Goal: Task Accomplishment & Management: Manage account settings

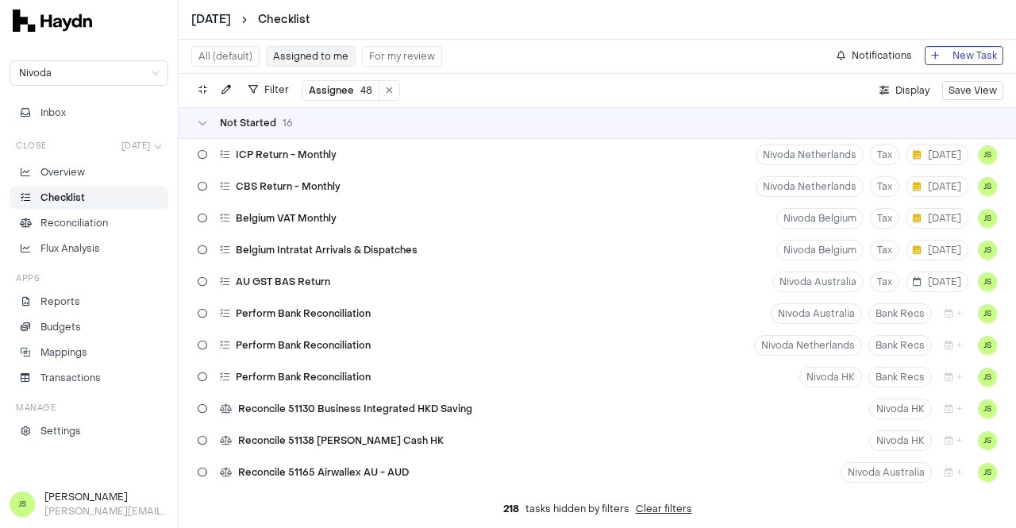
scroll to position [318, 0]
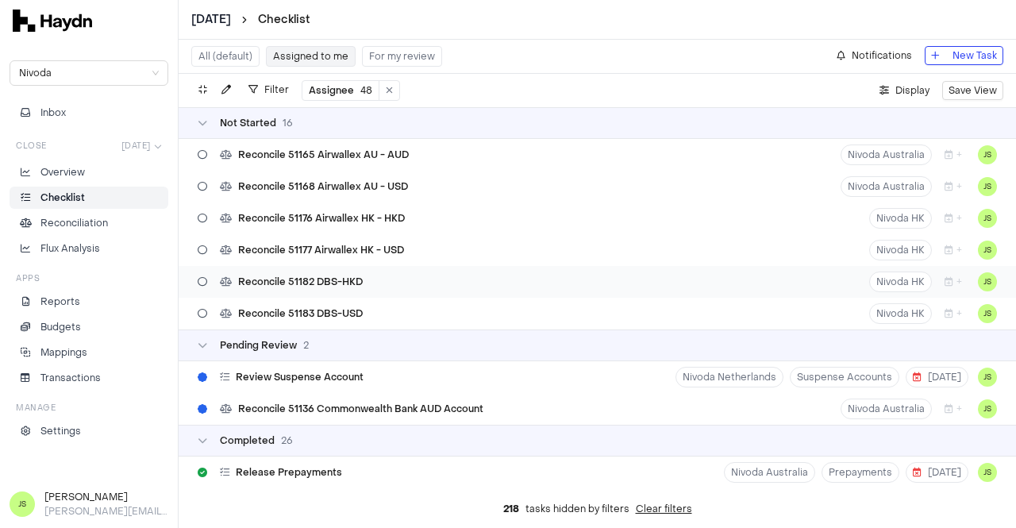
click at [372, 280] on div "Reconcile 51182 DBS-HKD Nivoda HK + JS" at bounding box center [598, 282] width 838 height 32
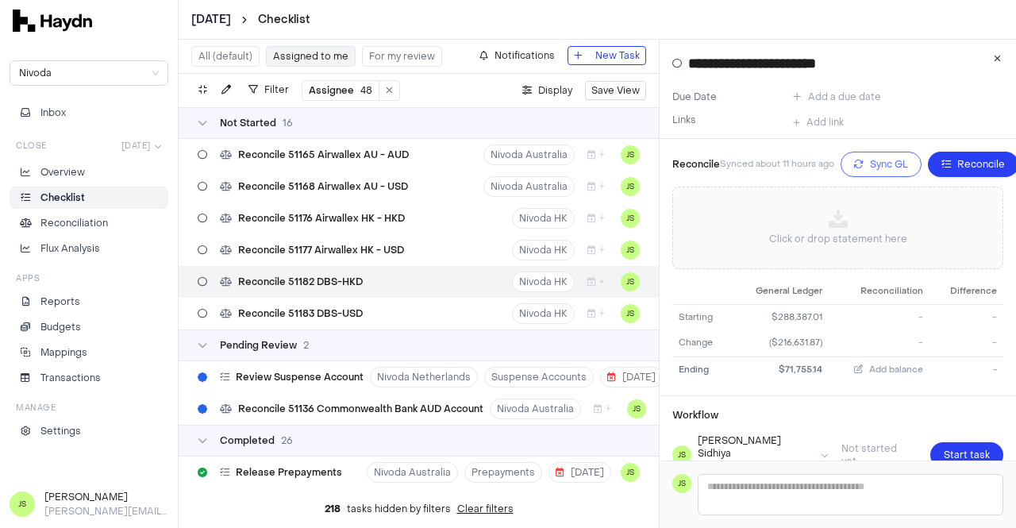
click at [877, 161] on span "Sync GL" at bounding box center [889, 164] width 38 height 16
click at [94, 182] on link "Overview" at bounding box center [89, 172] width 159 height 22
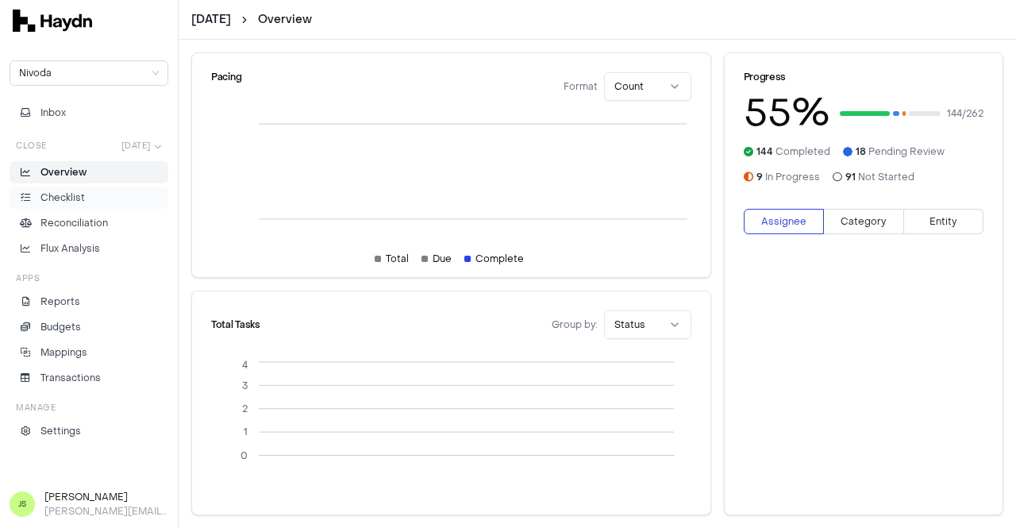
click at [87, 193] on li "Checklist" at bounding box center [89, 198] width 145 height 14
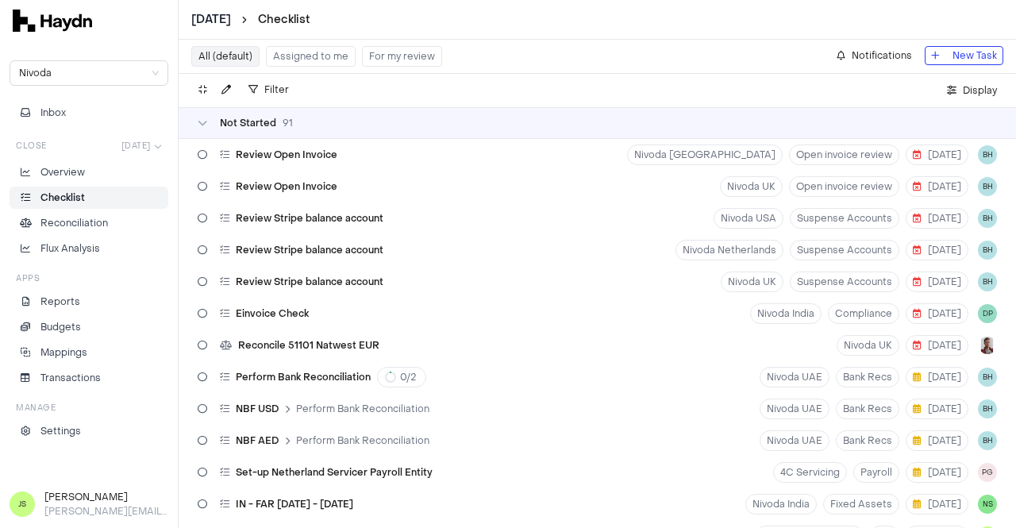
click at [100, 134] on div "Inbox Close [DATE] Overview Checklist Reconciliation Flux Analysis Apps Reports…" at bounding box center [89, 272] width 159 height 341
click at [103, 152] on div "Close [DATE]" at bounding box center [89, 146] width 159 height 18
click at [151, 142] on html "[DATE] Checklist Nivoda Inbox Close [DATE] Overview Checklist Reconciliation Fl…" at bounding box center [508, 264] width 1016 height 528
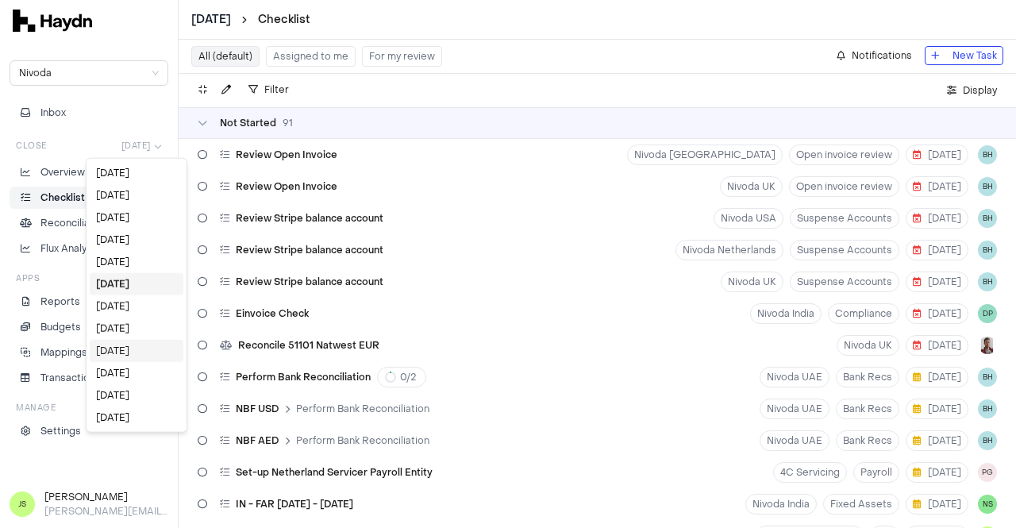
click at [122, 345] on div "[DATE]" at bounding box center [137, 351] width 94 height 22
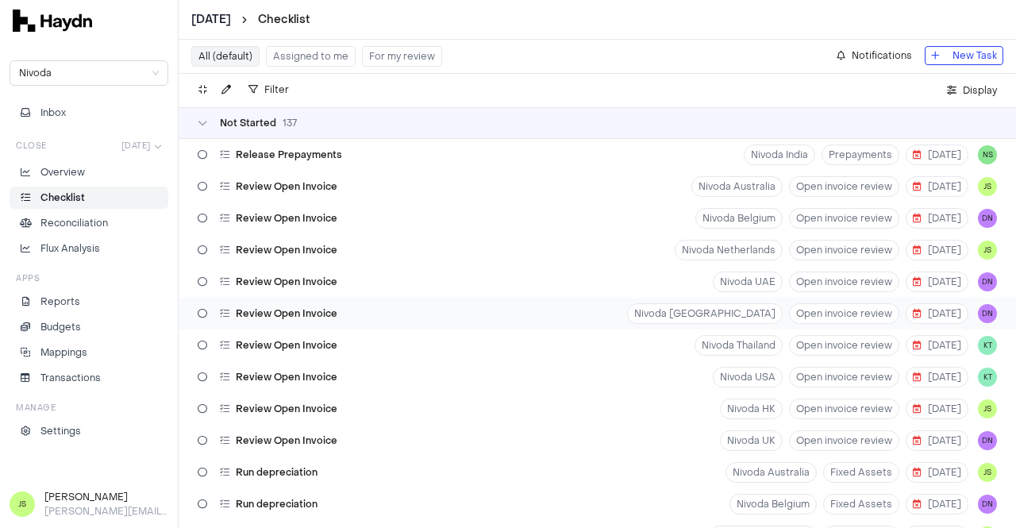
scroll to position [3775, 0]
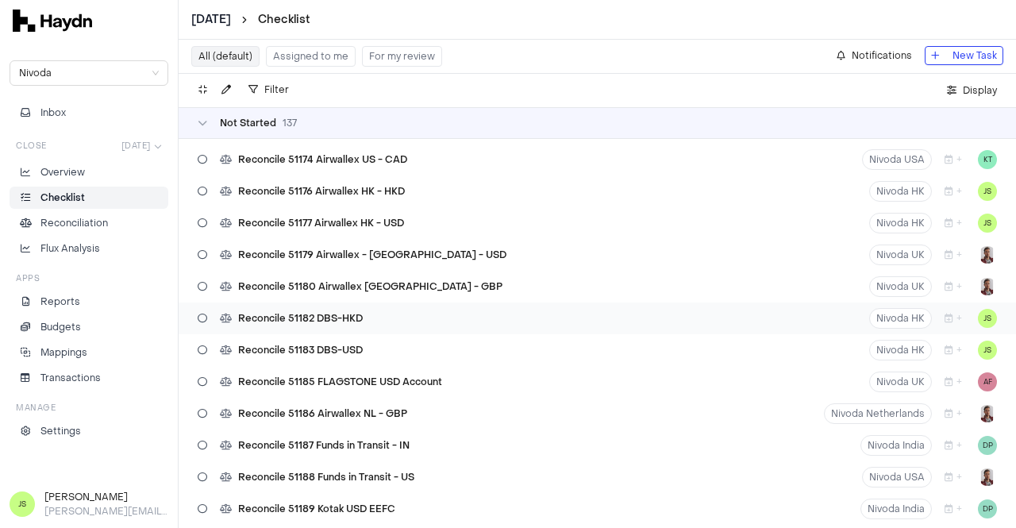
click at [364, 318] on div "Reconcile 51182 DBS-HKD" at bounding box center [280, 318] width 178 height 30
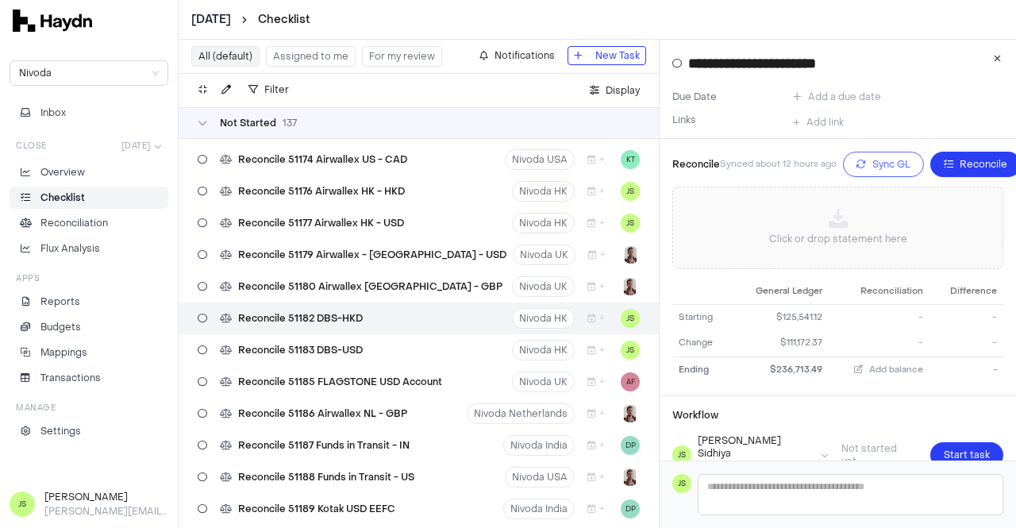
click at [866, 160] on button "Sync GL" at bounding box center [883, 164] width 81 height 25
click at [866, 160] on icon "button" at bounding box center [870, 165] width 10 height 10
click at [132, 145] on html "[DATE] Checklist Nivoda Inbox Close [DATE] Overview Checklist Reconciliation Fl…" at bounding box center [508, 264] width 1016 height 528
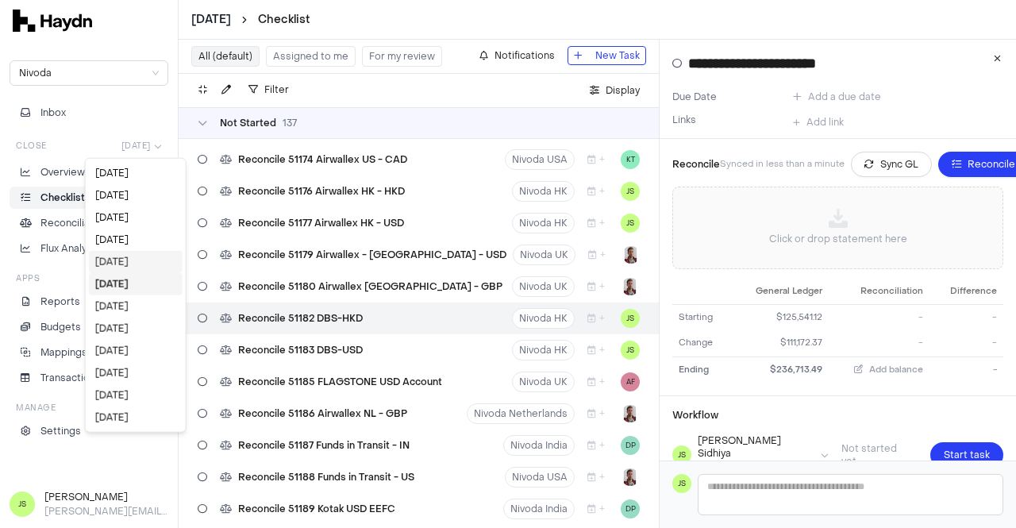
click at [130, 253] on div "[DATE]" at bounding box center [136, 262] width 94 height 22
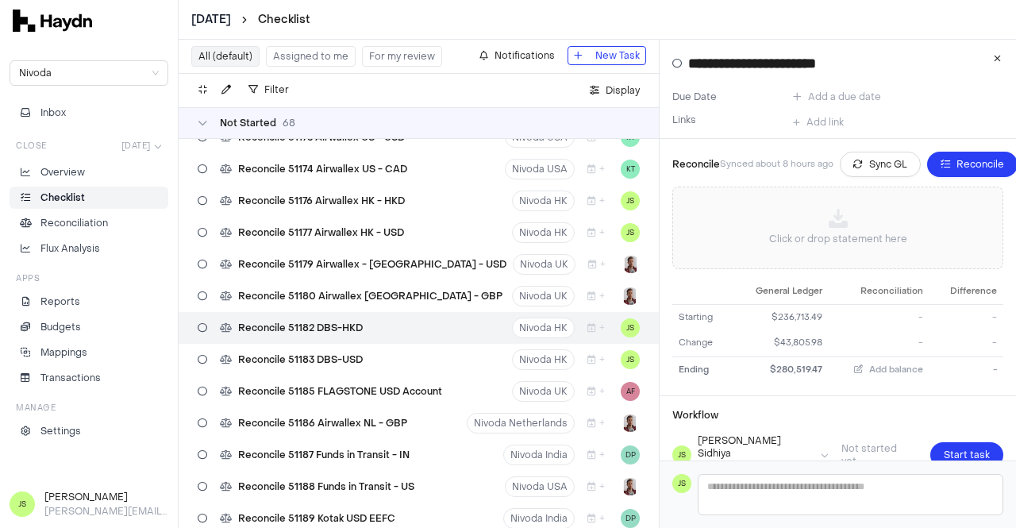
scroll to position [1590, 0]
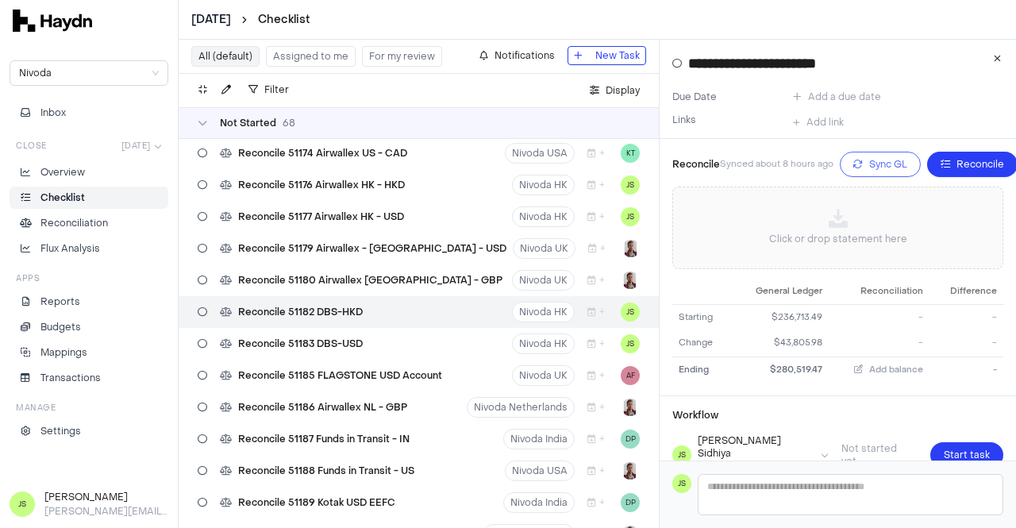
click at [869, 158] on span "Sync GL" at bounding box center [888, 164] width 38 height 16
click at [129, 137] on html "[DATE] Checklist Nivoda Inbox Close [DATE] Overview Checklist Reconciliation Fl…" at bounding box center [508, 264] width 1016 height 528
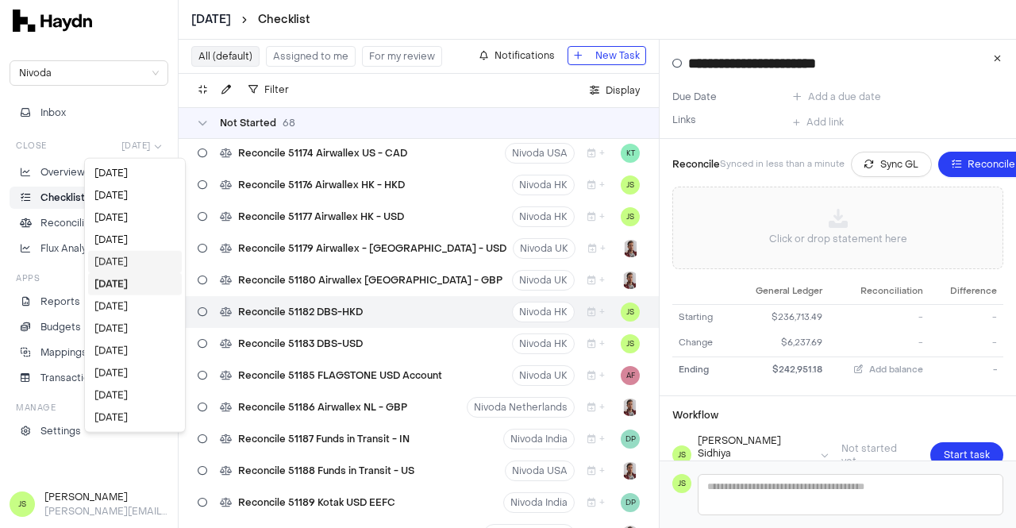
click at [129, 264] on div "[DATE]" at bounding box center [135, 262] width 94 height 22
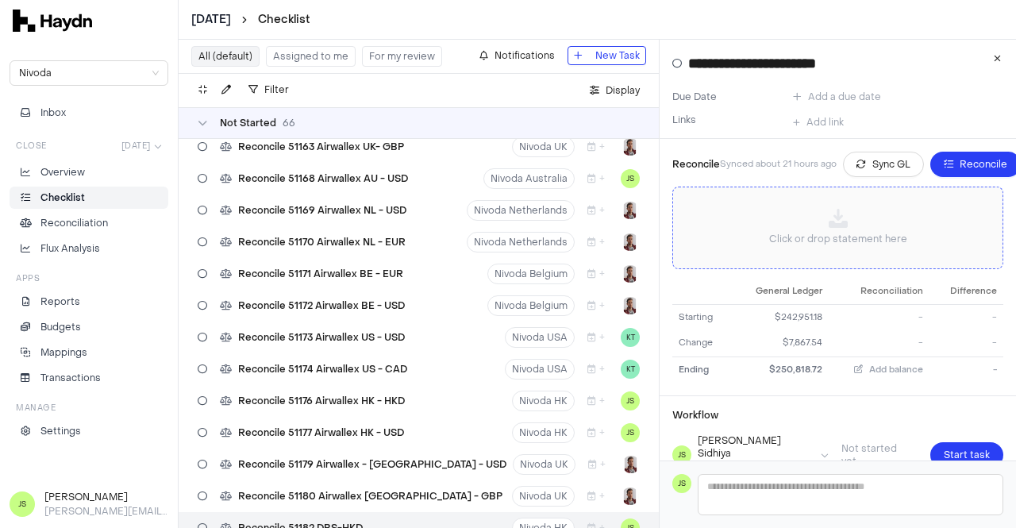
scroll to position [1526, 0]
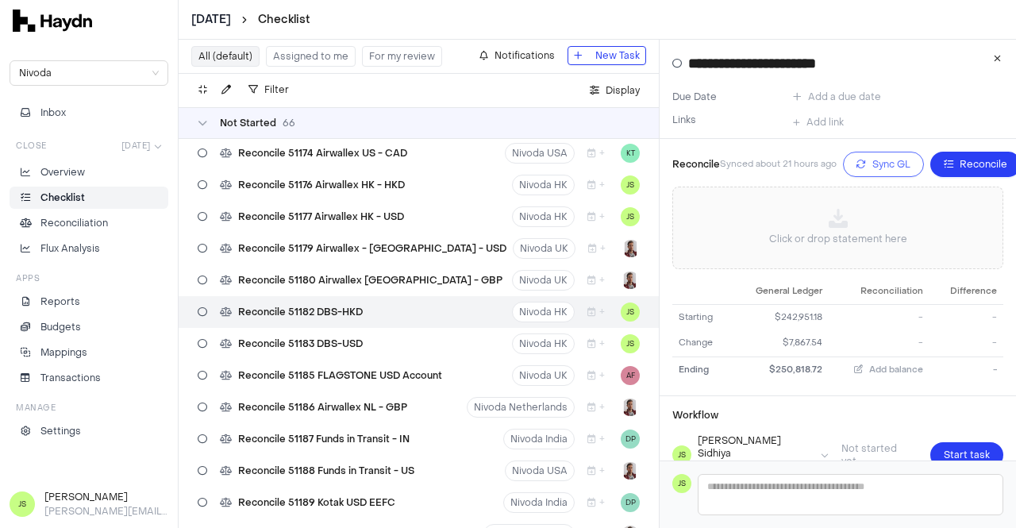
click at [894, 175] on button "Sync GL" at bounding box center [883, 164] width 81 height 25
click at [79, 193] on p "Checklist" at bounding box center [62, 198] width 44 height 14
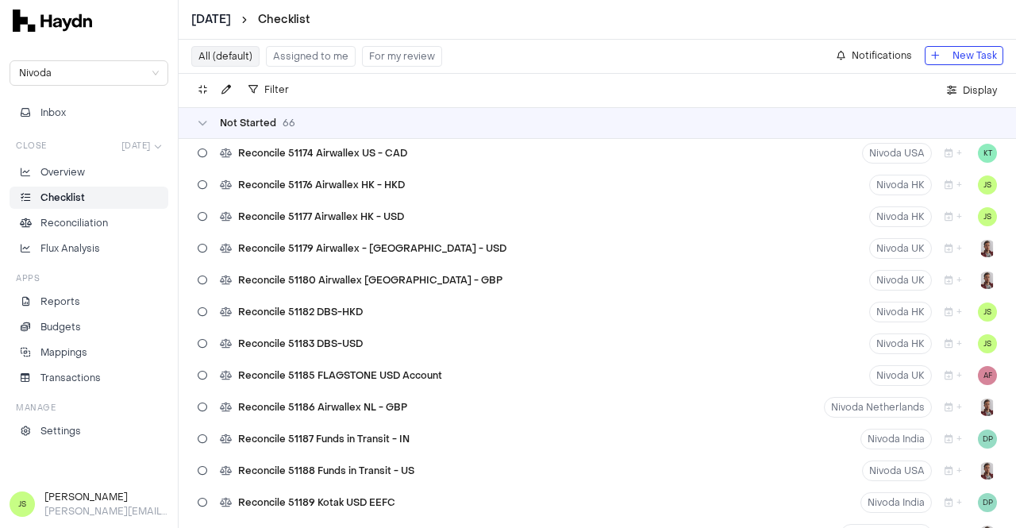
click at [79, 193] on p "Checklist" at bounding box center [62, 198] width 44 height 14
click at [140, 141] on html "[DATE] Checklist Nivoda Inbox Close [DATE] Overview Checklist Reconciliation Fl…" at bounding box center [508, 264] width 1016 height 528
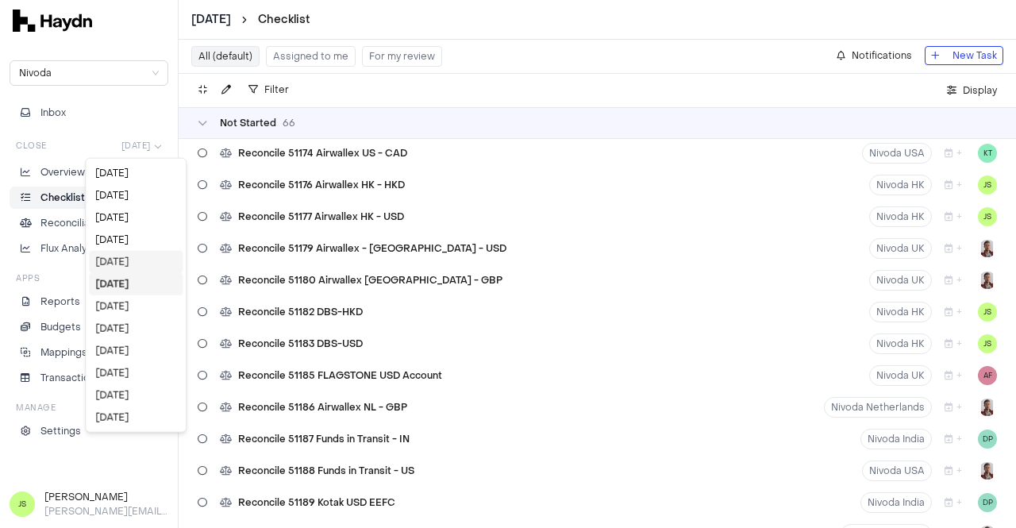
click at [141, 257] on div "[DATE]" at bounding box center [136, 262] width 94 height 22
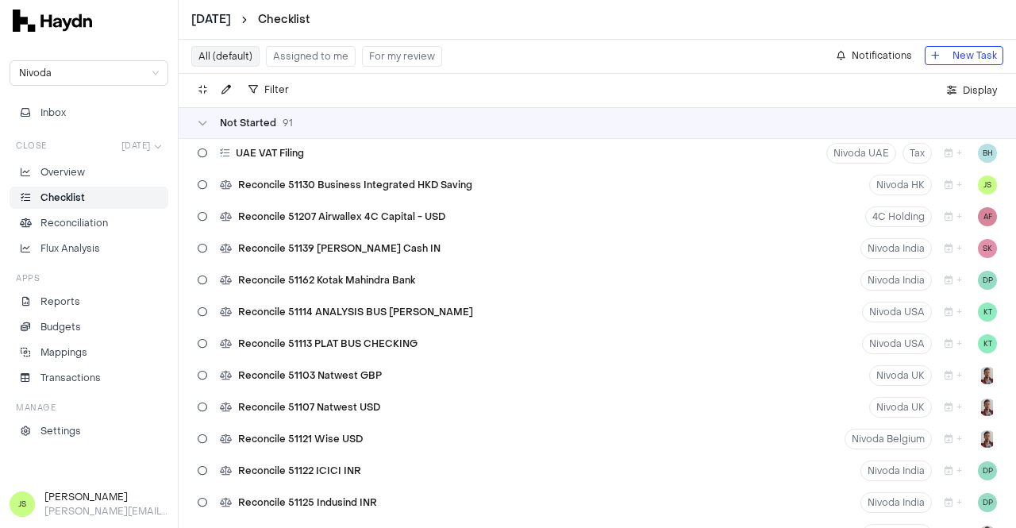
scroll to position [2409, 0]
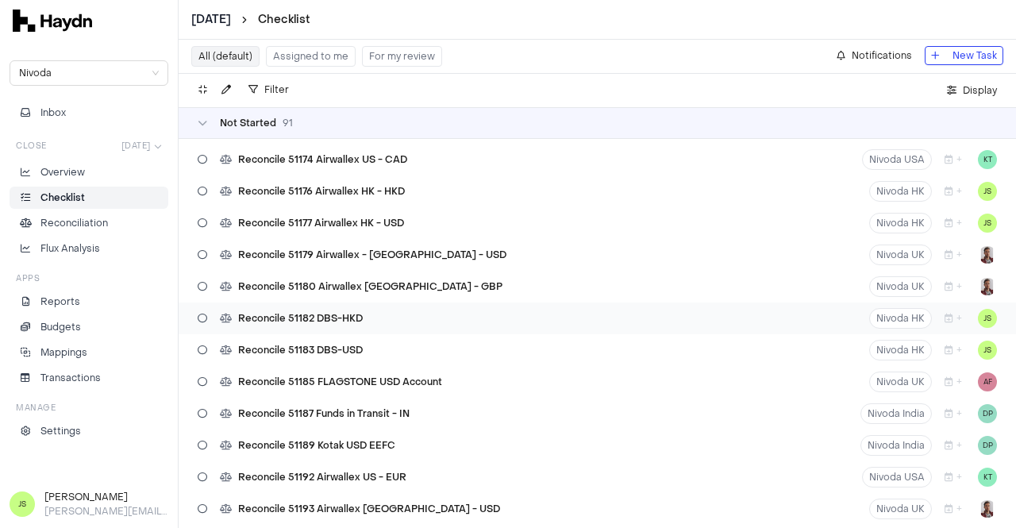
click at [353, 316] on span "Reconcile 51182 DBS-HKD" at bounding box center [300, 318] width 125 height 13
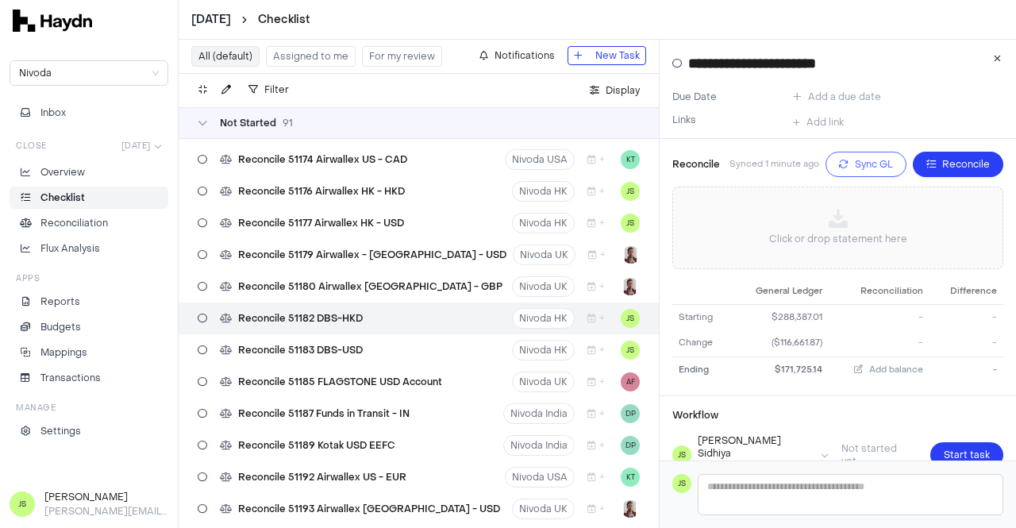
click at [855, 171] on span "Sync GL" at bounding box center [874, 164] width 38 height 16
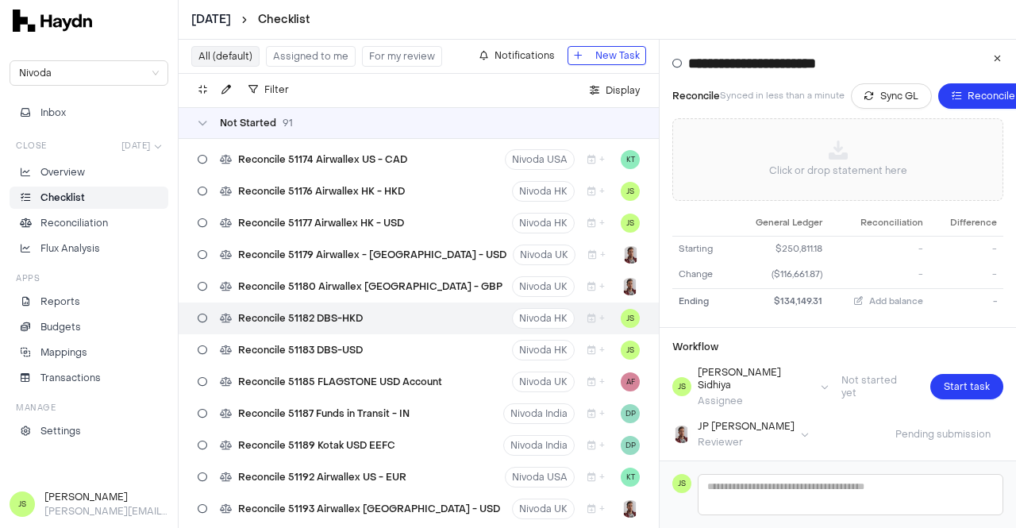
scroll to position [118, 0]
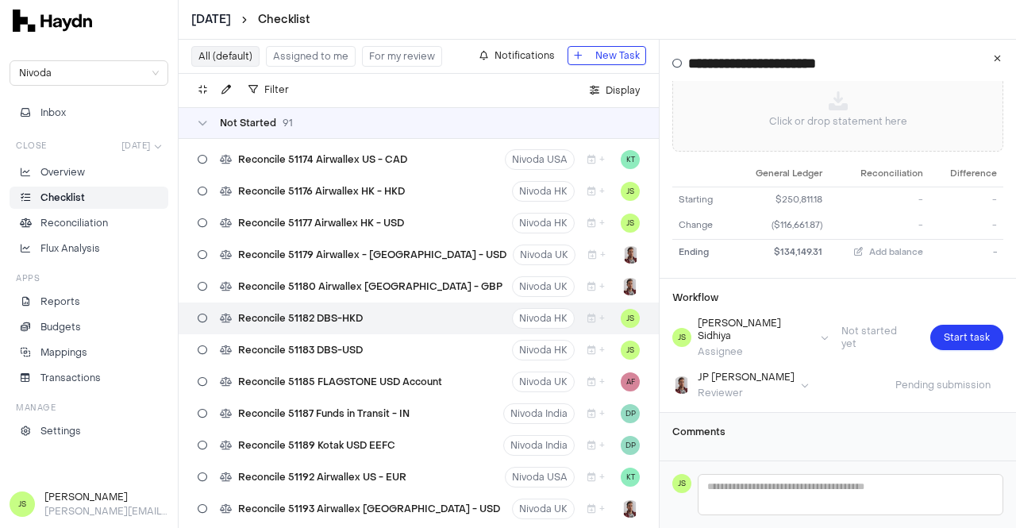
click at [715, 378] on html "[DATE] Checklist Nivoda Inbox Close [DATE] Overview Checklist Reconciliation Fl…" at bounding box center [508, 264] width 1016 height 528
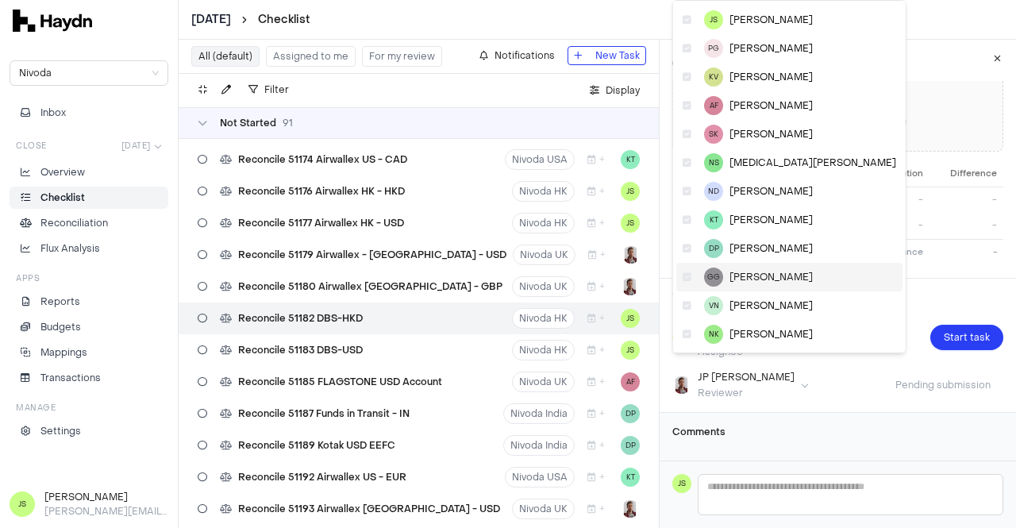
scroll to position [79, 0]
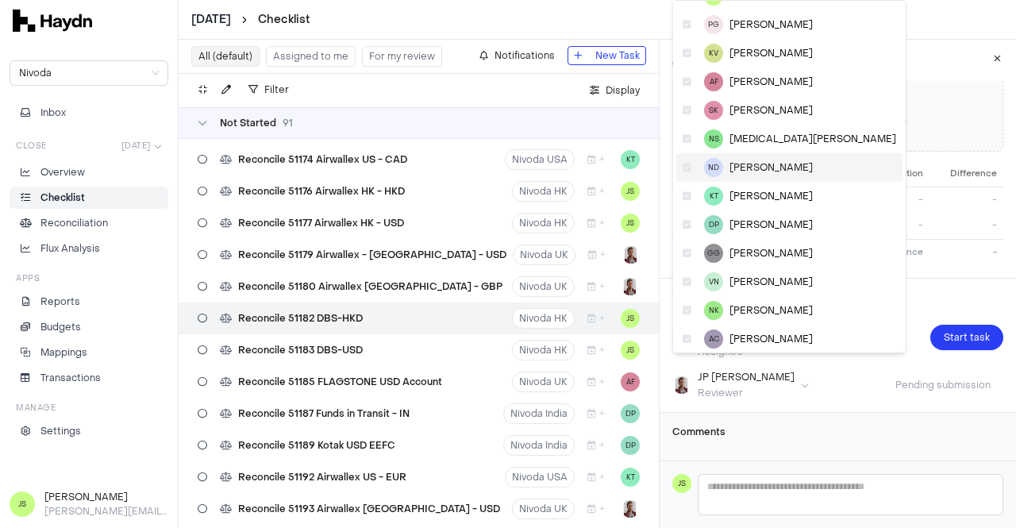
click at [779, 163] on span "[PERSON_NAME]" at bounding box center [771, 167] width 83 height 13
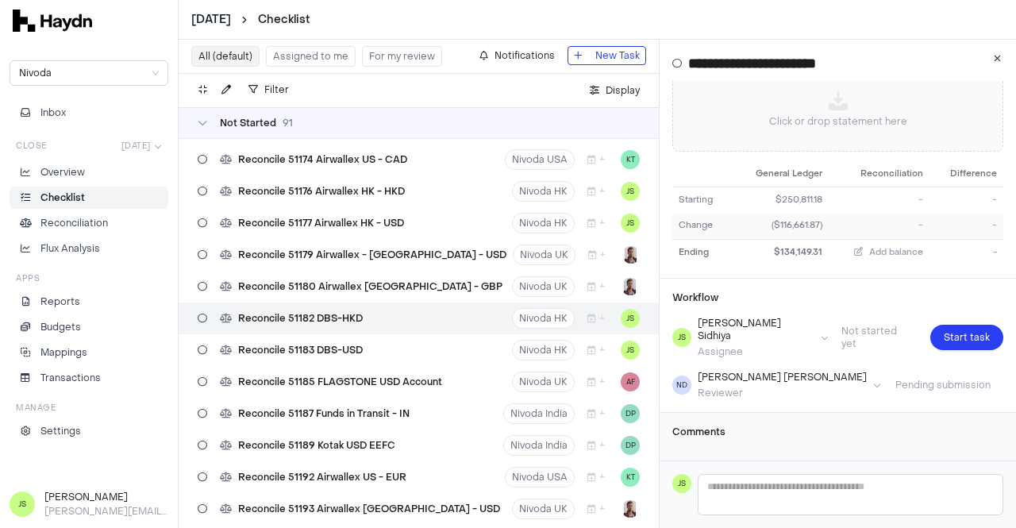
scroll to position [0, 0]
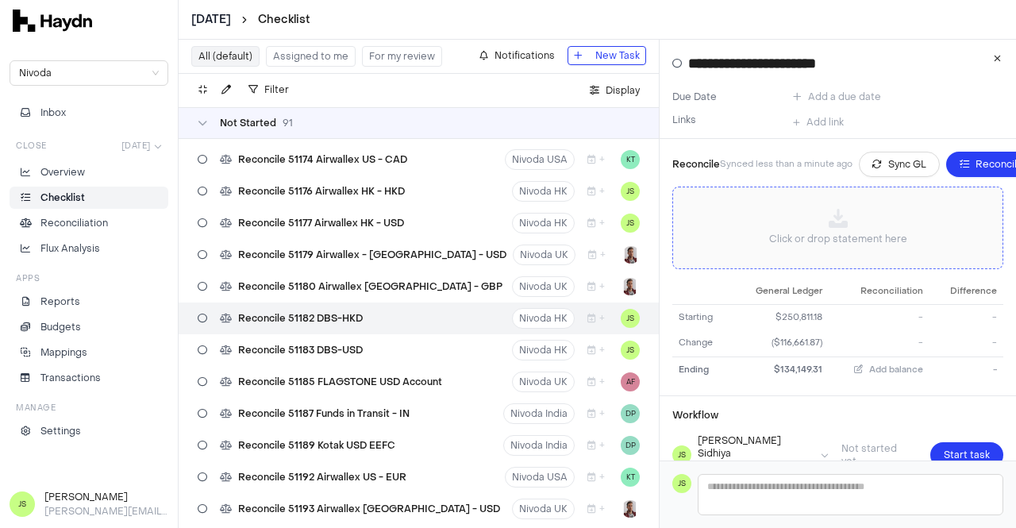
click at [901, 256] on span "Click or drop statement here" at bounding box center [838, 227] width 330 height 81
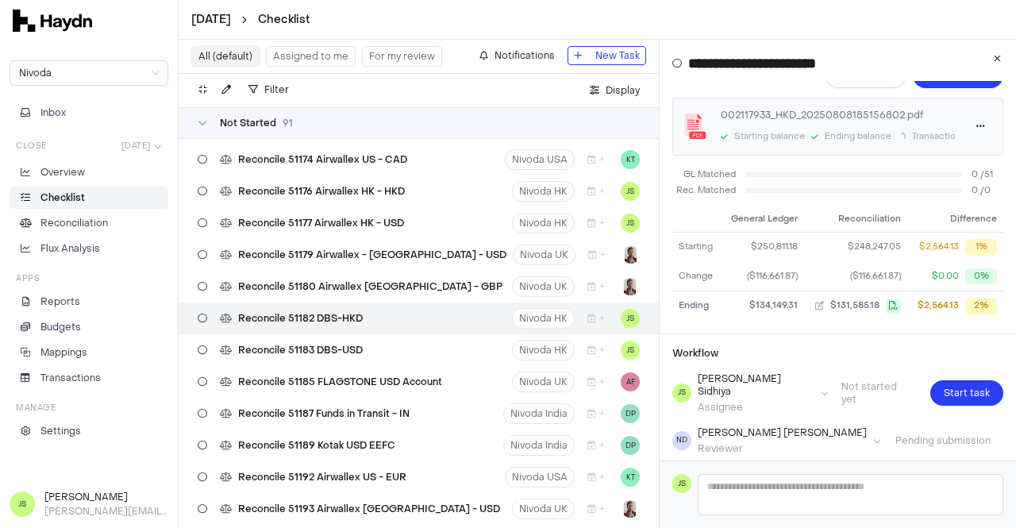
scroll to position [144, 0]
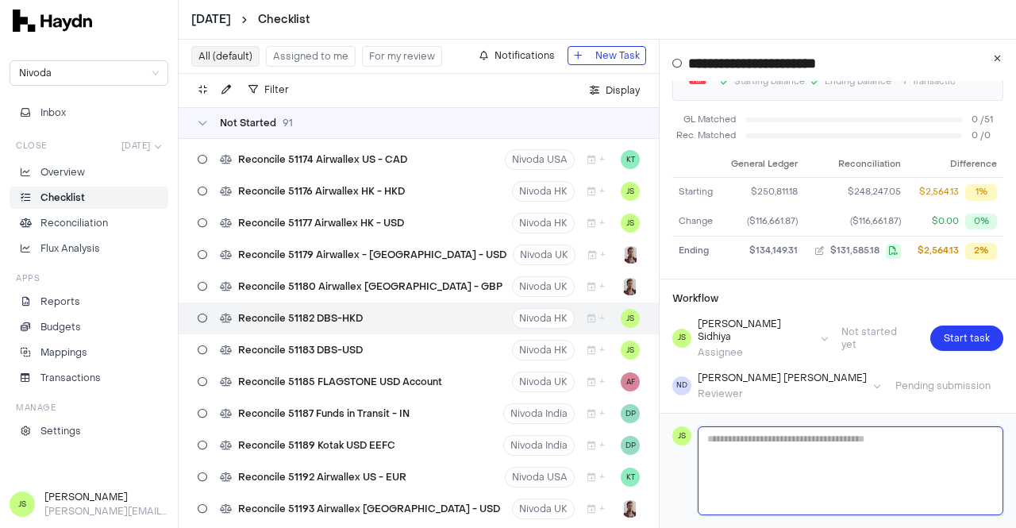
click at [754, 480] on textarea at bounding box center [851, 470] width 304 height 87
type textarea "*"
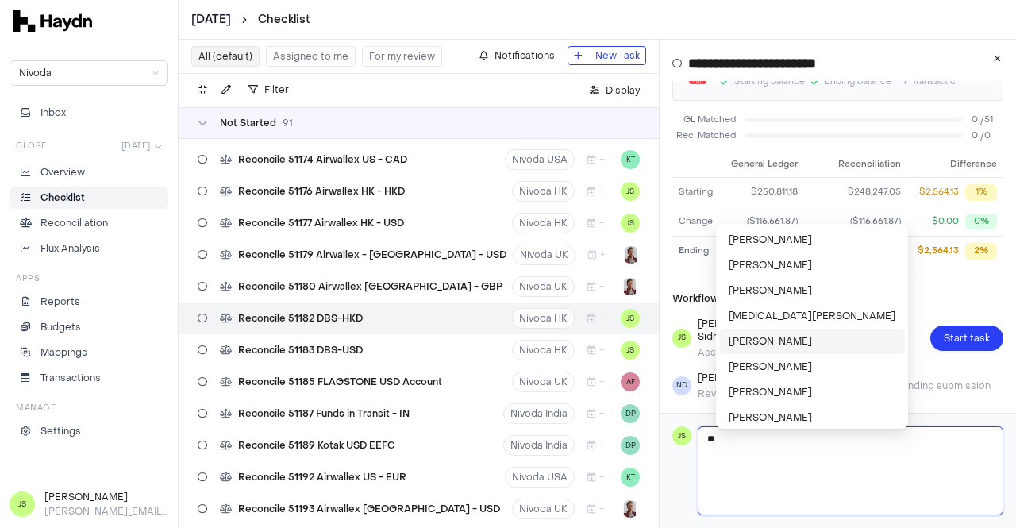
type textarea "**"
click at [764, 347] on li "[PERSON_NAME]" at bounding box center [812, 341] width 186 height 25
type textarea "**********"
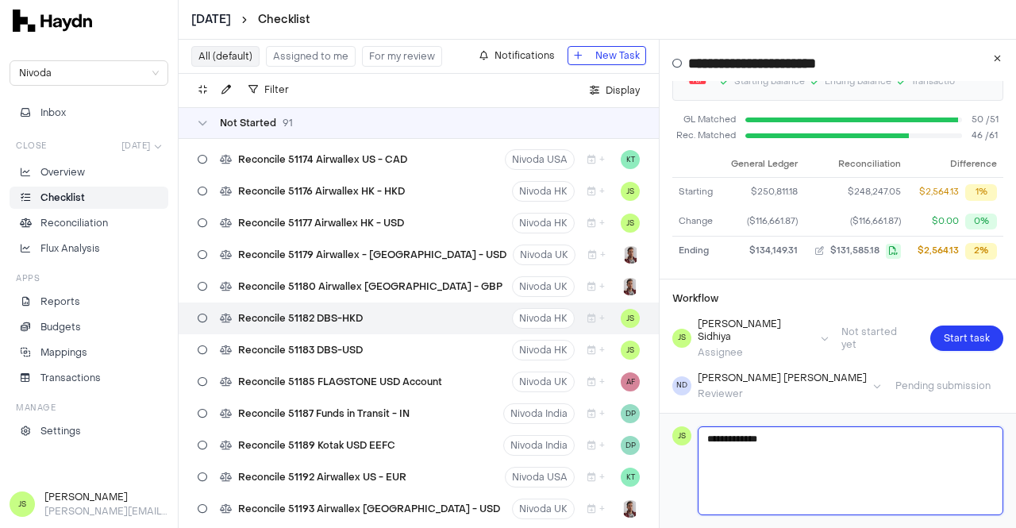
type textarea "**********"
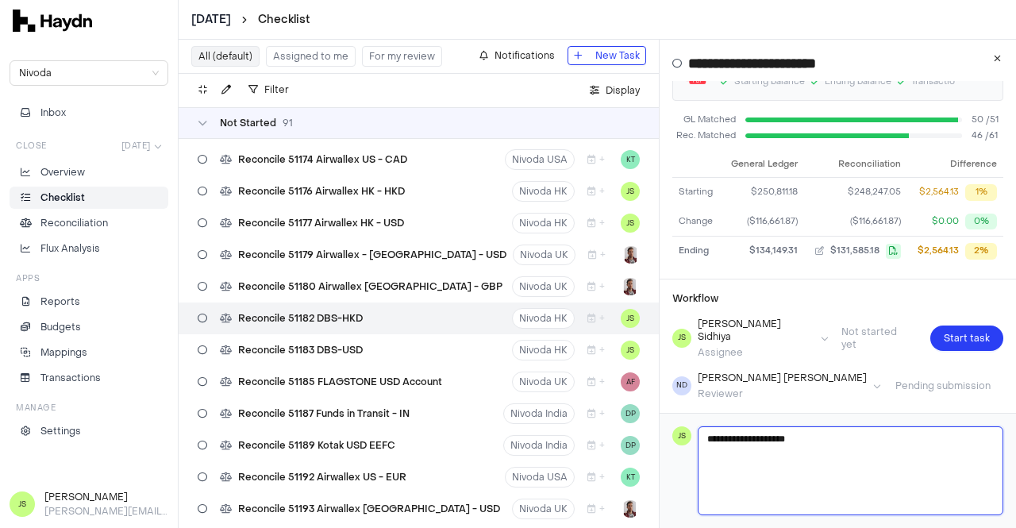
type textarea "**********"
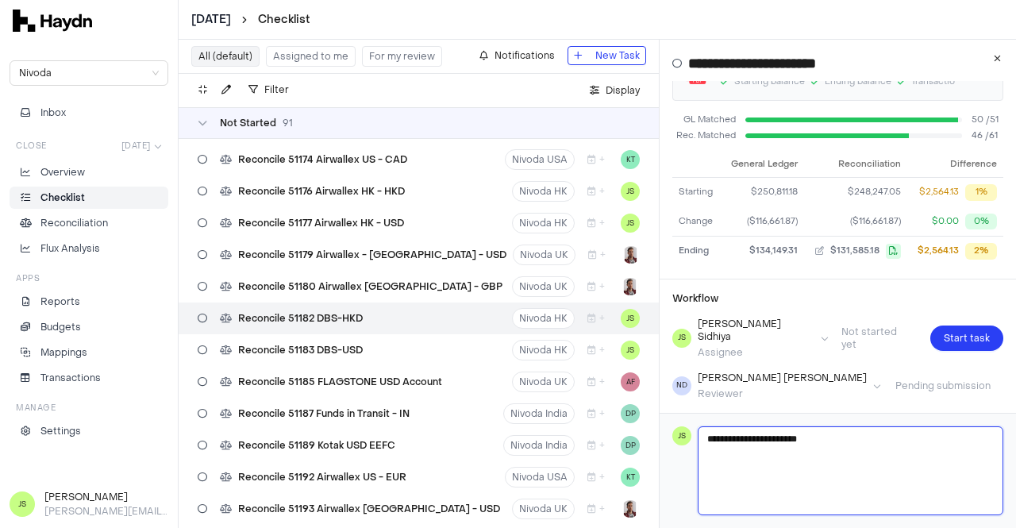
type textarea "**********"
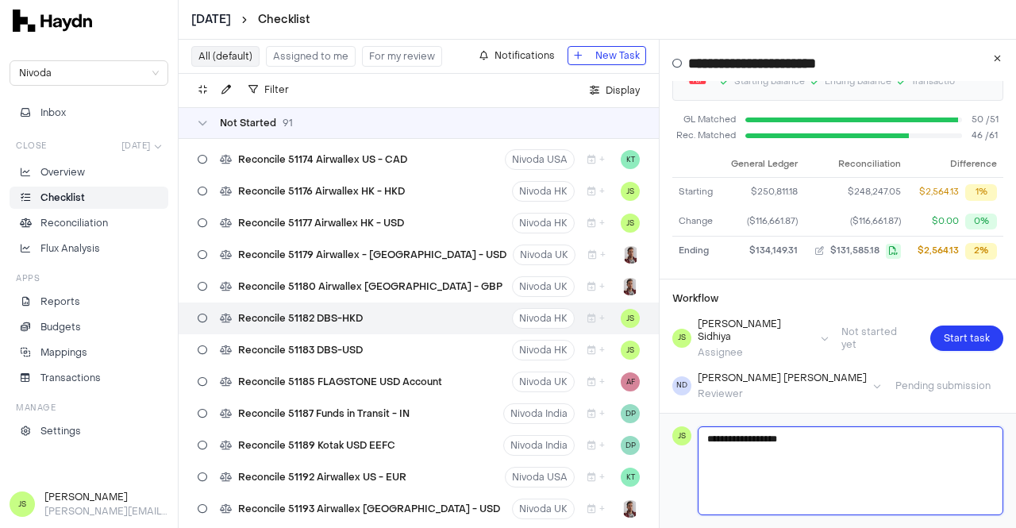
type textarea "**********"
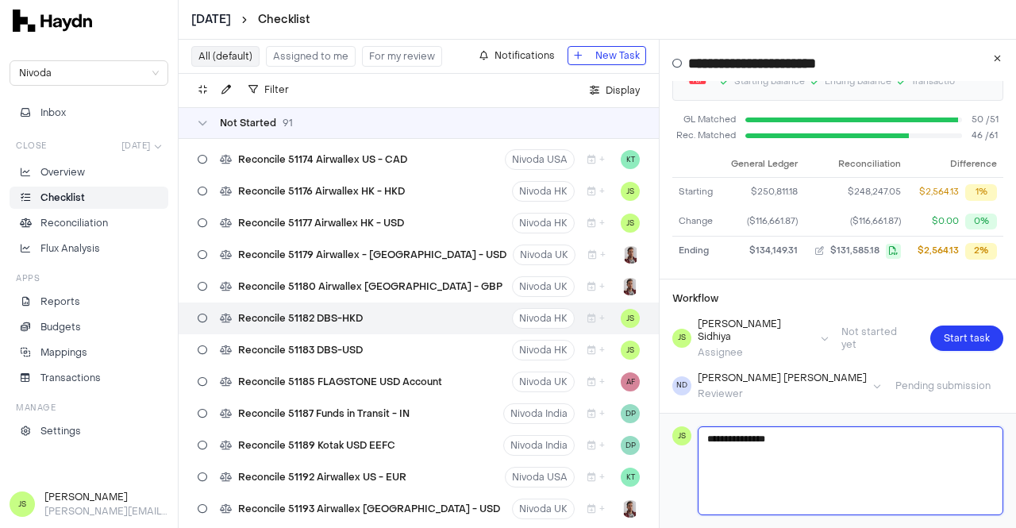
type textarea "**********"
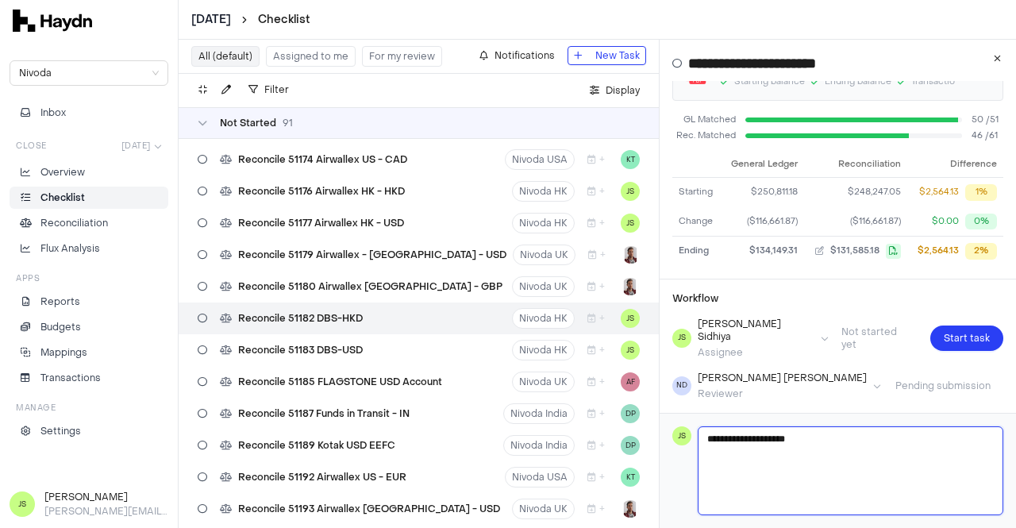
type textarea "**********"
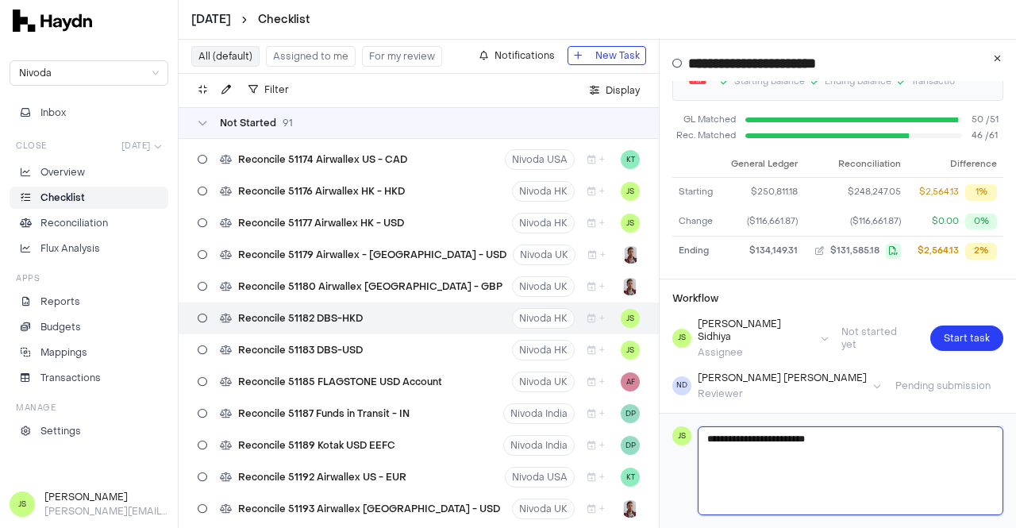
type textarea "**********"
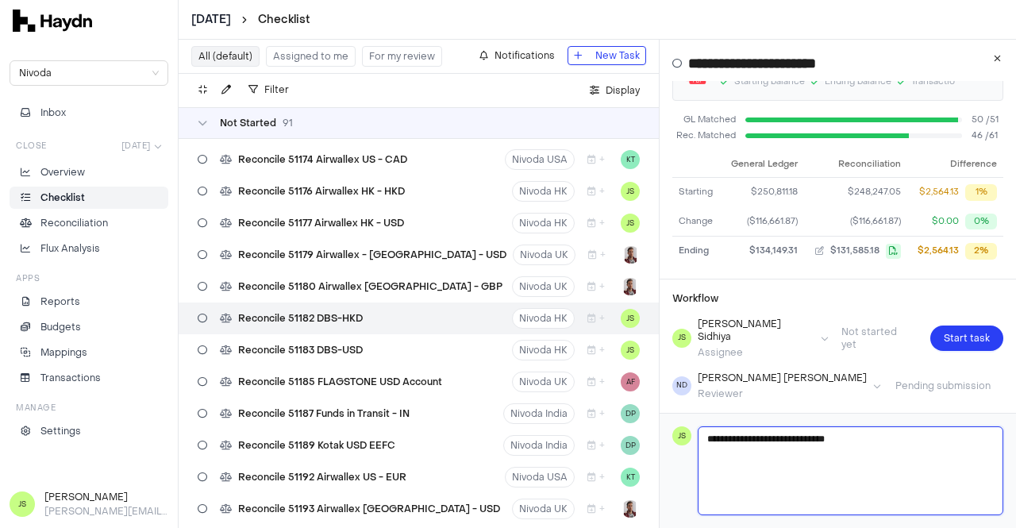
type textarea "**********"
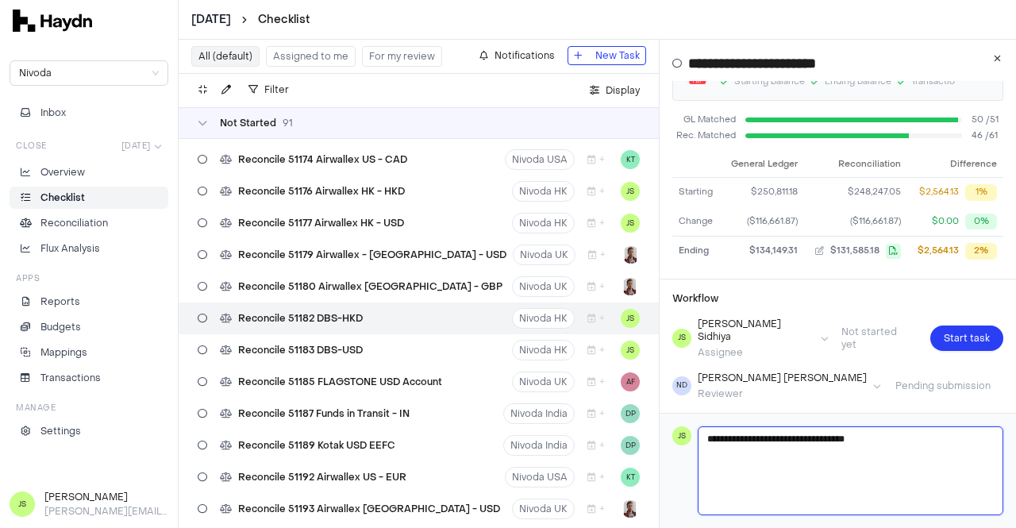
type textarea "**********"
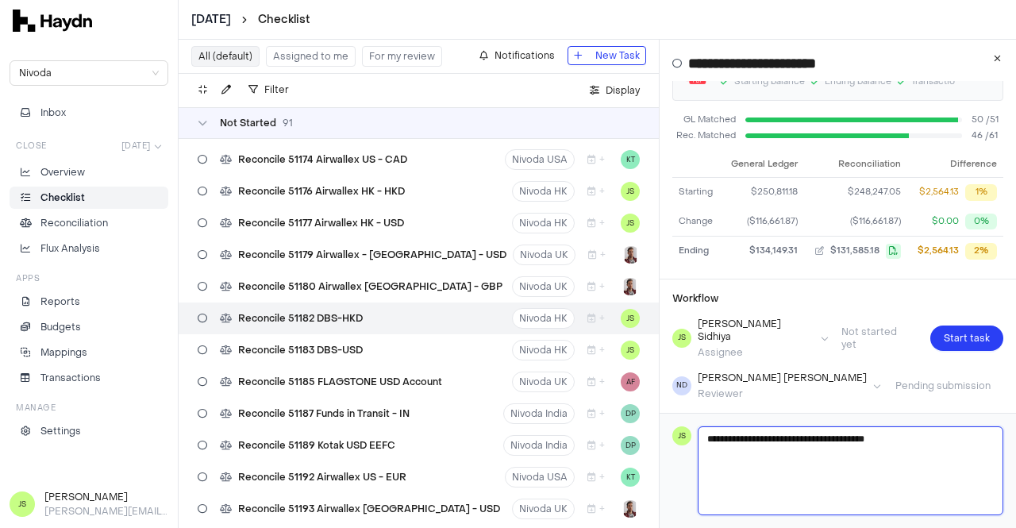
type textarea "**********"
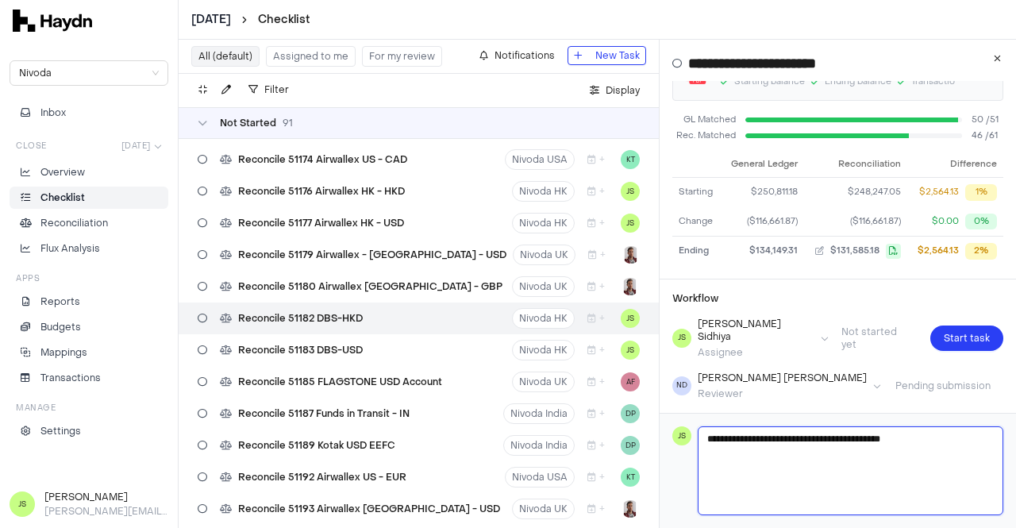
type textarea "**********"
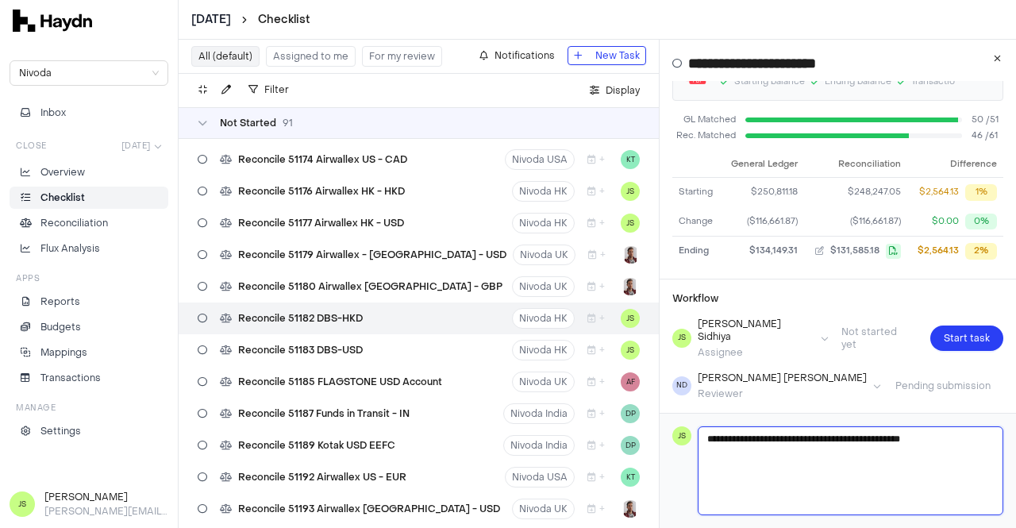
type textarea "**********"
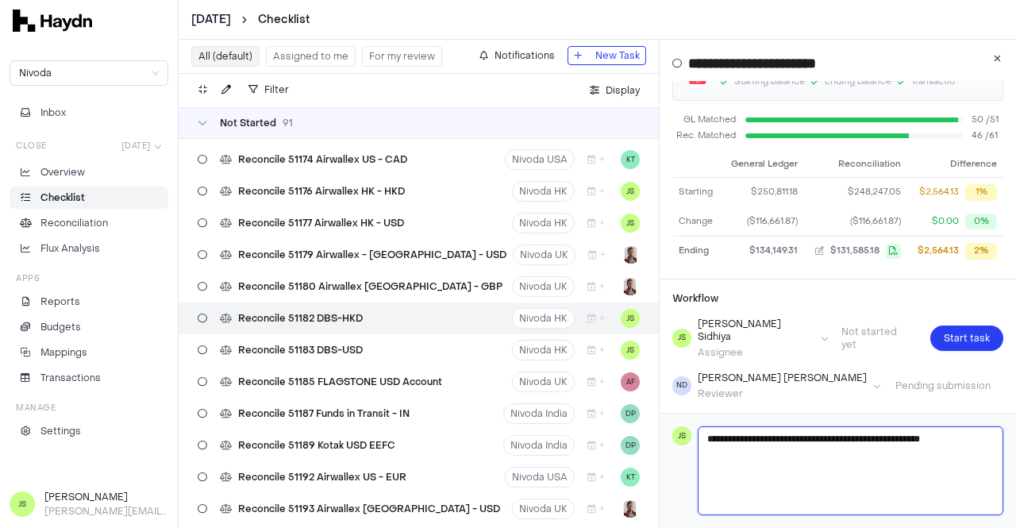
type textarea "**********"
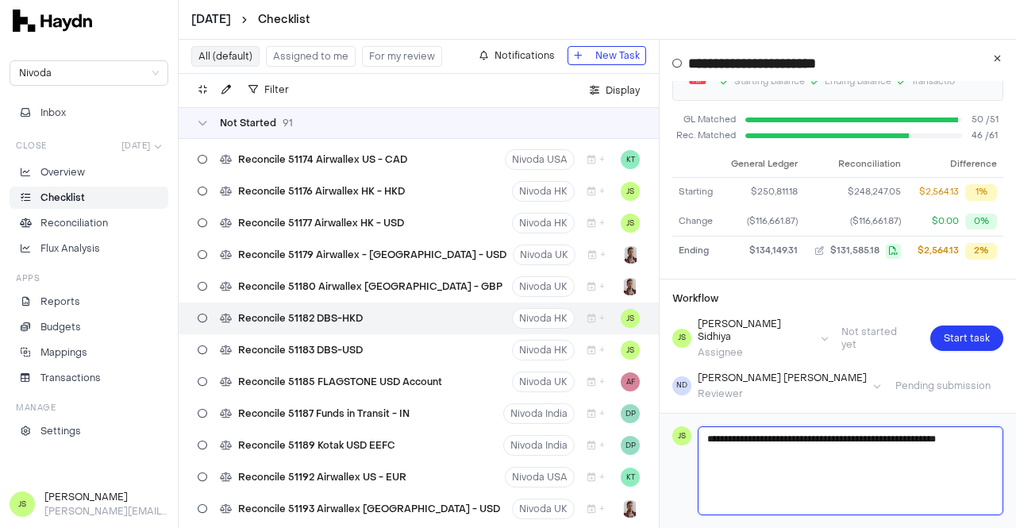
type textarea "**********"
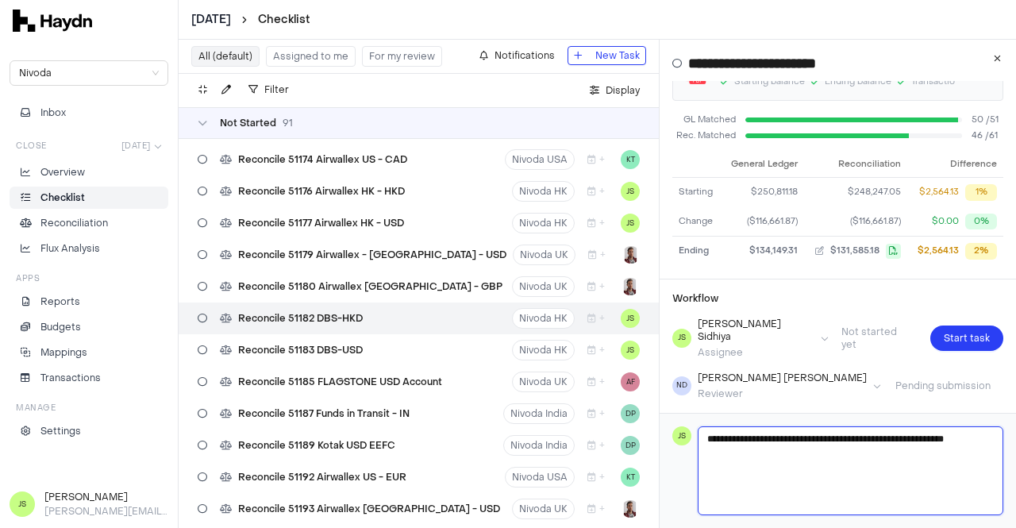
type textarea "**********"
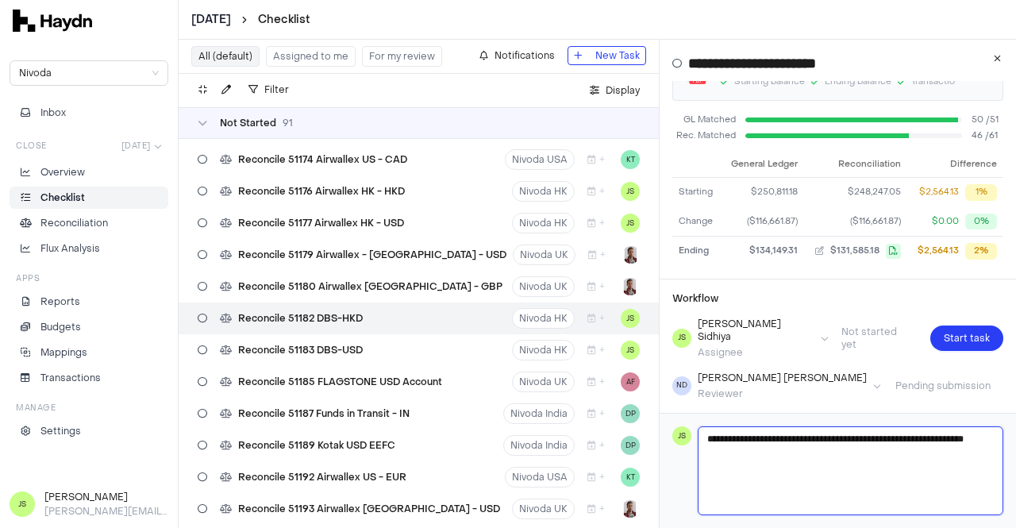
type textarea "**********"
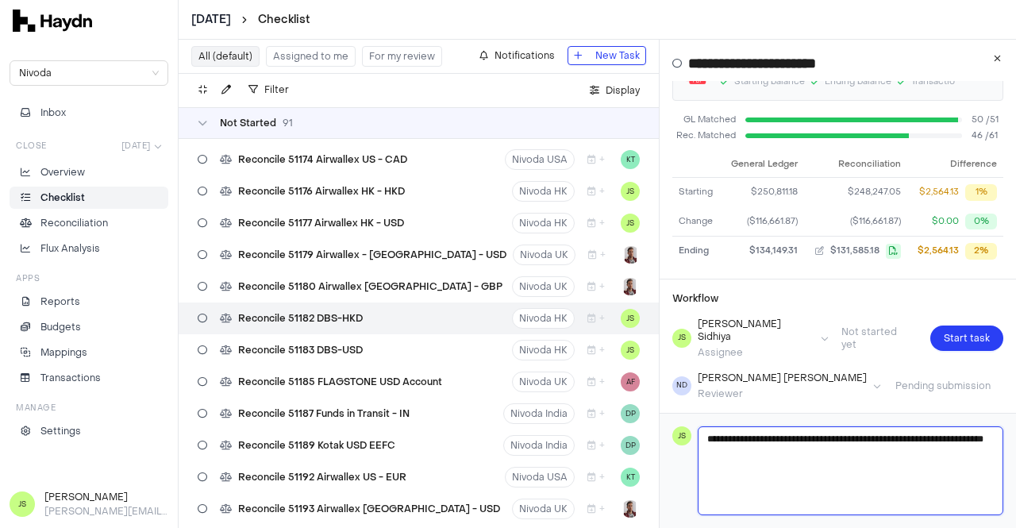
type textarea "**********"
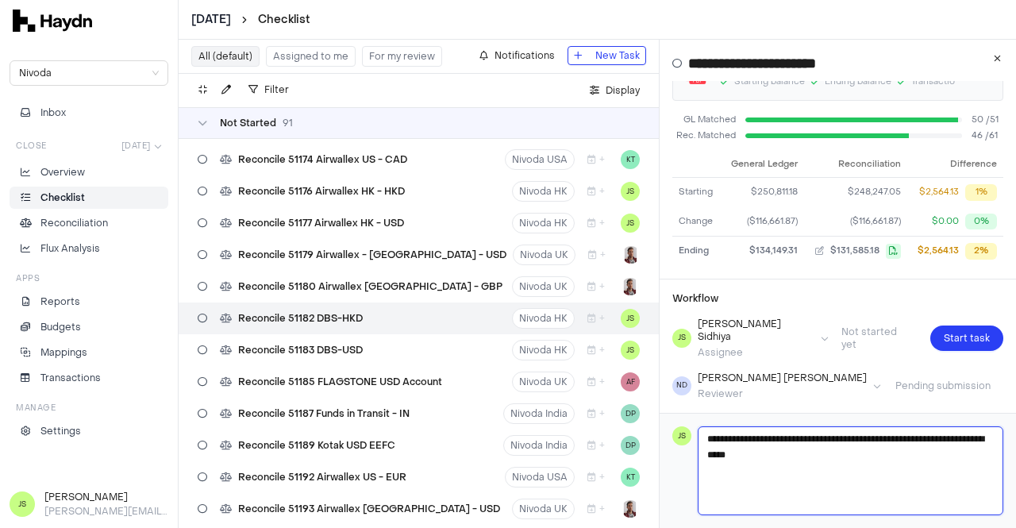
type textarea "**********"
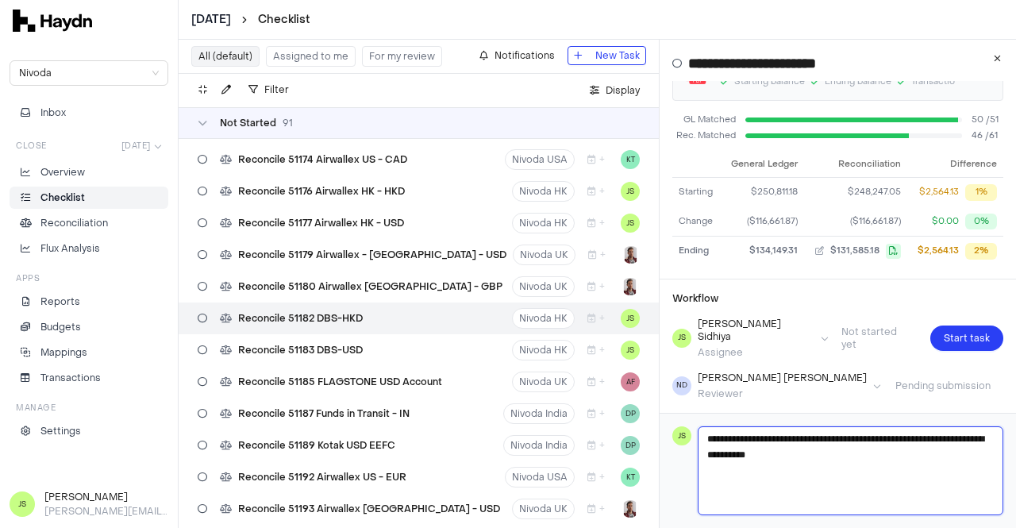
type textarea "**********"
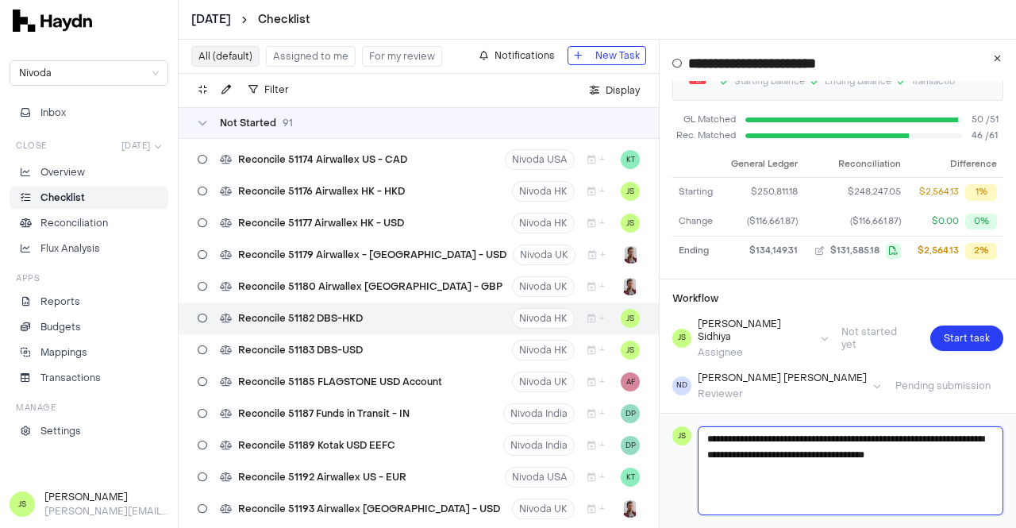
drag, startPoint x: 855, startPoint y: 460, endPoint x: 888, endPoint y: 431, distance: 43.3
click at [888, 431] on textarea "**********" at bounding box center [851, 470] width 305 height 87
click at [873, 453] on textarea "**********" at bounding box center [851, 470] width 305 height 87
drag, startPoint x: 880, startPoint y: 456, endPoint x: 883, endPoint y: 464, distance: 8.6
click at [879, 456] on textarea "**********" at bounding box center [851, 470] width 305 height 87
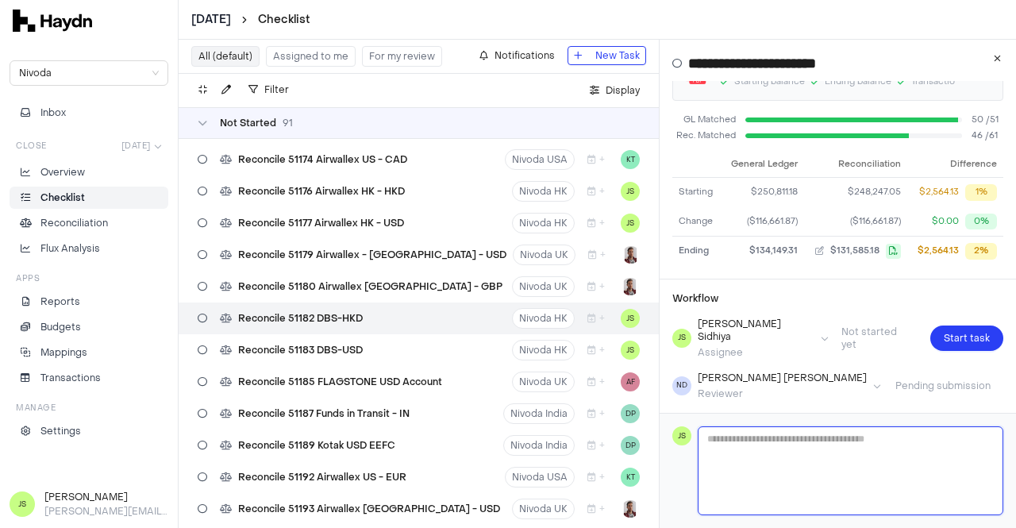
scroll to position [242, 0]
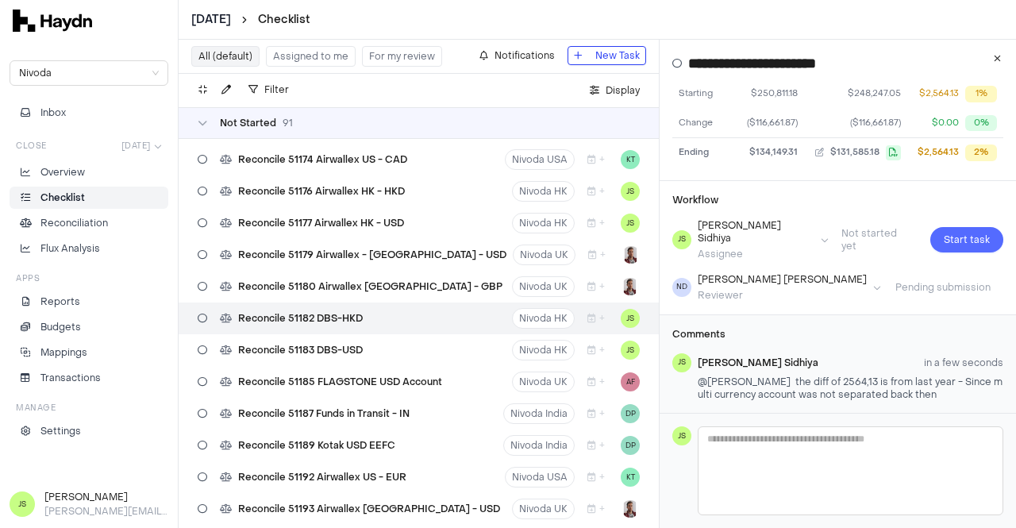
click at [954, 230] on div "Workflow [PERSON_NAME] Assignee Not started yet Start task ND [PERSON_NAME] Rev…" at bounding box center [838, 247] width 357 height 133
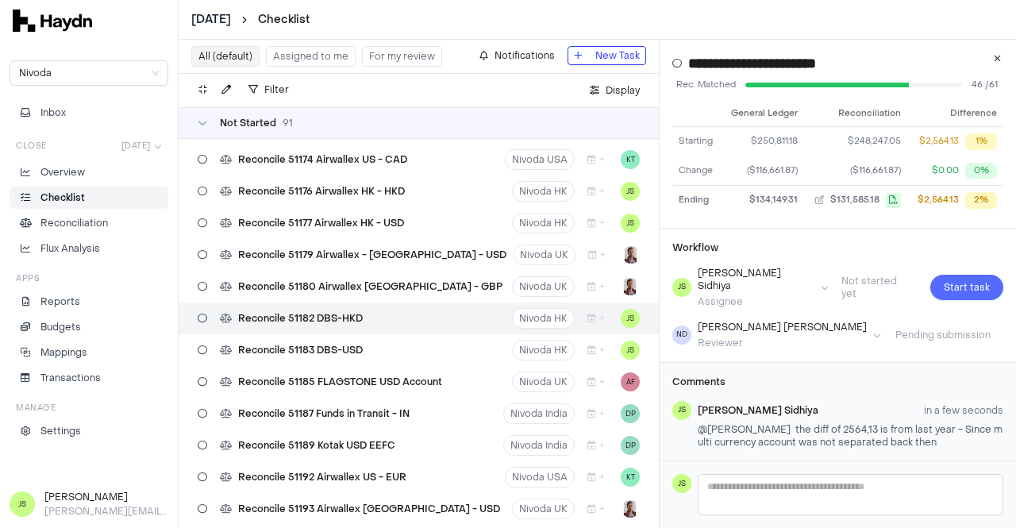
click at [953, 280] on span "Start task" at bounding box center [967, 288] width 46 height 16
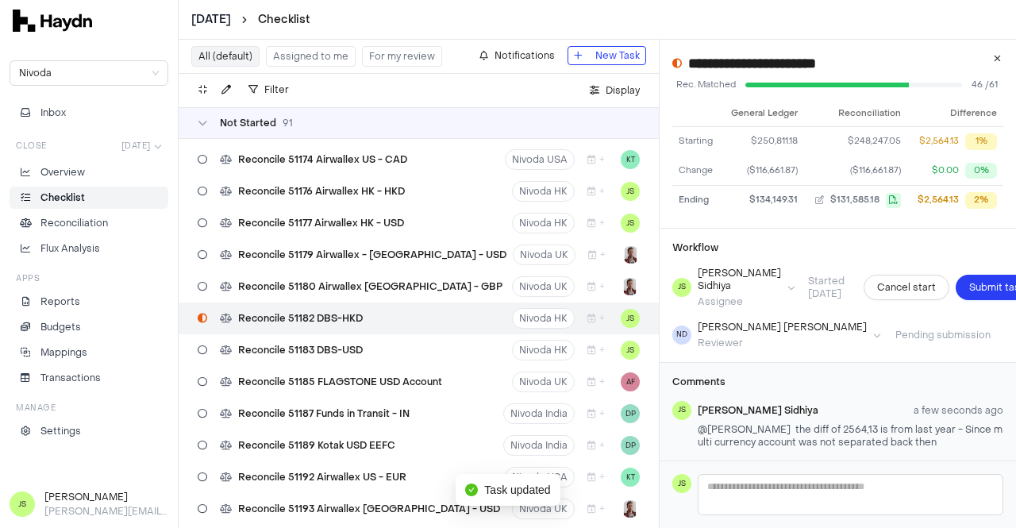
click at [970, 289] on span "Submit task" at bounding box center [998, 288] width 56 height 16
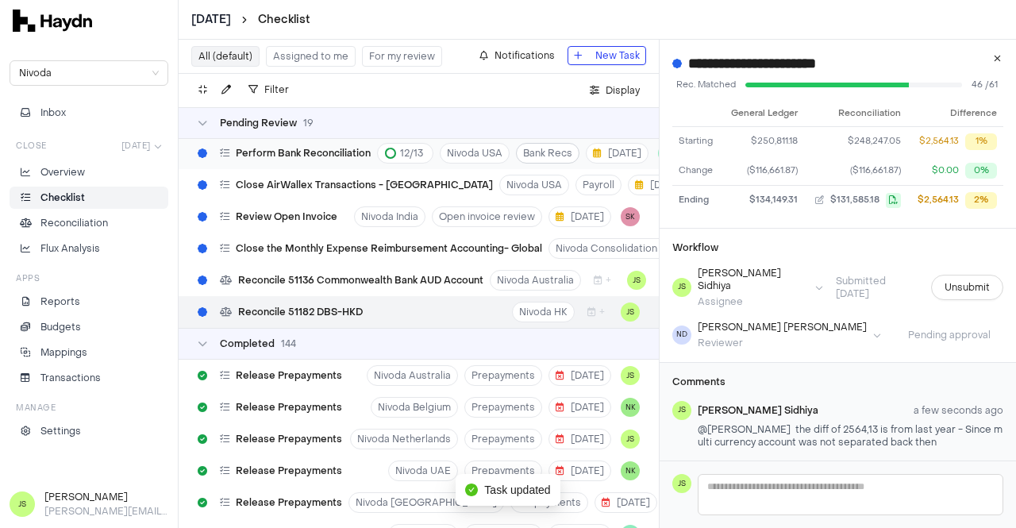
scroll to position [3464, 0]
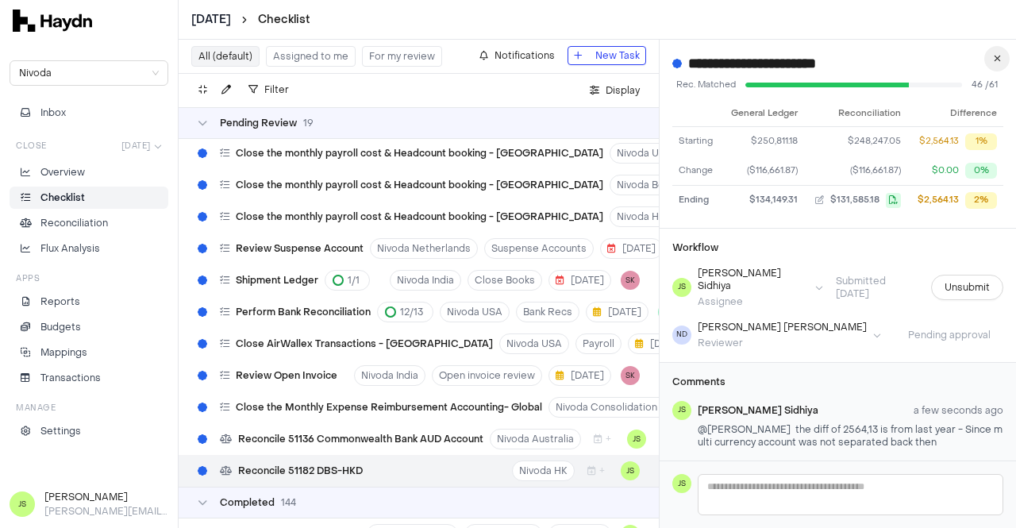
click at [991, 56] on button "button" at bounding box center [997, 58] width 25 height 25
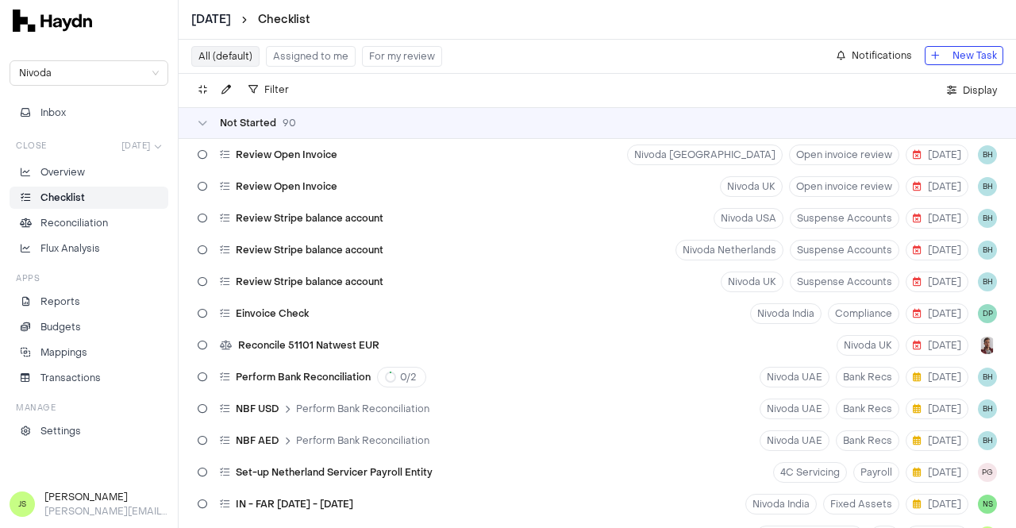
click at [297, 56] on button "Assigned to me" at bounding box center [311, 56] width 90 height 21
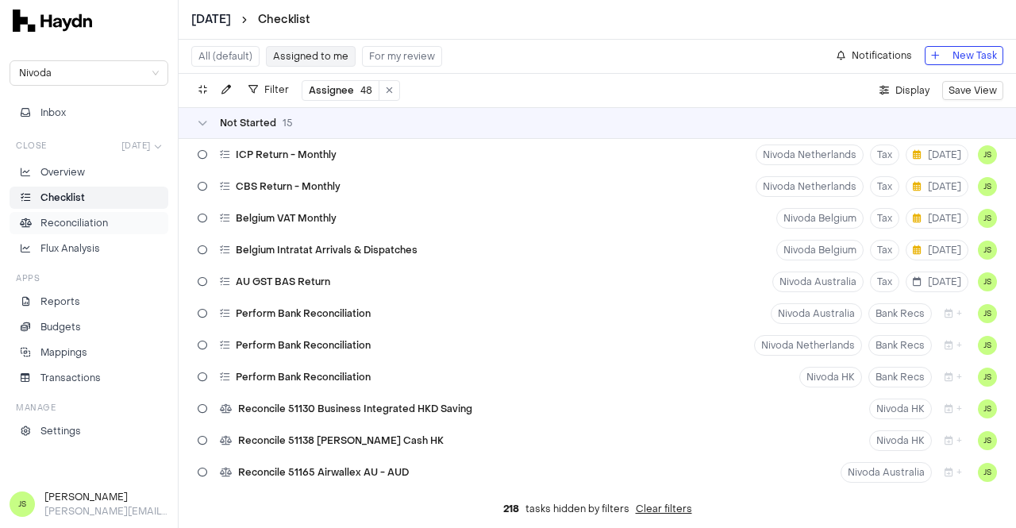
click at [67, 216] on p "Reconciliation" at bounding box center [73, 223] width 67 height 14
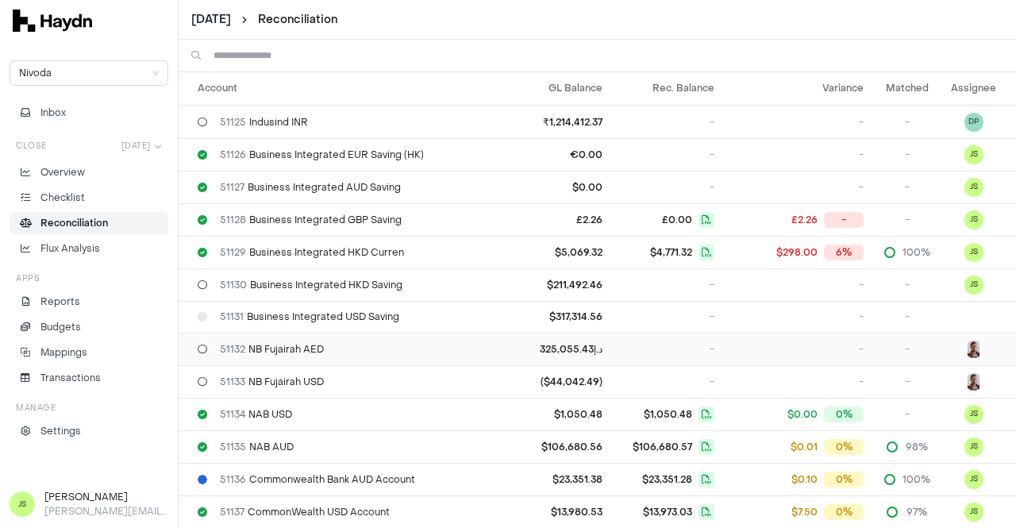
scroll to position [794, 0]
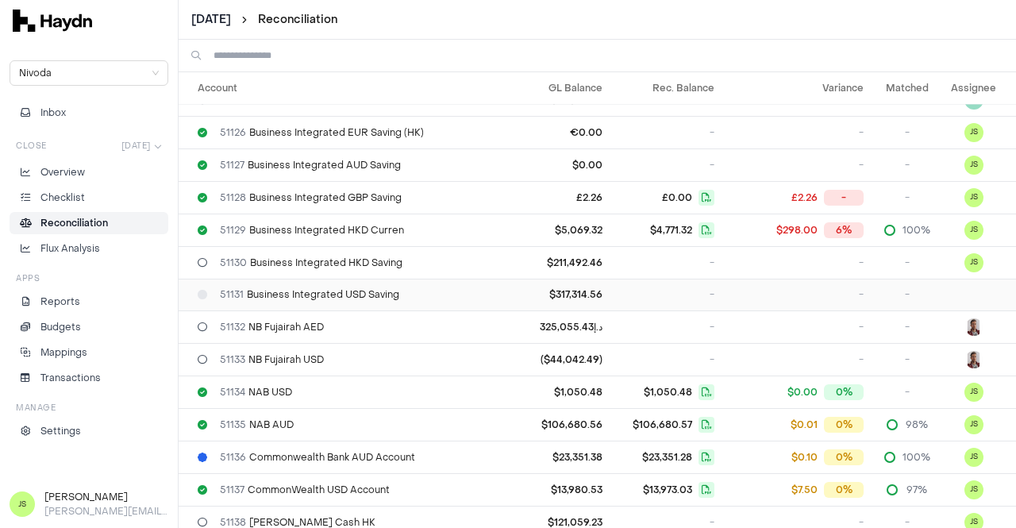
click at [368, 294] on span "51131 Business Integrated USD Saving" at bounding box center [309, 294] width 179 height 13
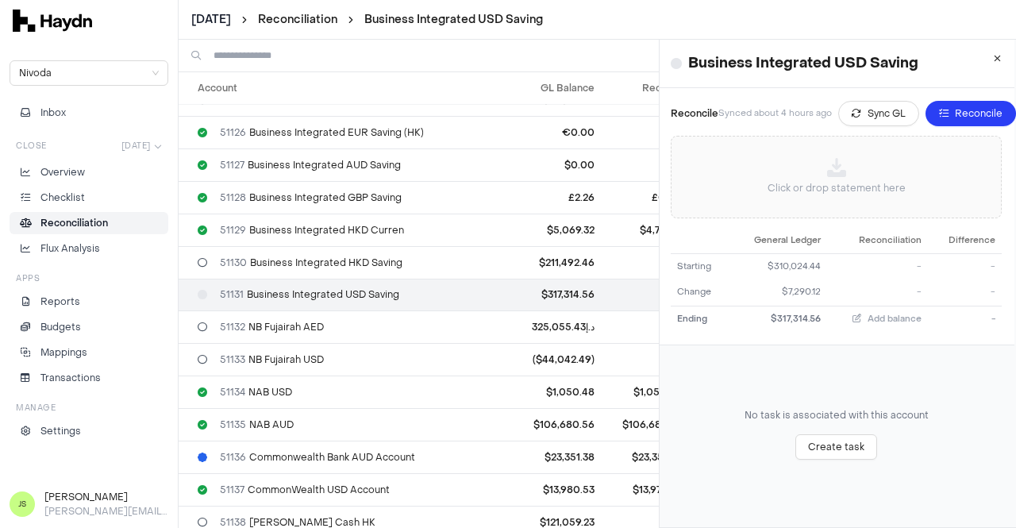
scroll to position [0, 23]
click at [808, 444] on span "Create task" at bounding box center [836, 447] width 56 height 16
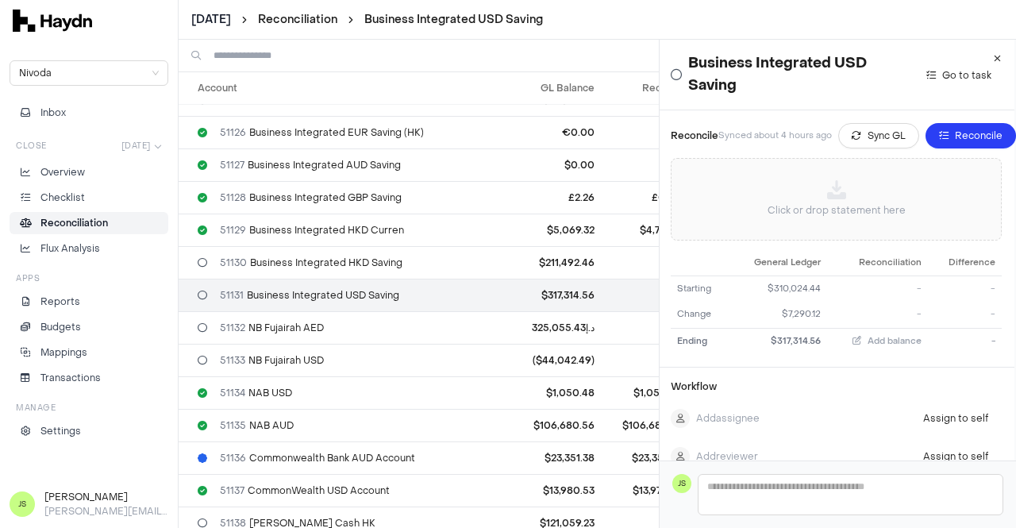
scroll to position [0, 0]
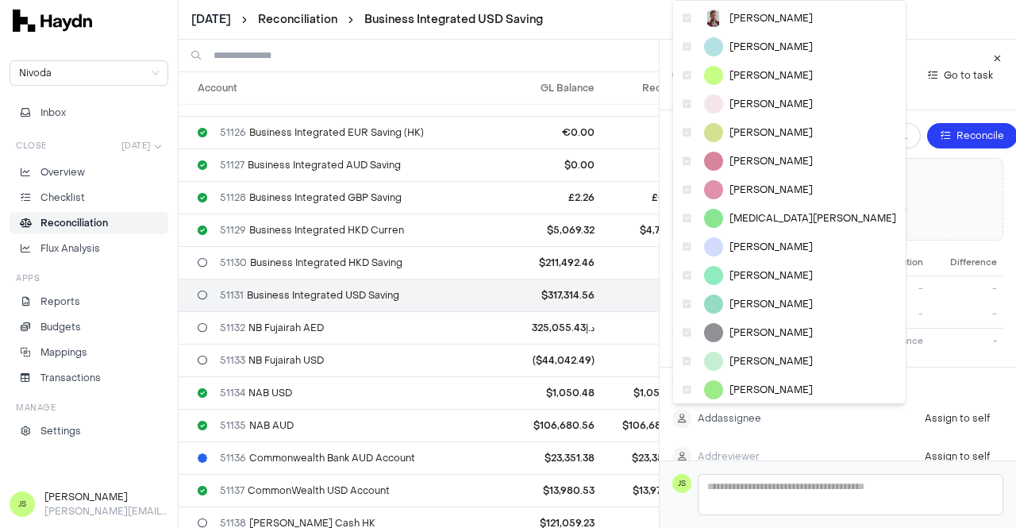
click at [735, 419] on html "[DATE] Reconciliation Business Integrated USD Saving Nivoda Inbox Close [DATE] …" at bounding box center [508, 264] width 1016 height 528
click at [754, 72] on span "[PERSON_NAME]" at bounding box center [771, 75] width 83 height 13
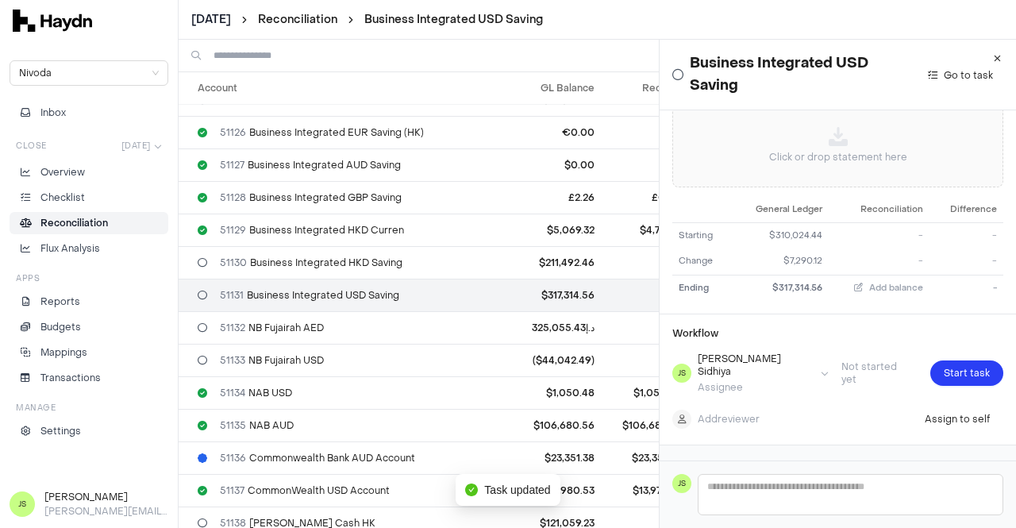
scroll to position [98, 0]
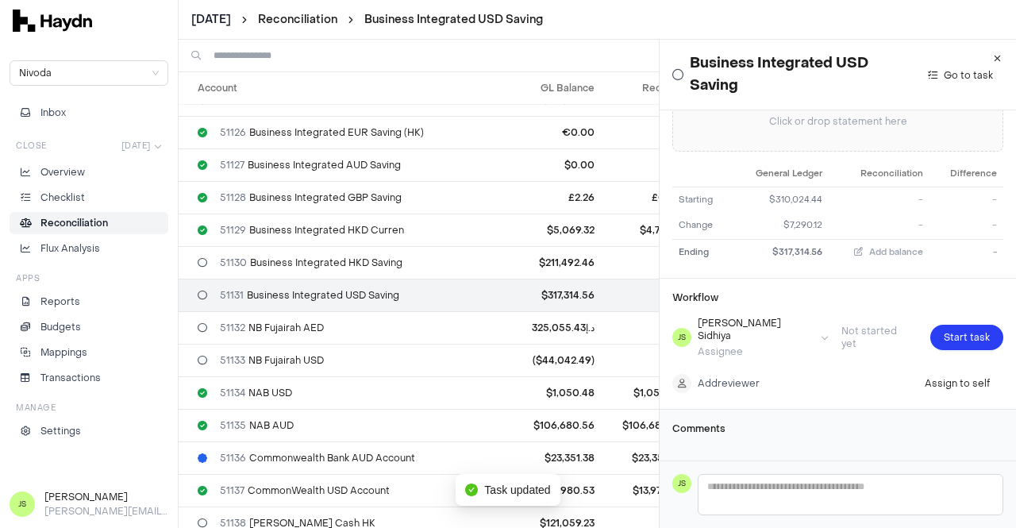
click at [704, 364] on html "[DATE] Reconciliation Business Integrated USD Saving Nivoda Inbox Close [DATE] …" at bounding box center [508, 264] width 1016 height 528
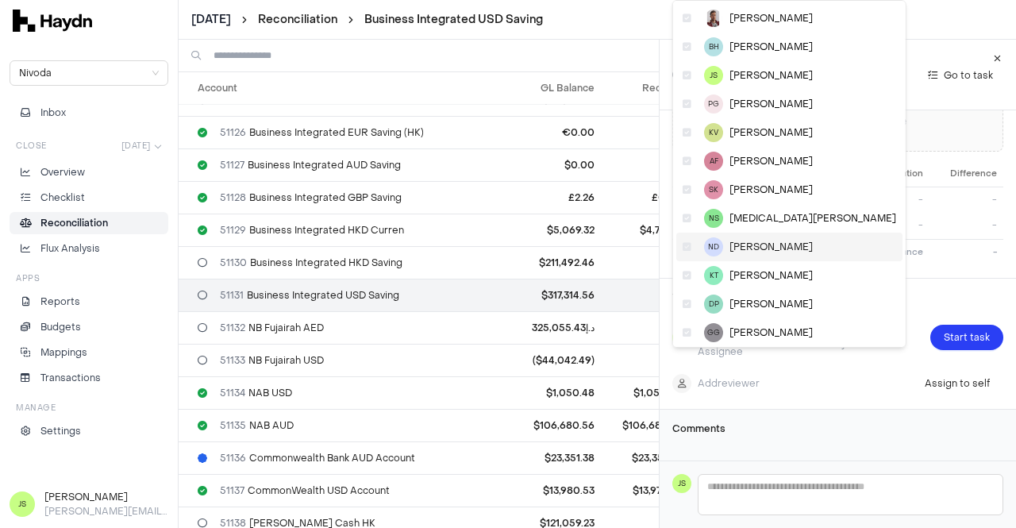
click at [765, 237] on div "ND [PERSON_NAME]" at bounding box center [790, 247] width 226 height 29
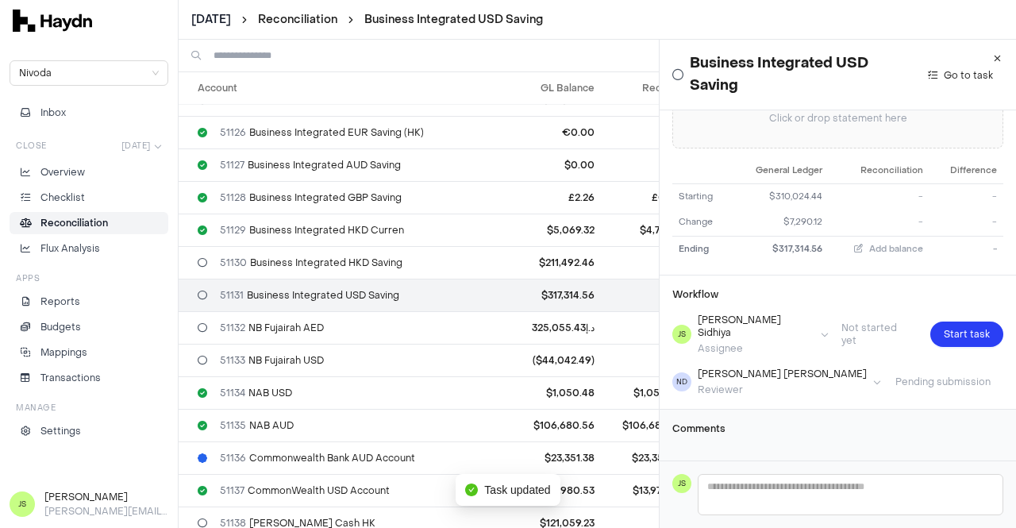
click at [994, 60] on icon "button" at bounding box center [997, 59] width 7 height 10
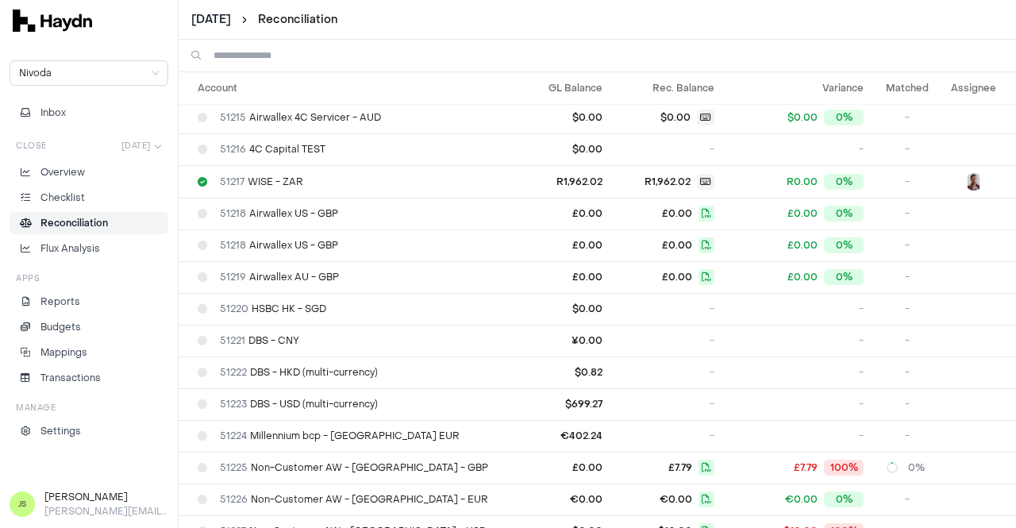
scroll to position [3732, 0]
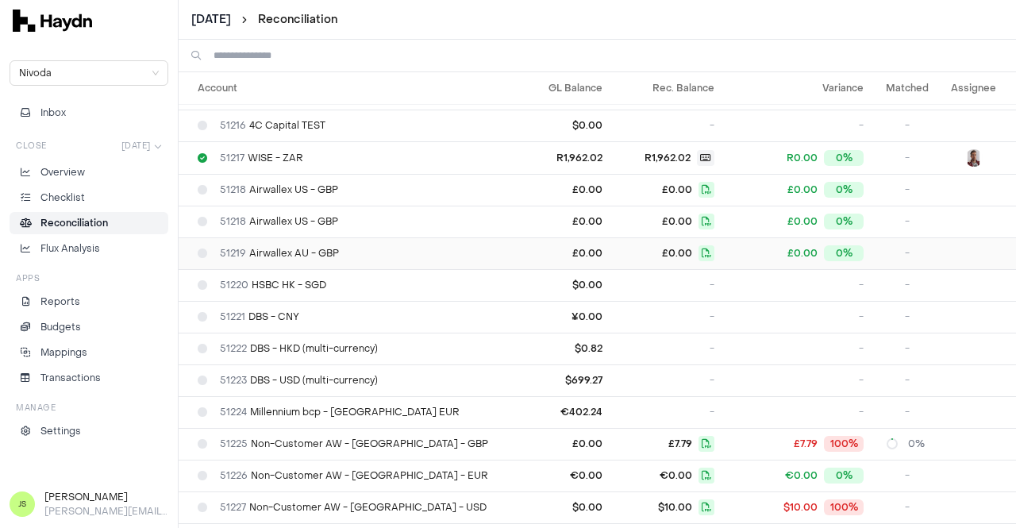
click at [341, 244] on td "51219 Airwallex AU - GBP" at bounding box center [340, 253] width 323 height 32
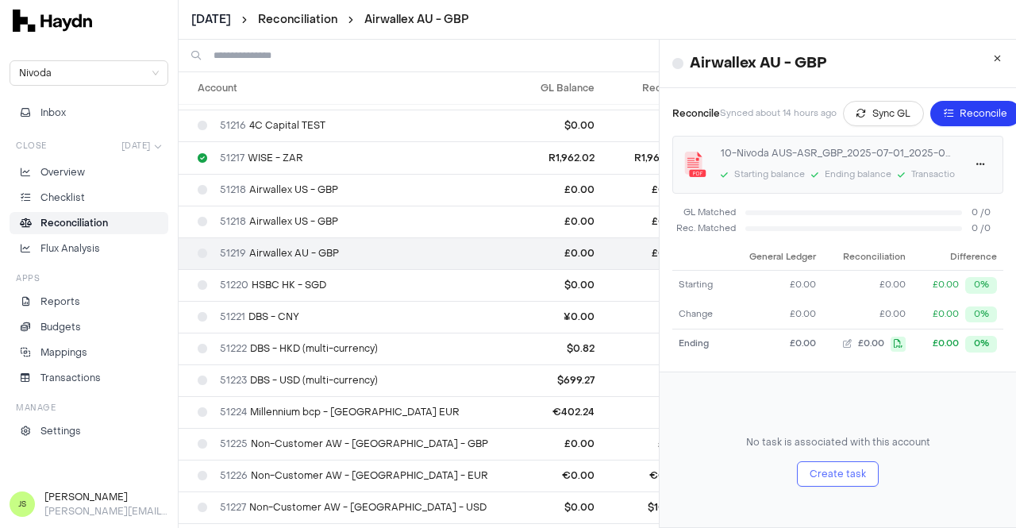
click at [839, 477] on span "Create task" at bounding box center [838, 474] width 56 height 16
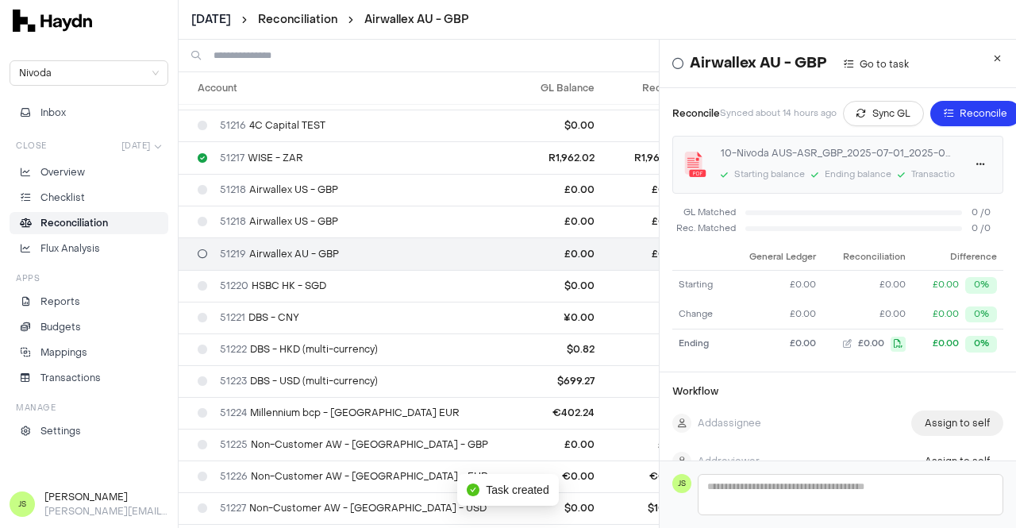
scroll to position [79, 0]
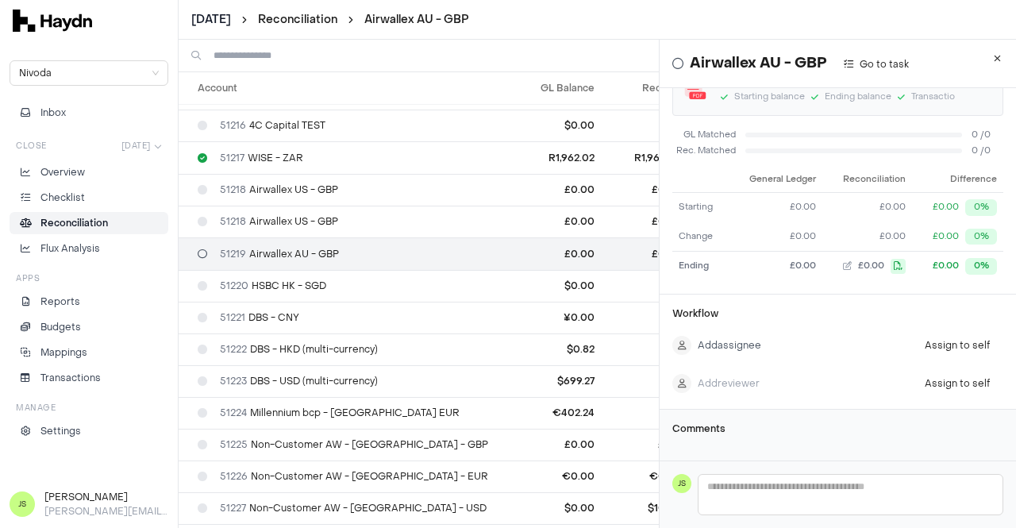
click at [738, 341] on html "[DATE] Reconciliation Airwallex AU - GBP Nivoda Inbox Close [DATE] Overview Che…" at bounding box center [508, 264] width 1016 height 528
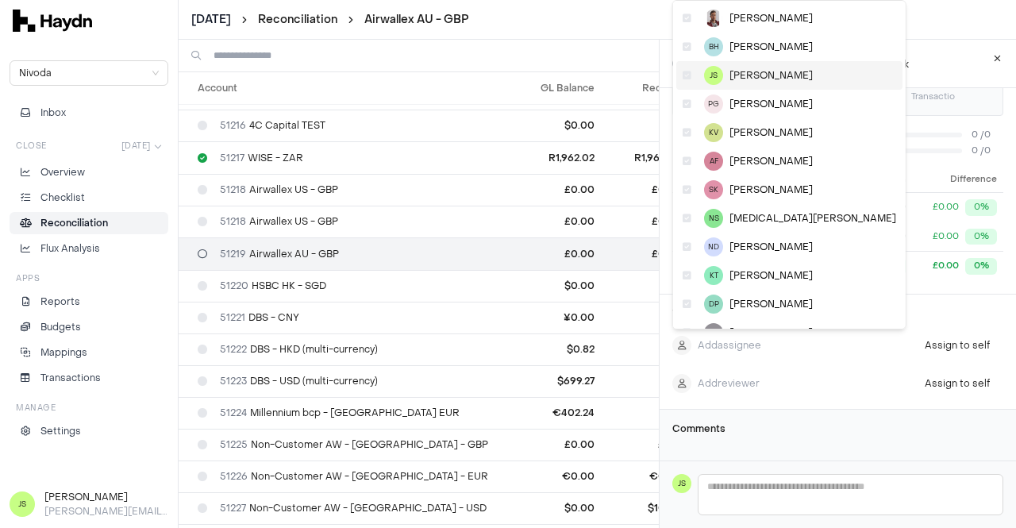
click at [773, 79] on span "[PERSON_NAME]" at bounding box center [771, 75] width 83 height 13
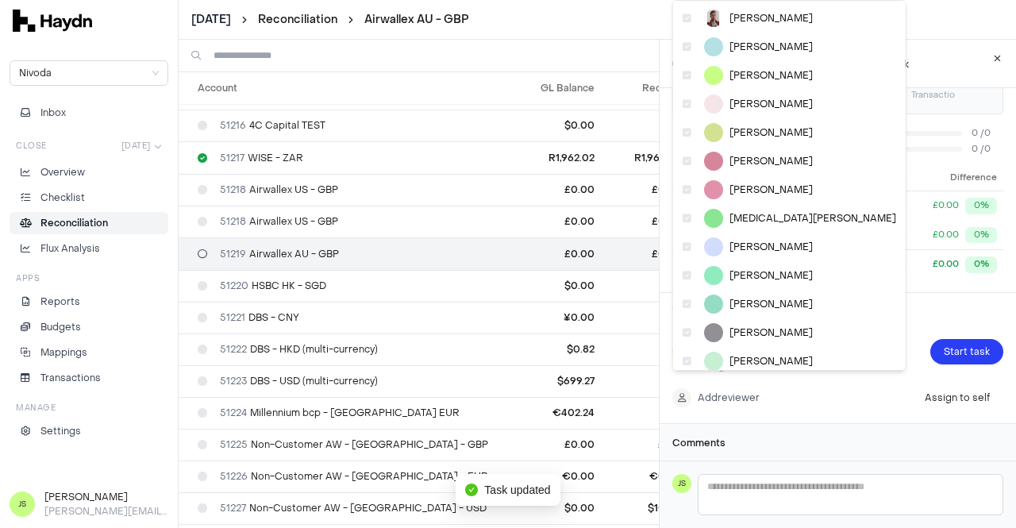
click at [743, 387] on html "[DATE] Reconciliation Airwallex AU - GBP Nivoda Inbox Close [DATE] Overview Che…" at bounding box center [508, 264] width 1016 height 528
click at [756, 247] on span "[PERSON_NAME]" at bounding box center [771, 247] width 83 height 13
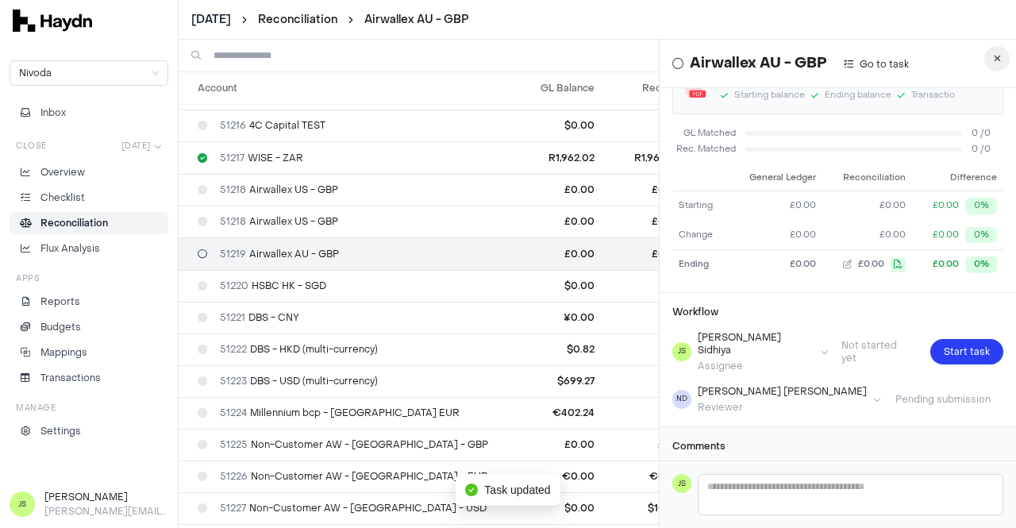
click at [993, 61] on button "button" at bounding box center [997, 58] width 25 height 25
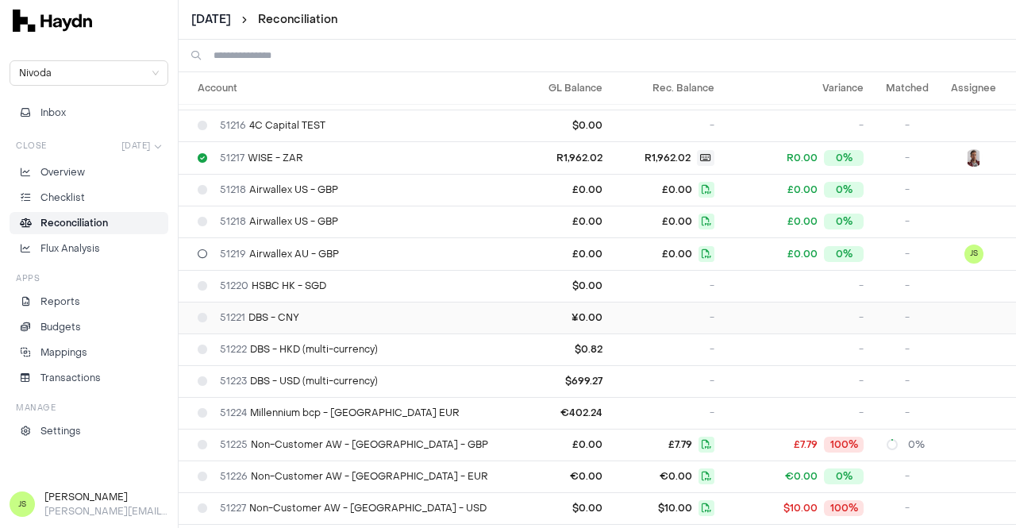
click at [319, 311] on div "51221 DBS - CNY" at bounding box center [347, 317] width 298 height 13
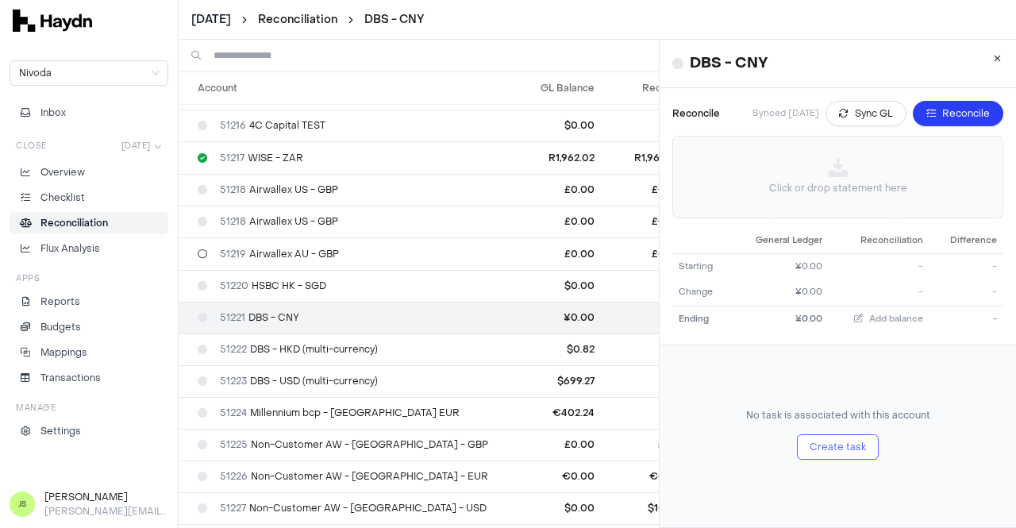
click at [810, 452] on span "Create task" at bounding box center [838, 447] width 56 height 16
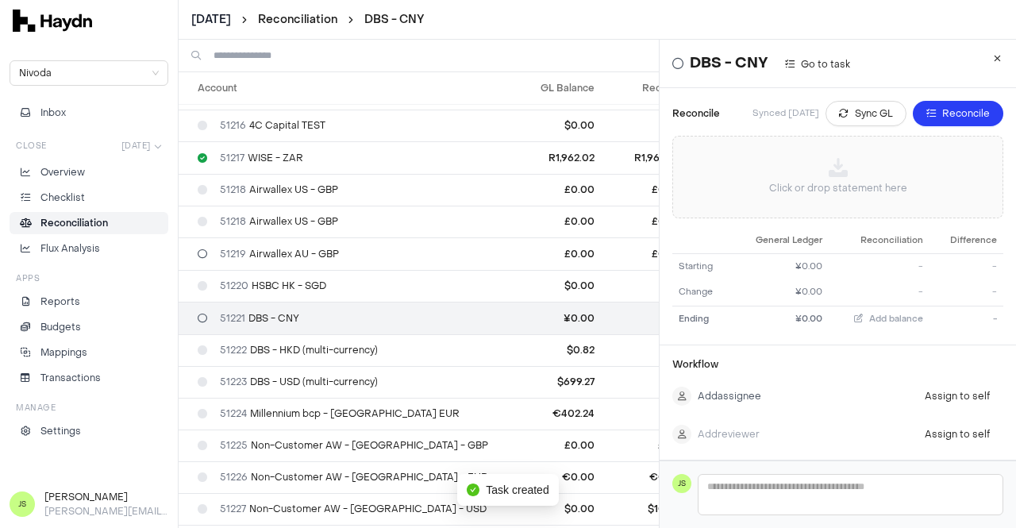
click at [719, 401] on html "[DATE] Reconciliation DBS - CNY Nivoda Inbox Close [DATE] Overview Checklist Re…" at bounding box center [508, 264] width 1016 height 528
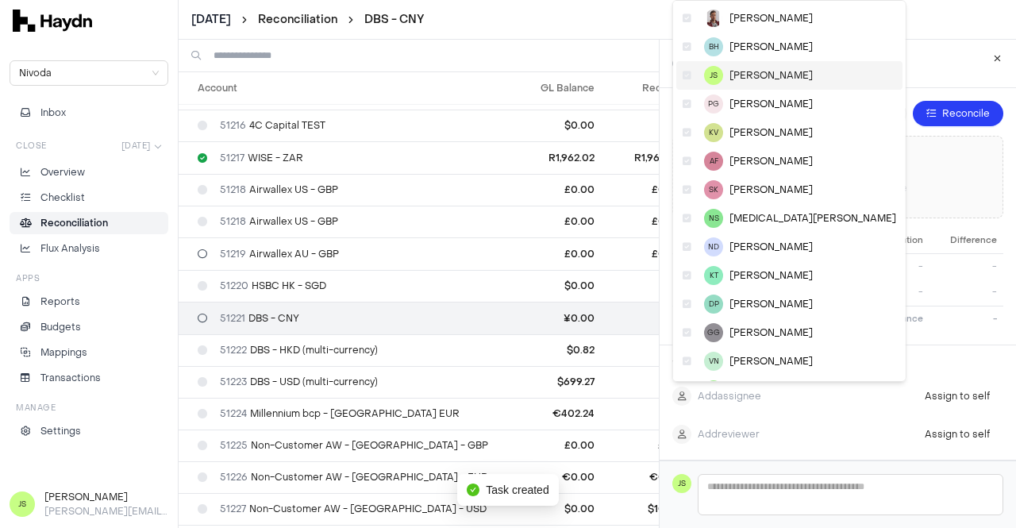
click at [769, 73] on span "[PERSON_NAME]" at bounding box center [771, 75] width 83 height 13
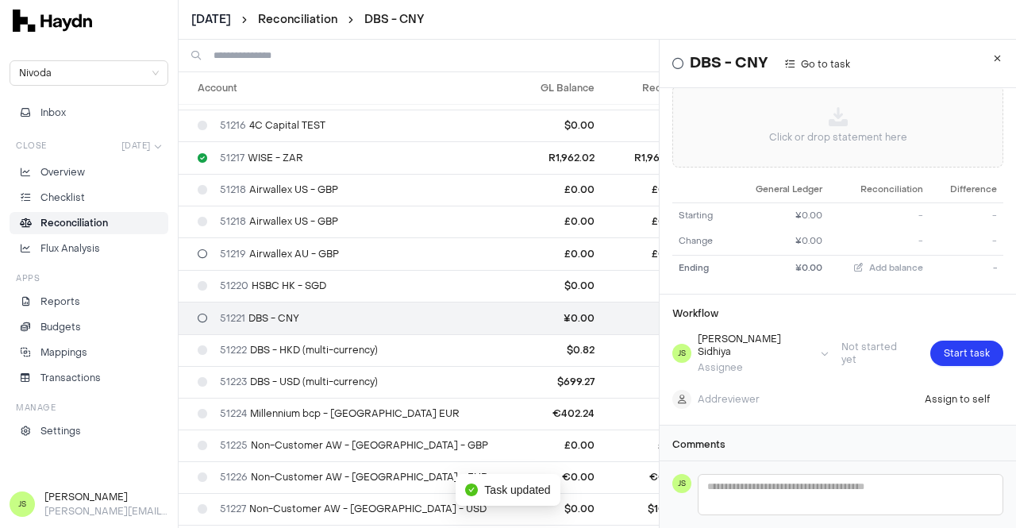
scroll to position [75, 0]
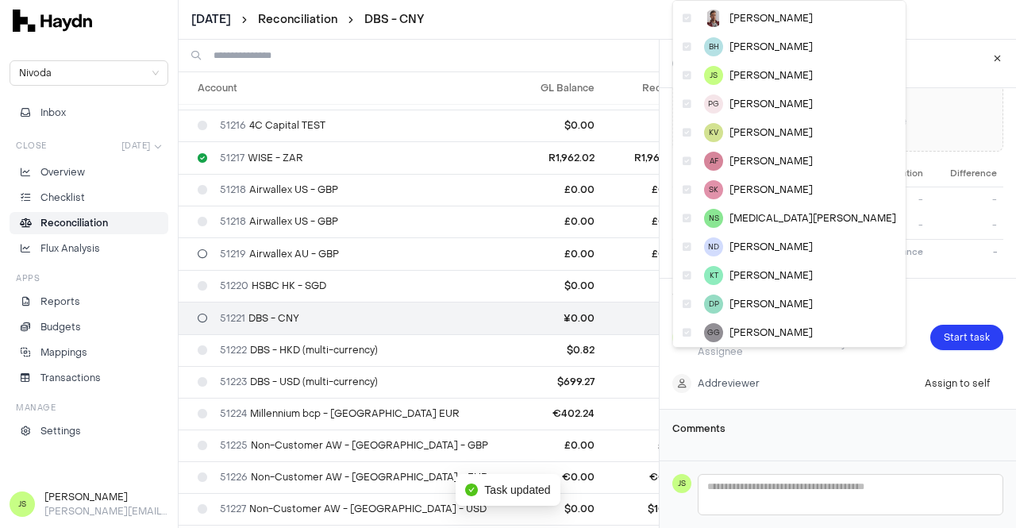
click at [758, 364] on html "[DATE] Reconciliation DBS - CNY Nivoda Inbox Close [DATE] Overview Checklist Re…" at bounding box center [508, 264] width 1016 height 528
click at [761, 245] on span "[PERSON_NAME]" at bounding box center [771, 247] width 83 height 13
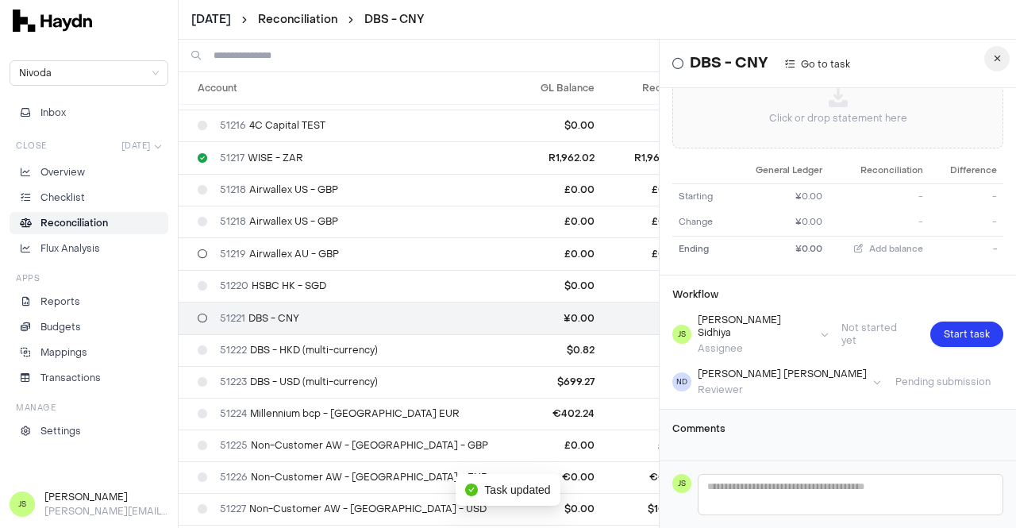
click at [985, 60] on button "button" at bounding box center [997, 58] width 25 height 25
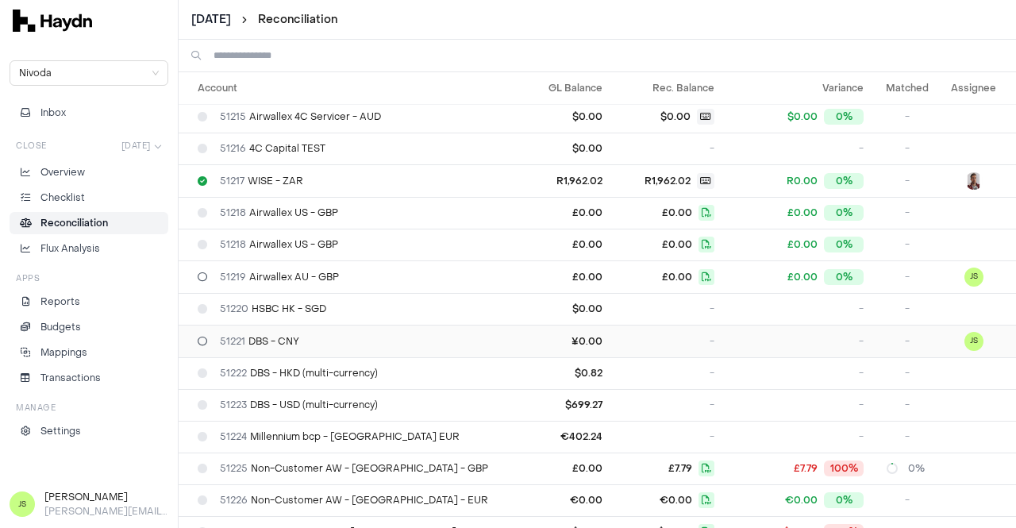
scroll to position [3732, 0]
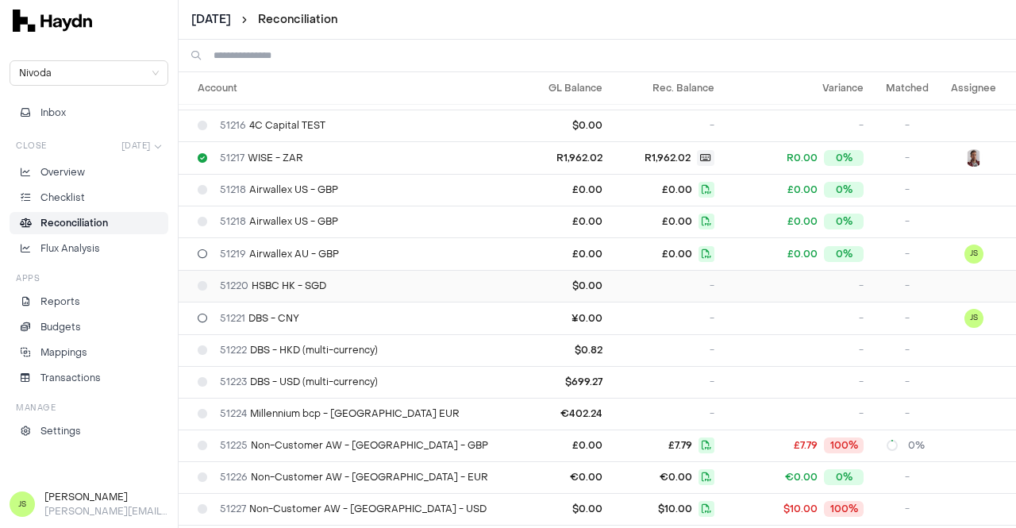
click at [335, 280] on div "51220 HSBC HK - SGD" at bounding box center [347, 286] width 298 height 13
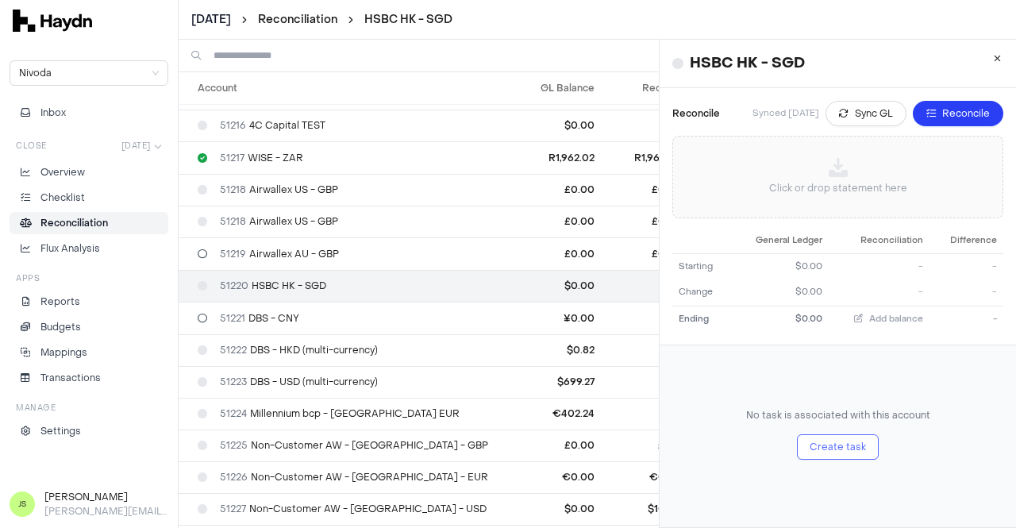
click at [819, 457] on button "Create task" at bounding box center [838, 446] width 82 height 25
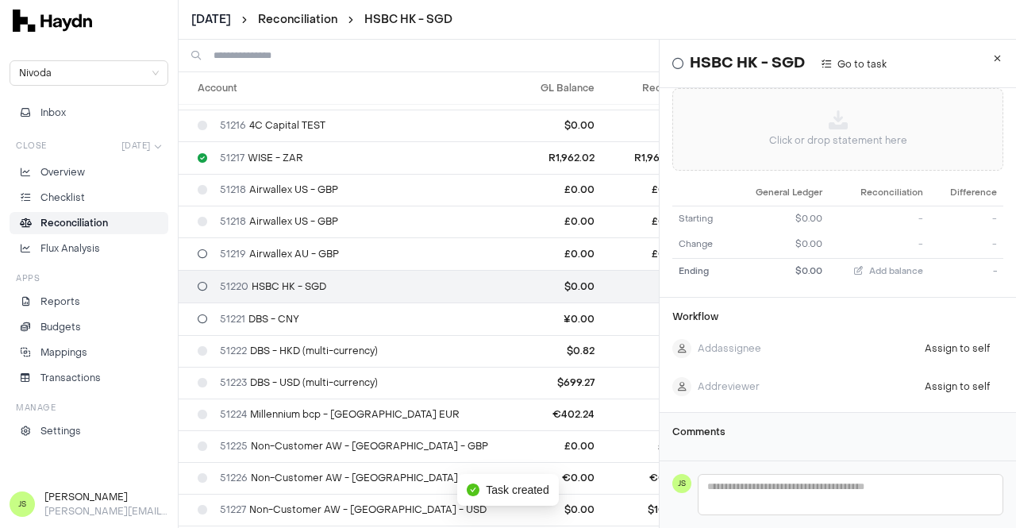
scroll to position [72, 0]
click at [707, 320] on html "[DATE] Reconciliation HSBC HK - SGD Nivoda Inbox Close [DATE] Overview Checklis…" at bounding box center [508, 264] width 1016 height 528
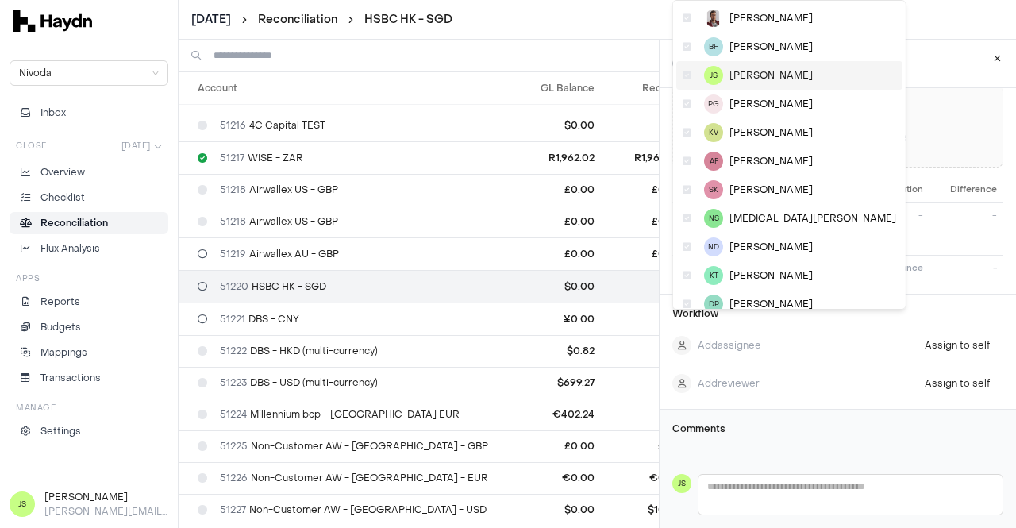
click at [777, 78] on span "[PERSON_NAME]" at bounding box center [771, 75] width 83 height 13
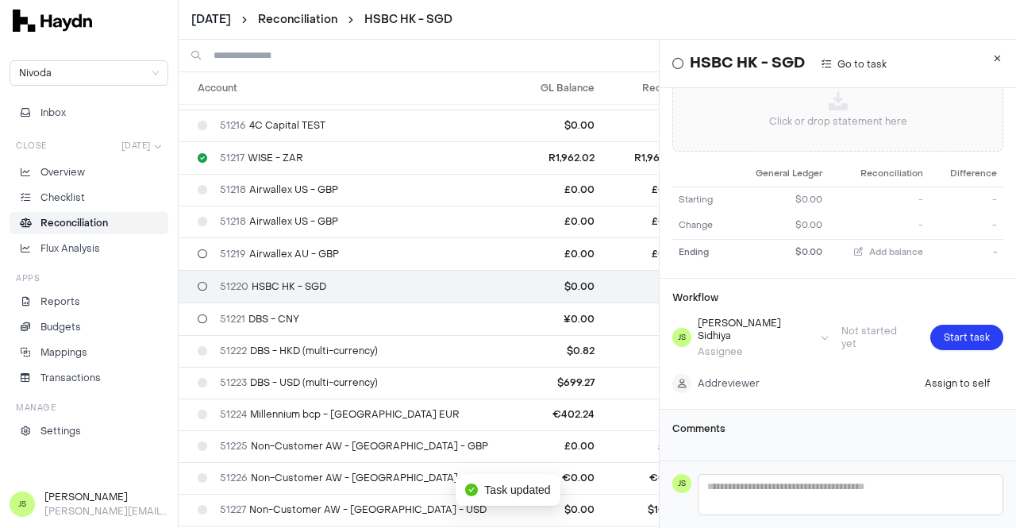
click at [731, 356] on body "[DATE] Reconciliation HSBC HK - SGD Nivoda Inbox Close [DATE] Overview Checklis…" at bounding box center [508, 264] width 1016 height 528
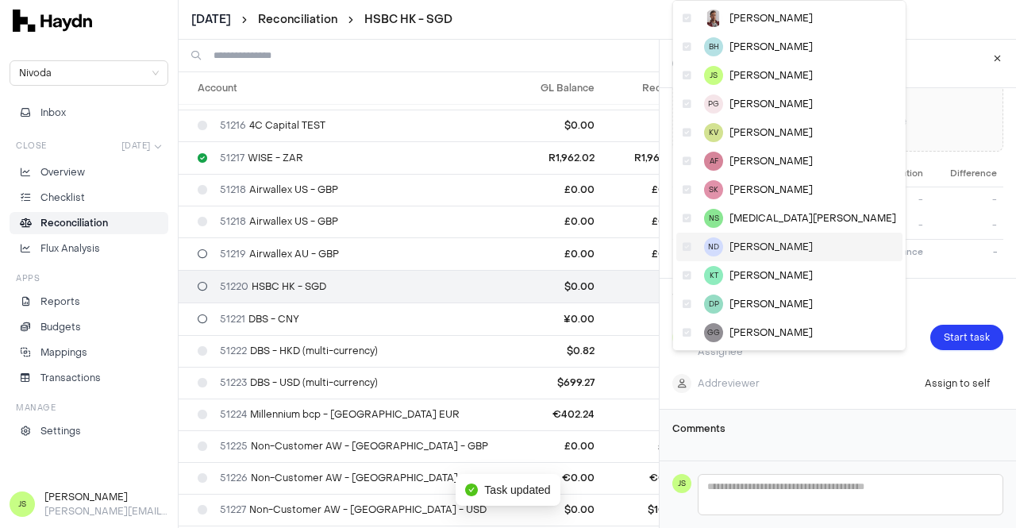
click at [764, 251] on span "[PERSON_NAME]" at bounding box center [771, 247] width 83 height 13
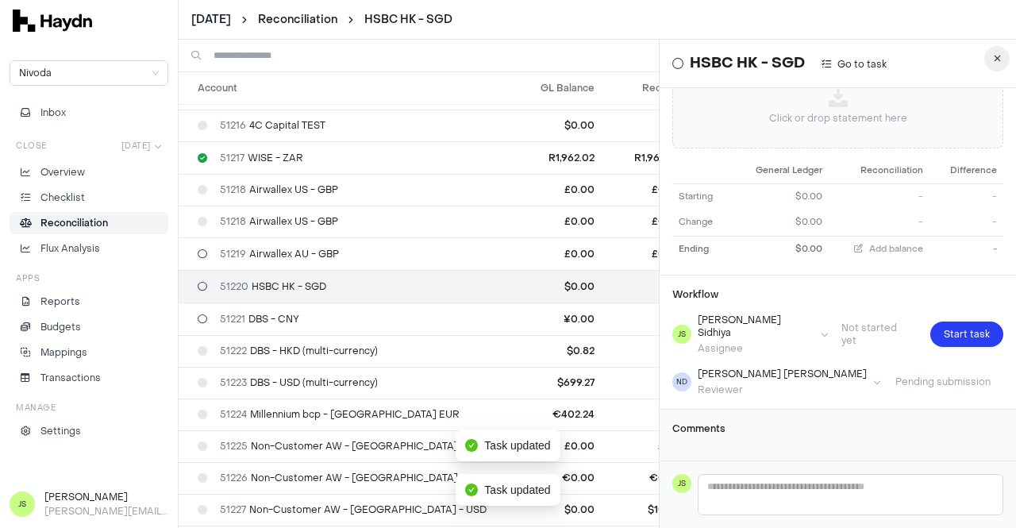
click at [994, 60] on icon "button" at bounding box center [997, 59] width 7 height 10
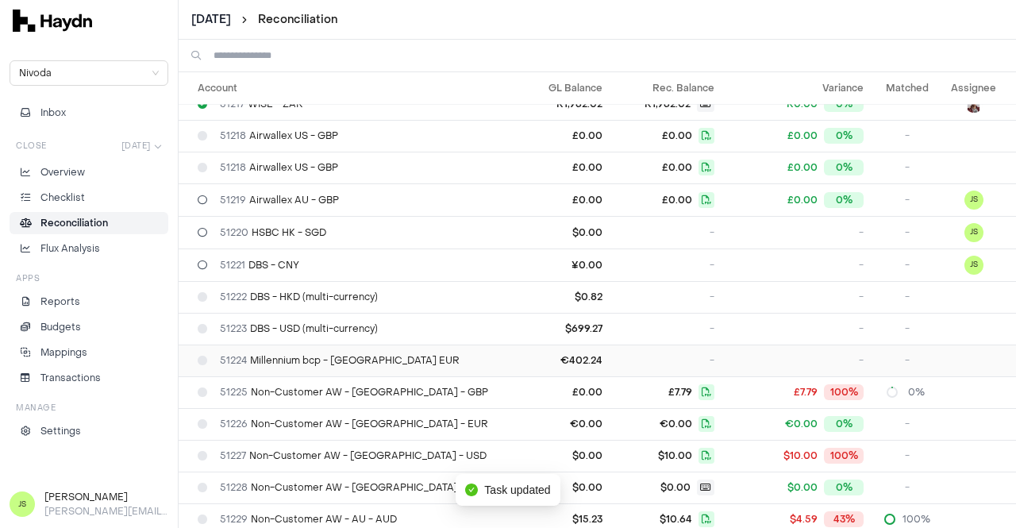
scroll to position [3811, 0]
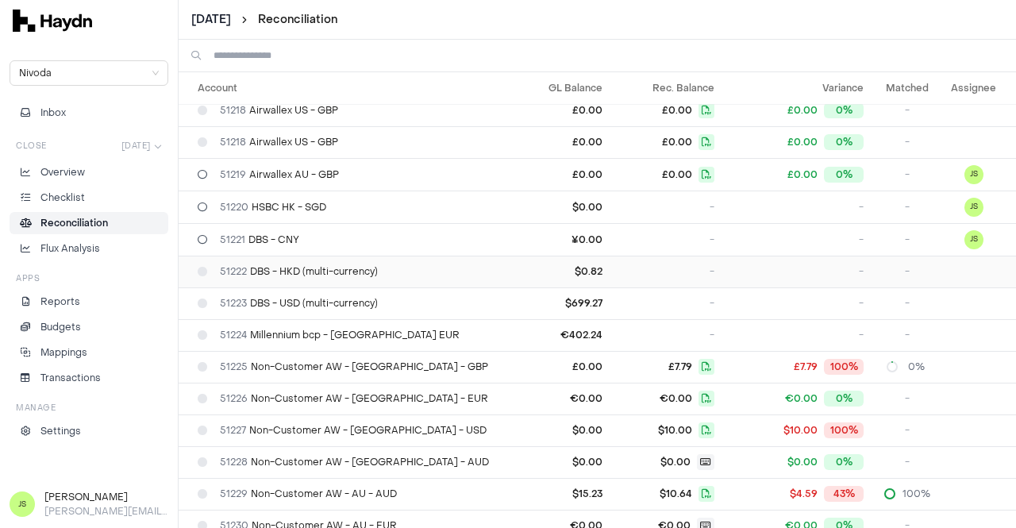
click at [322, 265] on span "51222 DBS - HKD (multi-currency)" at bounding box center [299, 271] width 158 height 13
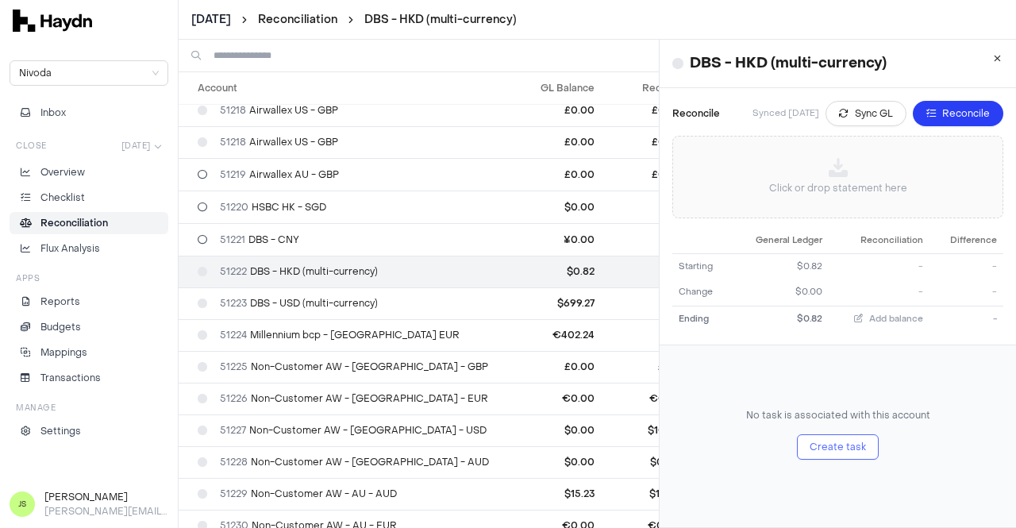
click at [824, 441] on span "Create task" at bounding box center [838, 447] width 56 height 16
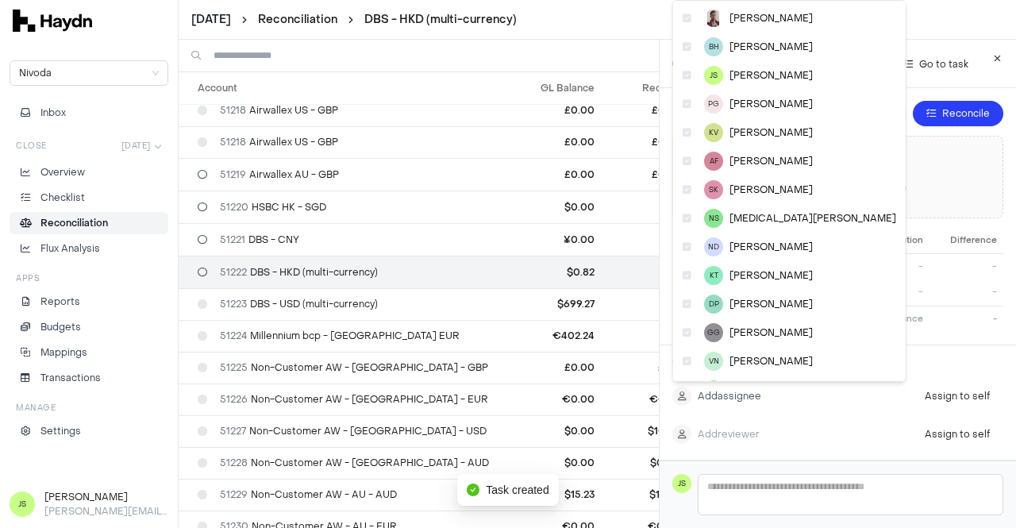
click at [732, 398] on html "[DATE] Reconciliation DBS - HKD (multi-currency) Nivoda Inbox Close [DATE] Over…" at bounding box center [508, 264] width 1016 height 528
click at [756, 81] on span "[PERSON_NAME]" at bounding box center [771, 75] width 83 height 13
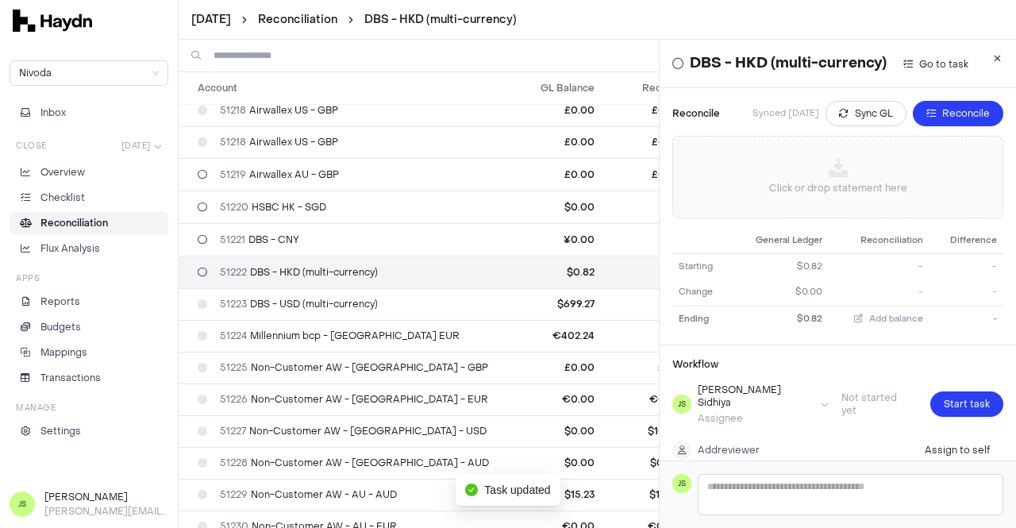
click at [731, 430] on html "[DATE] Reconciliation DBS - HKD (multi-currency) Nivoda Inbox Close [DATE] Over…" at bounding box center [508, 264] width 1016 height 528
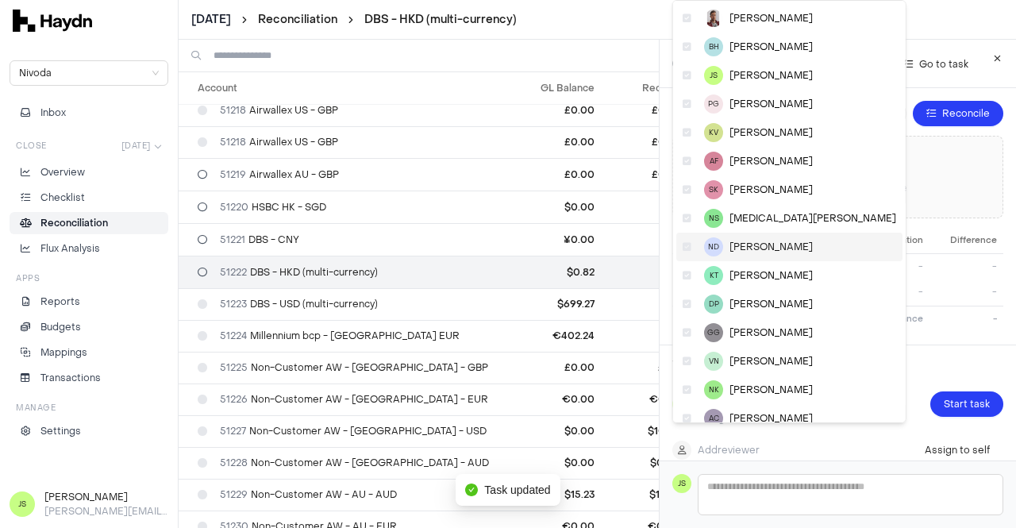
click at [792, 249] on div "ND [PERSON_NAME]" at bounding box center [790, 247] width 226 height 29
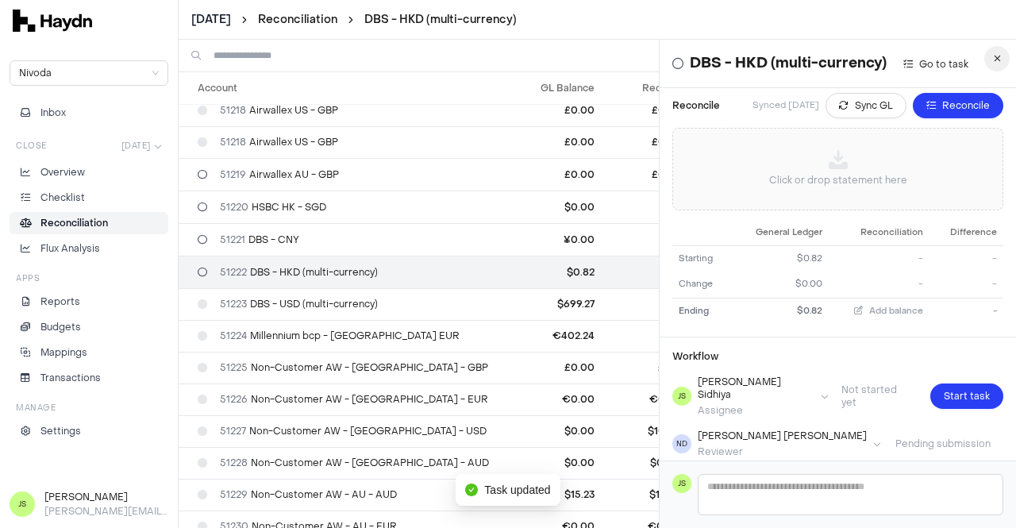
click at [992, 63] on button "button" at bounding box center [997, 58] width 25 height 25
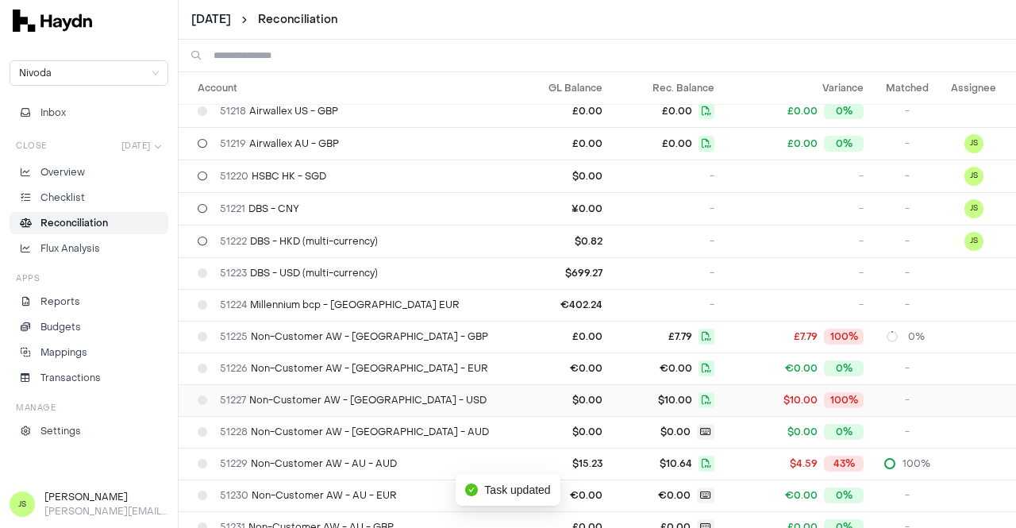
scroll to position [3891, 0]
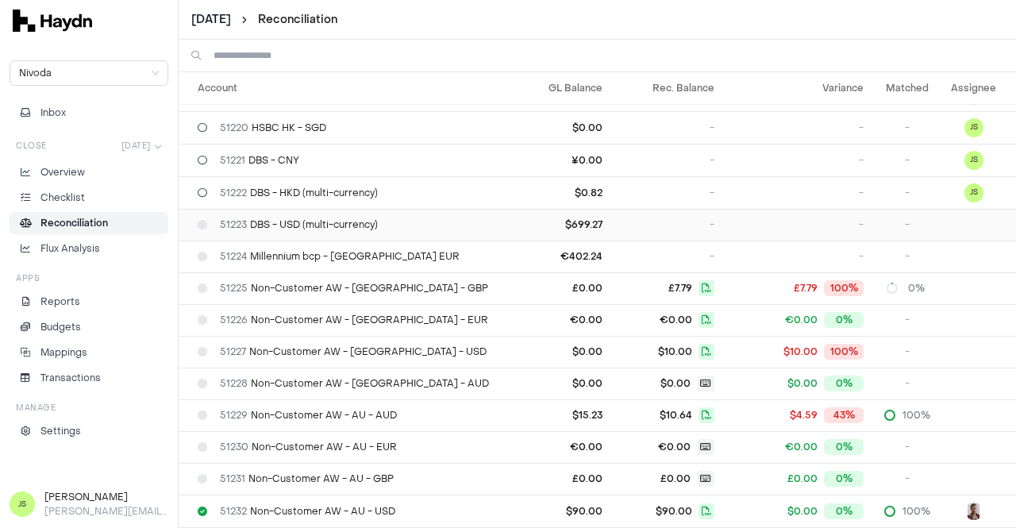
click at [345, 218] on span "51223 DBS - USD (multi-currency)" at bounding box center [299, 224] width 158 height 13
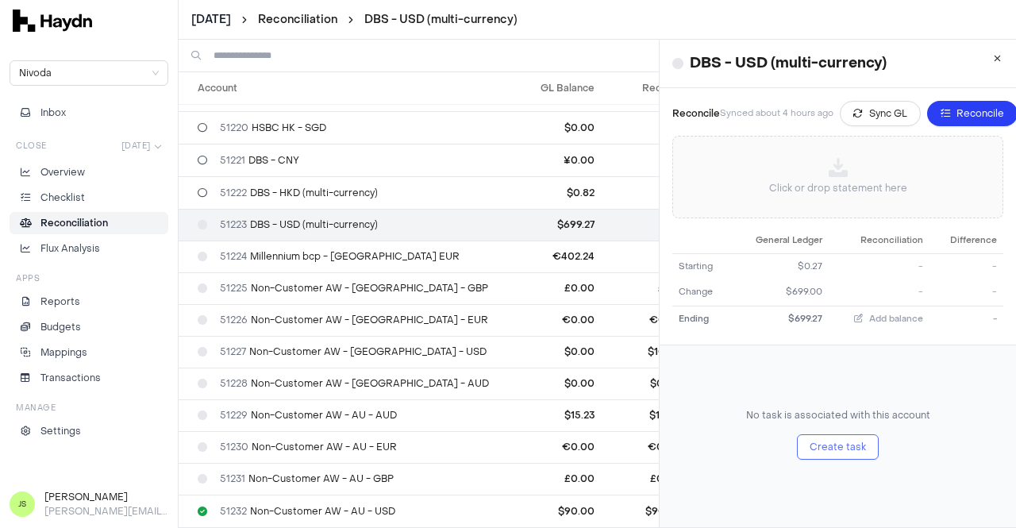
click at [816, 443] on span "Create task" at bounding box center [838, 447] width 56 height 16
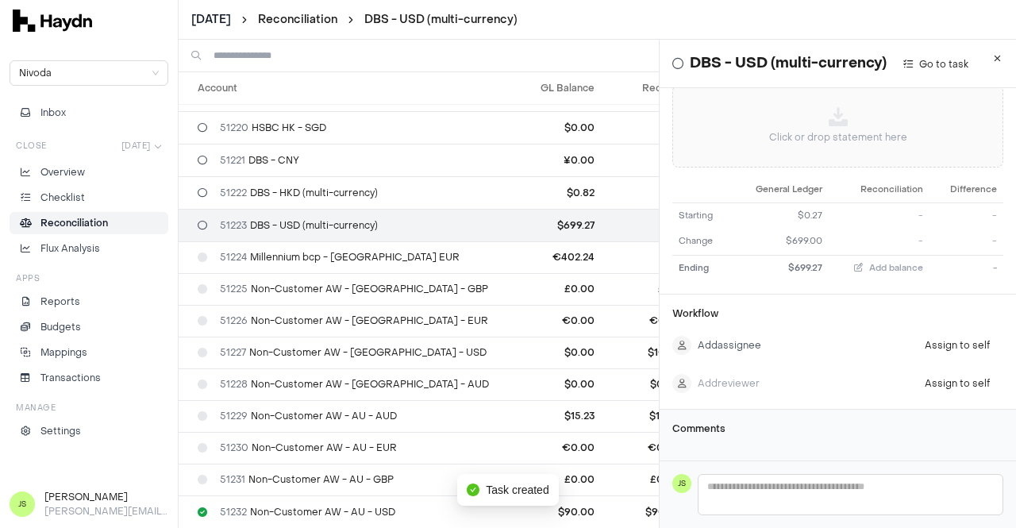
scroll to position [72, 0]
click at [750, 317] on html "[DATE] Reconciliation DBS - USD (multi-currency) Nivoda Inbox Close [DATE] Over…" at bounding box center [508, 264] width 1016 height 528
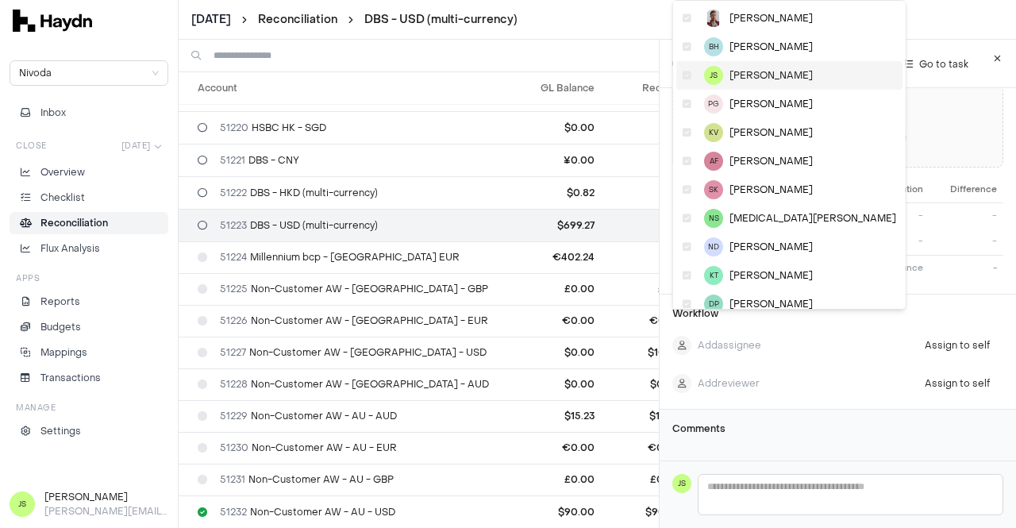
click at [746, 69] on span "[PERSON_NAME]" at bounding box center [771, 75] width 83 height 13
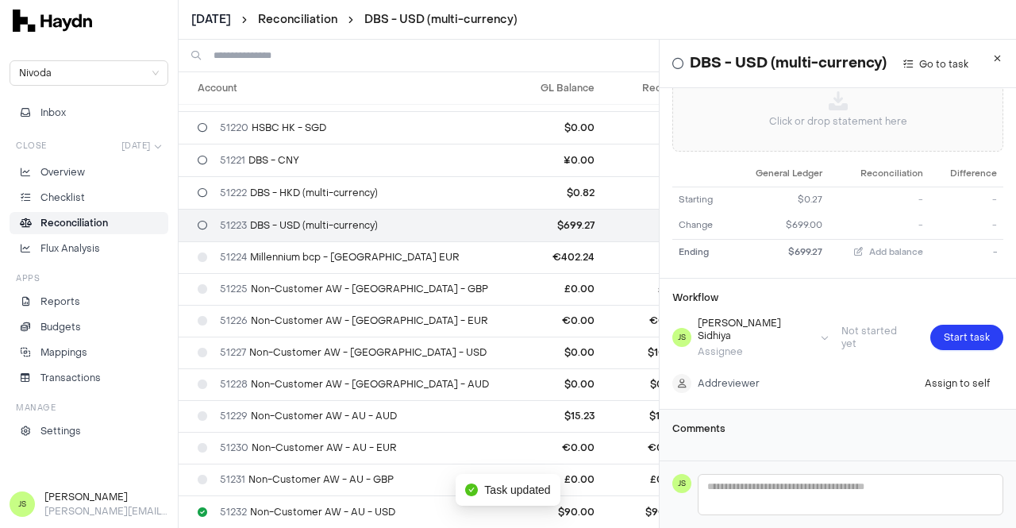
click at [734, 364] on html "[DATE] Reconciliation DBS - USD (multi-currency) Nivoda Inbox Close [DATE] Over…" at bounding box center [508, 264] width 1016 height 528
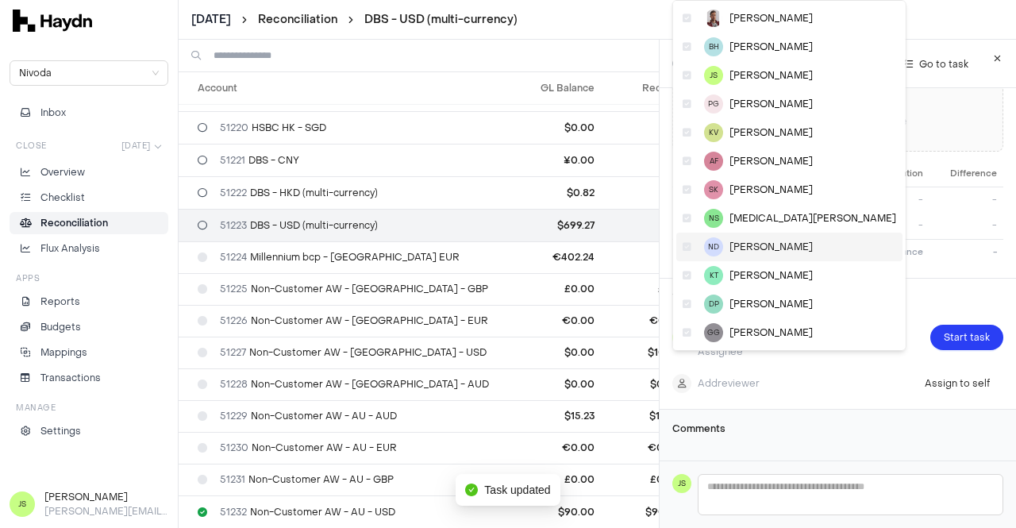
click at [765, 246] on span "[PERSON_NAME]" at bounding box center [771, 247] width 83 height 13
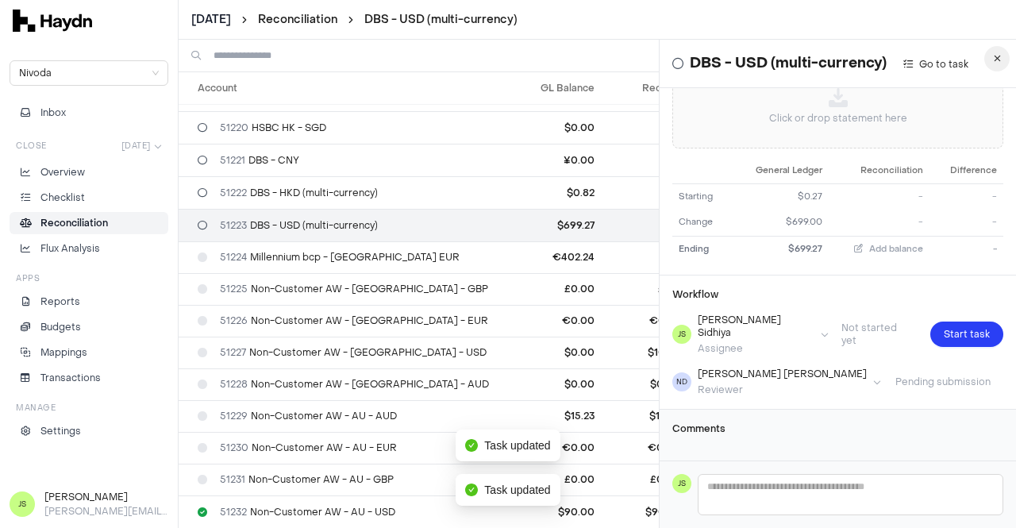
click at [988, 48] on button "button" at bounding box center [997, 58] width 25 height 25
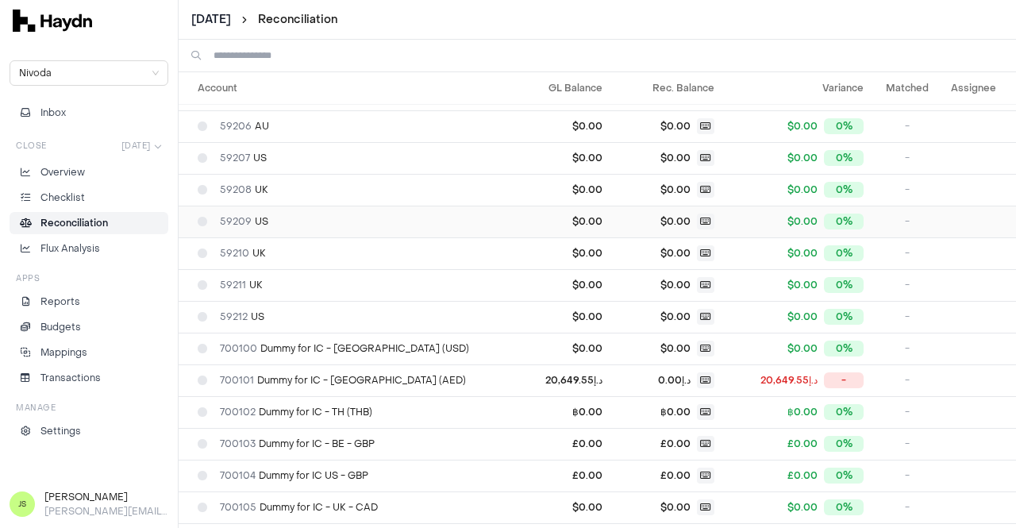
scroll to position [5618, 0]
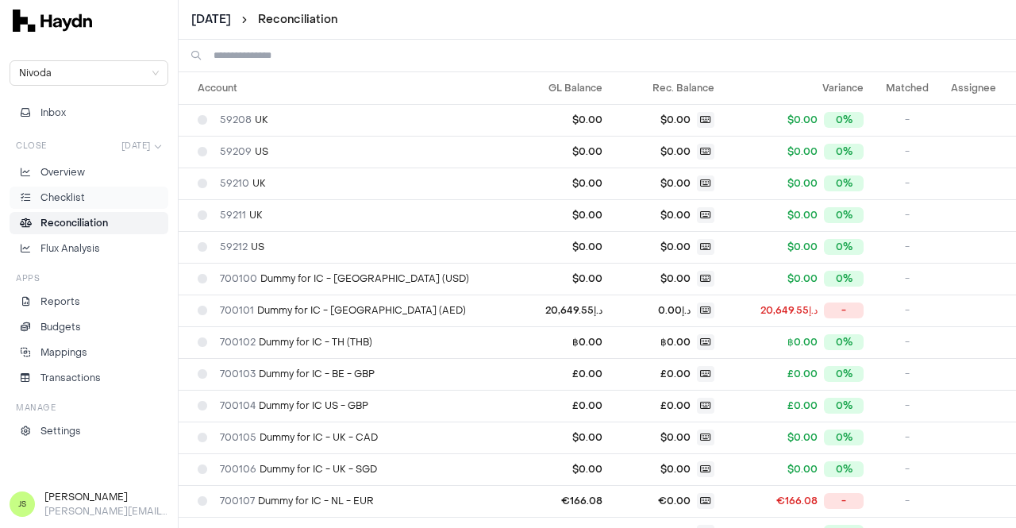
click at [67, 194] on p "Checklist" at bounding box center [62, 198] width 44 height 14
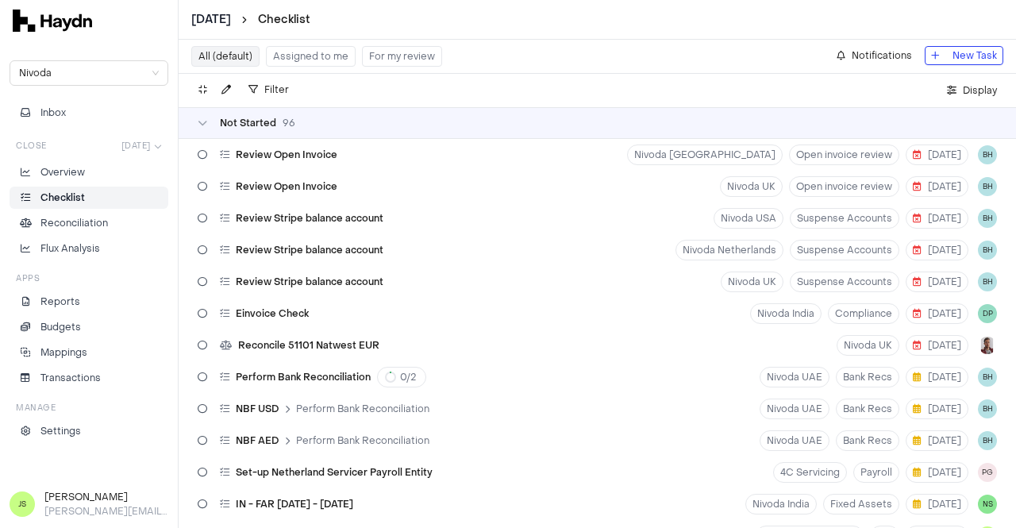
click at [314, 58] on button "Assigned to me" at bounding box center [311, 56] width 90 height 21
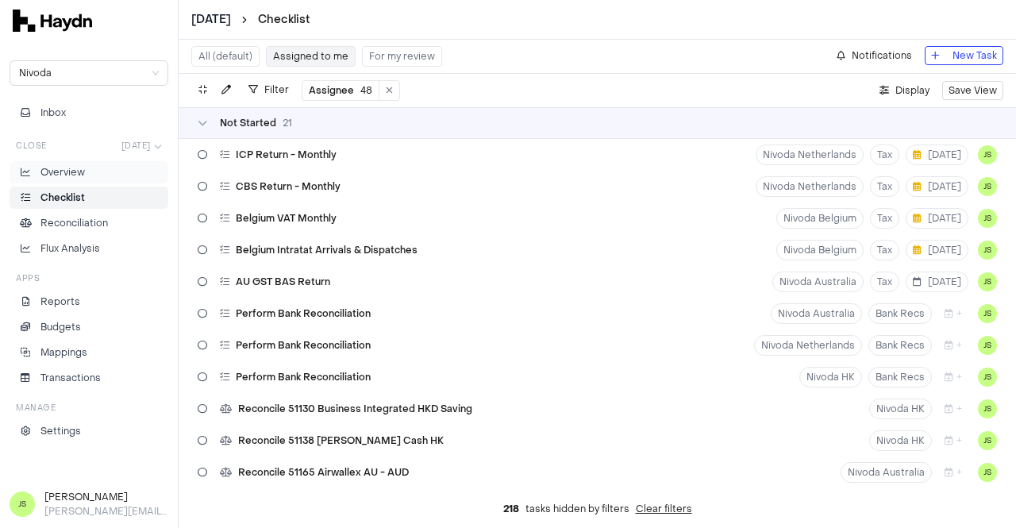
click at [64, 175] on p "Overview" at bounding box center [62, 172] width 44 height 14
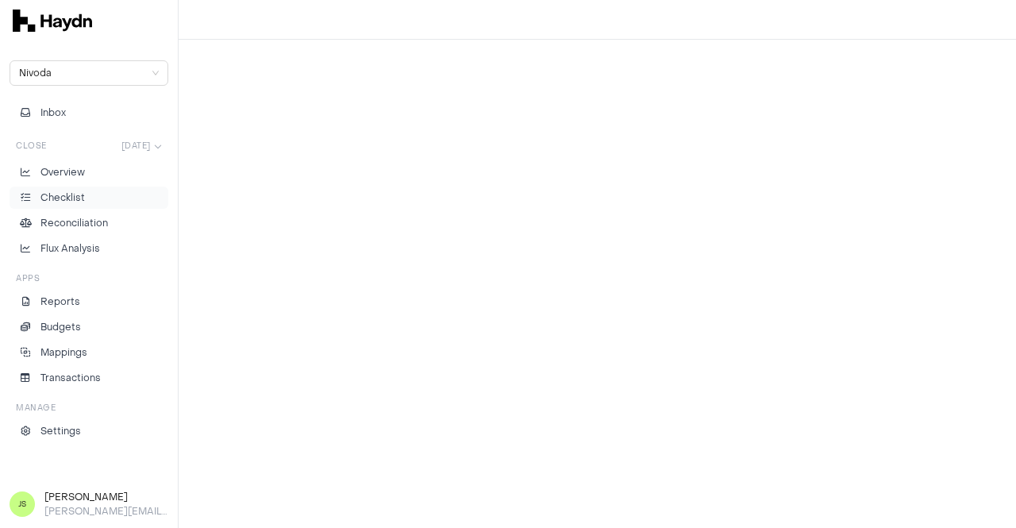
click at [124, 188] on link "Checklist" at bounding box center [89, 198] width 159 height 22
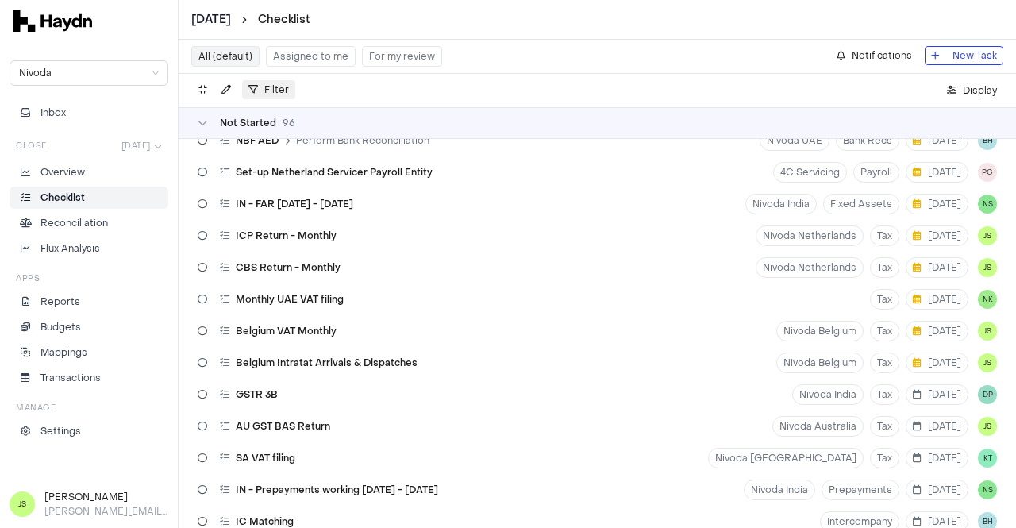
scroll to position [159, 0]
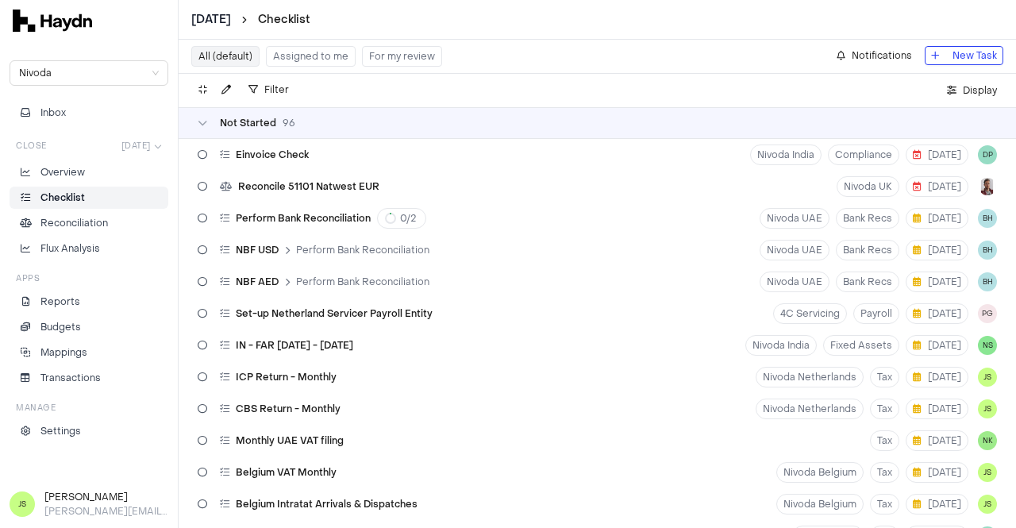
click at [288, 44] on div "All (default) Assigned to me For my review Notifications New Task" at bounding box center [598, 57] width 838 height 34
click at [288, 49] on button "Assigned to me" at bounding box center [311, 56] width 90 height 21
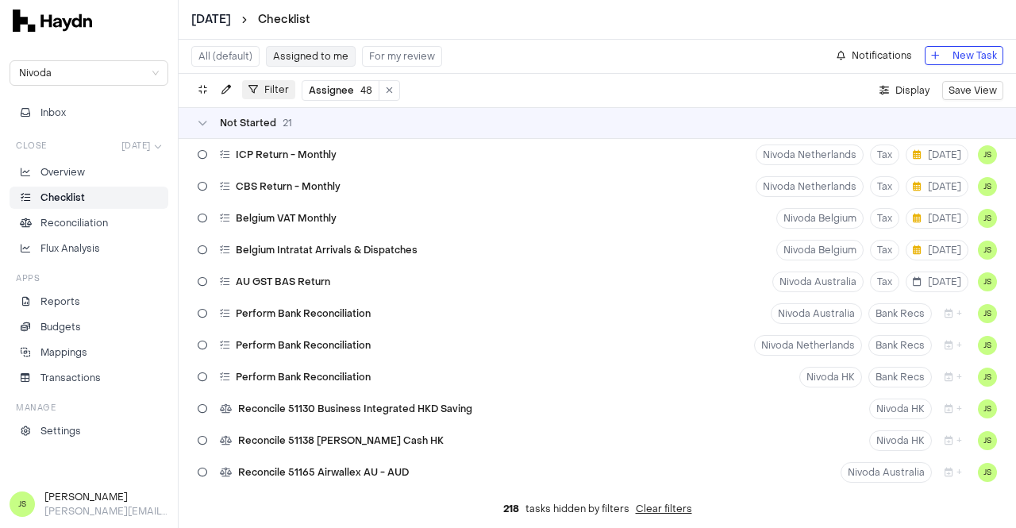
click at [262, 98] on button "Filter" at bounding box center [268, 89] width 53 height 19
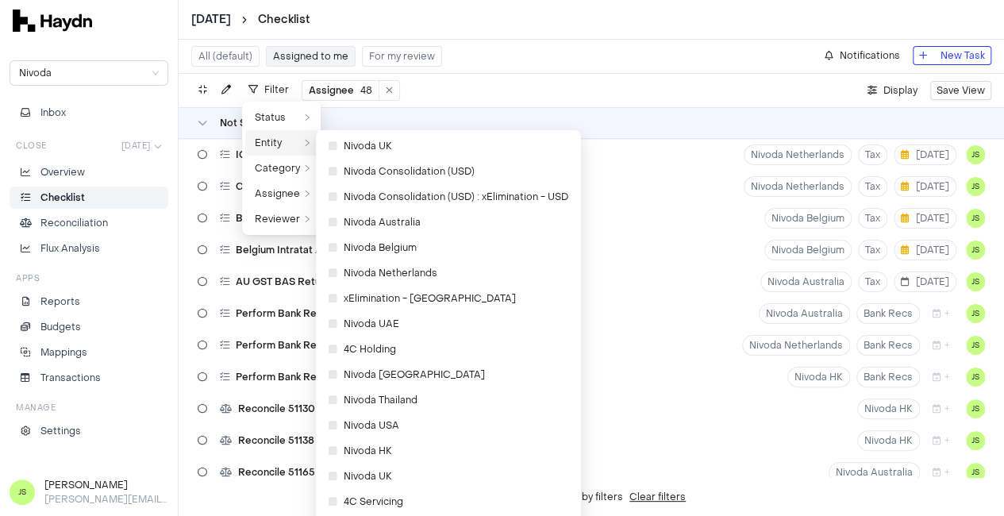
click at [291, 148] on span "Entity" at bounding box center [277, 143] width 45 height 16
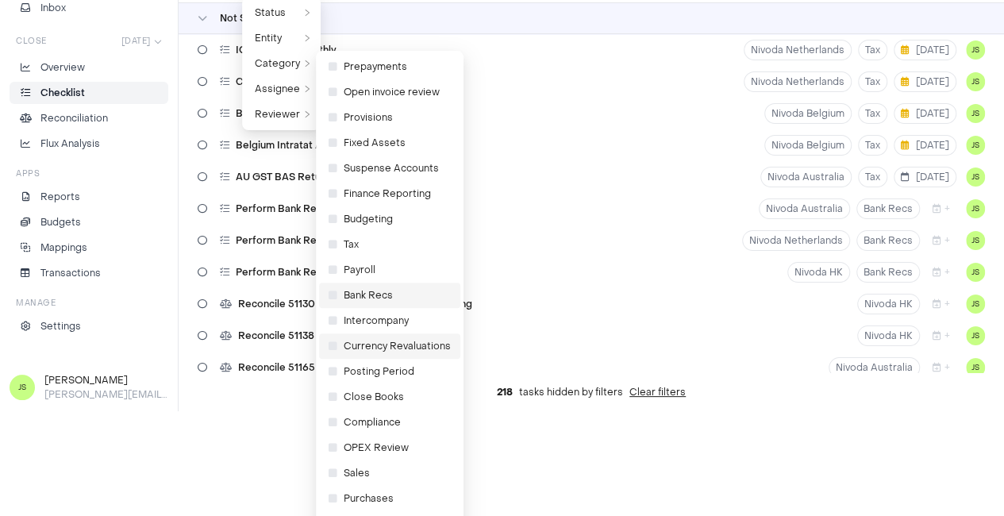
scroll to position [129, 0]
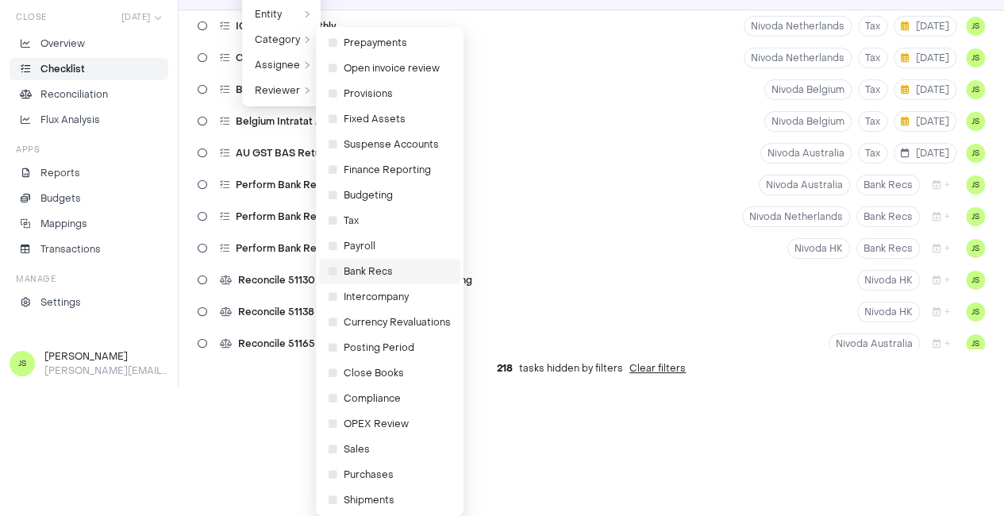
click at [380, 279] on span "Bank Recs" at bounding box center [361, 272] width 64 height 16
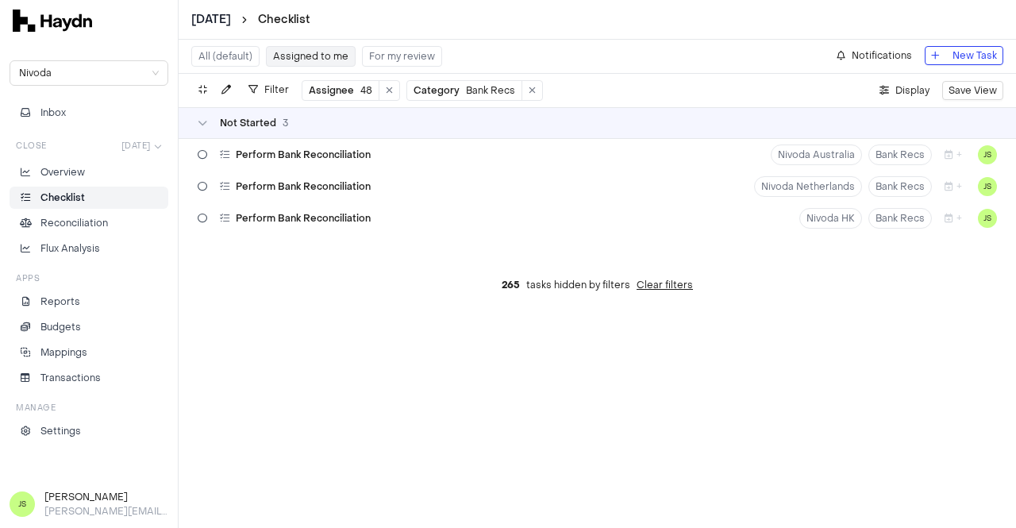
click at [286, 63] on button "Assigned to me" at bounding box center [311, 56] width 90 height 21
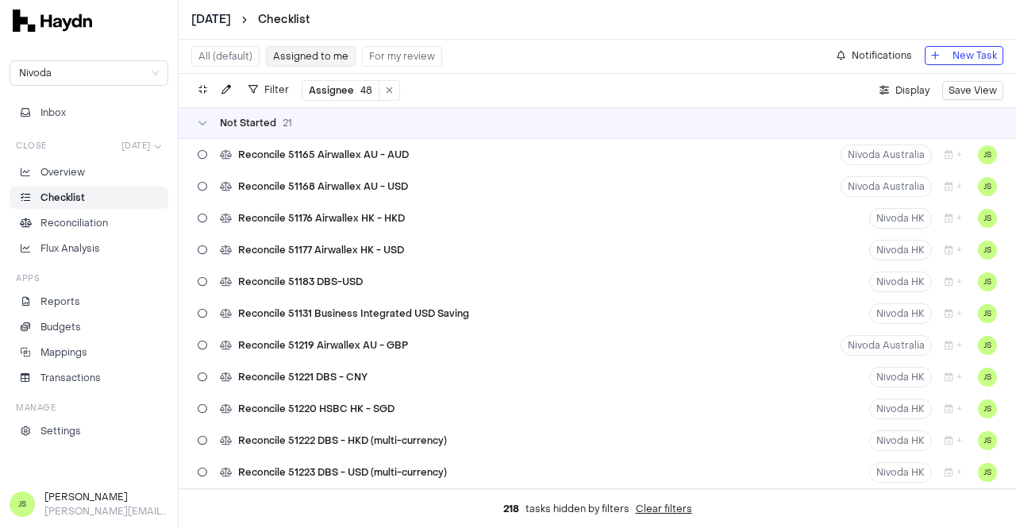
scroll to position [397, 0]
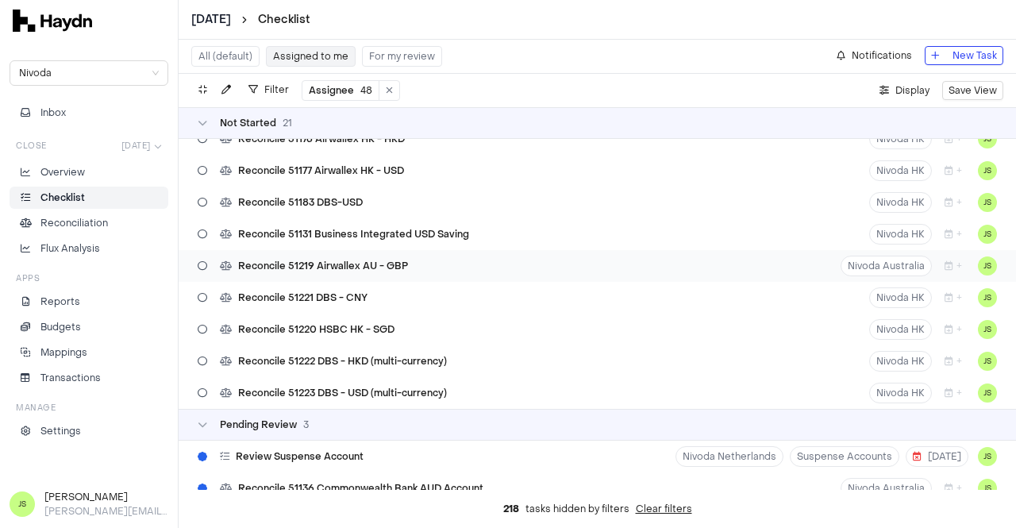
click at [366, 277] on div "Reconcile 51219 Airwallex AU - GBP" at bounding box center [302, 266] width 223 height 30
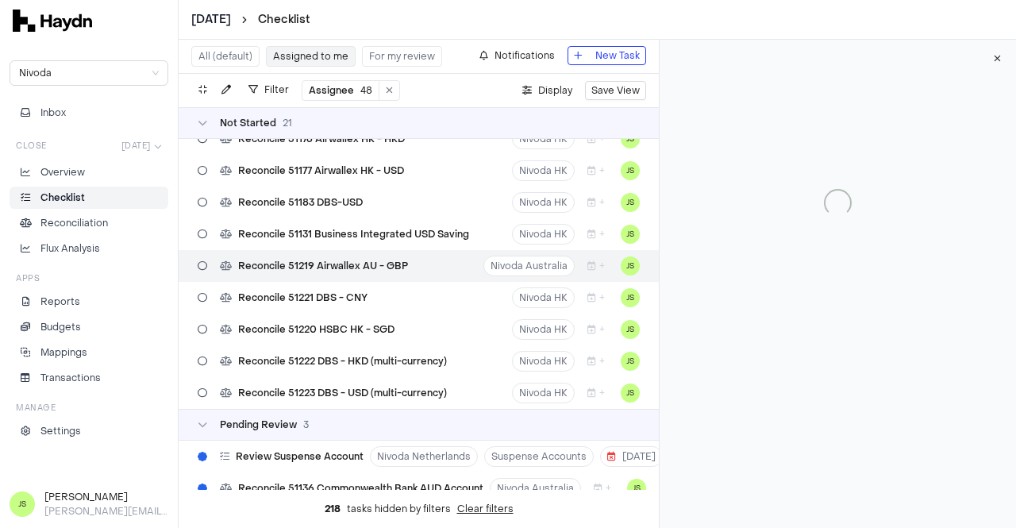
click at [802, 426] on div at bounding box center [837, 284] width 357 height 488
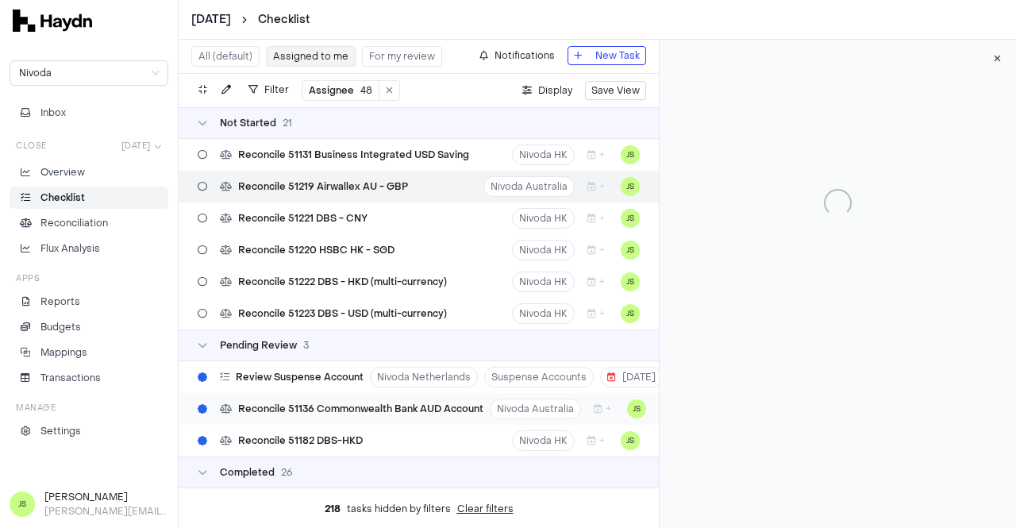
scroll to position [318, 0]
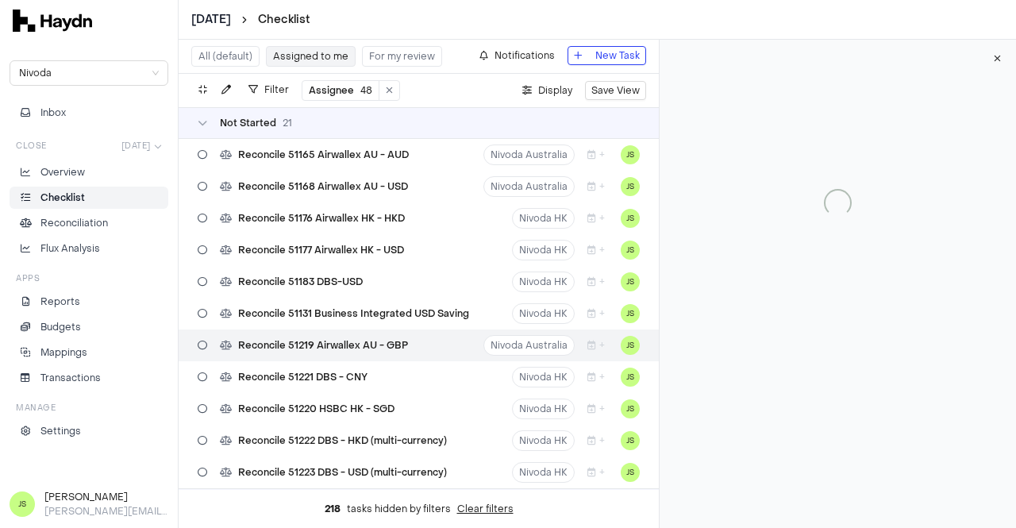
click at [422, 339] on div "Reconcile 51219 Airwallex AU - GBP Nivoda Australia + JS" at bounding box center [419, 346] width 480 height 32
click at [997, 56] on icon "button" at bounding box center [997, 59] width 7 height 10
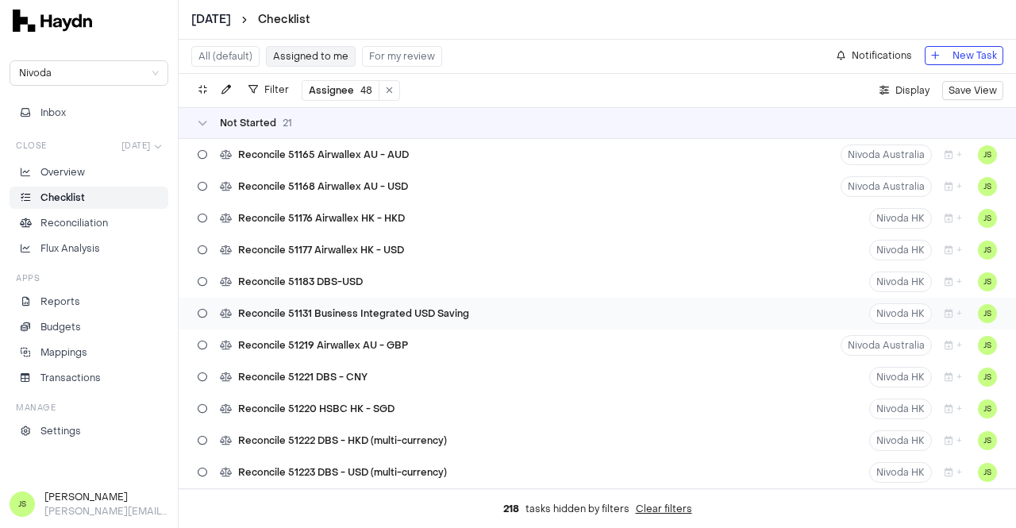
click at [351, 314] on span "Reconcile 51131 Business Integrated USD Saving" at bounding box center [353, 313] width 231 height 13
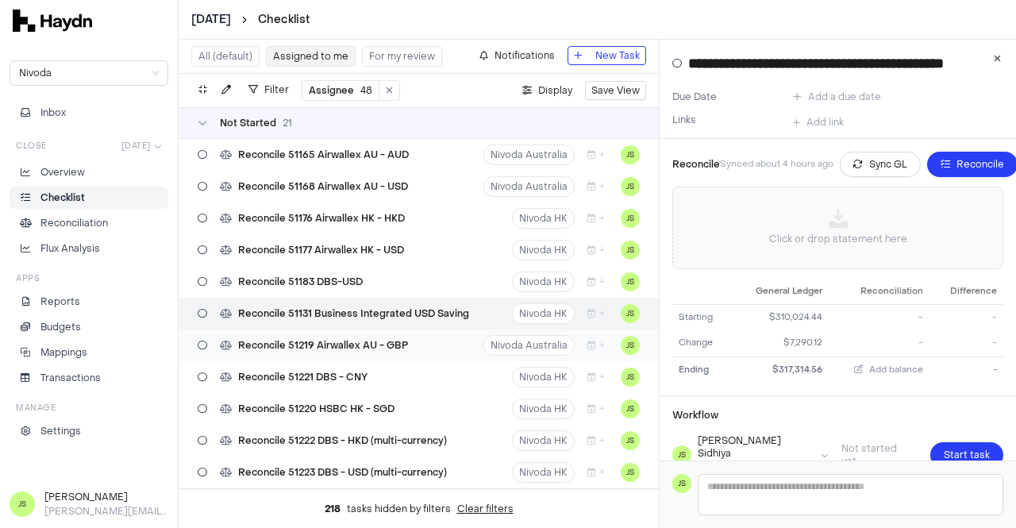
click at [353, 341] on span "Reconcile 51219 Airwallex AU - GBP" at bounding box center [323, 345] width 170 height 13
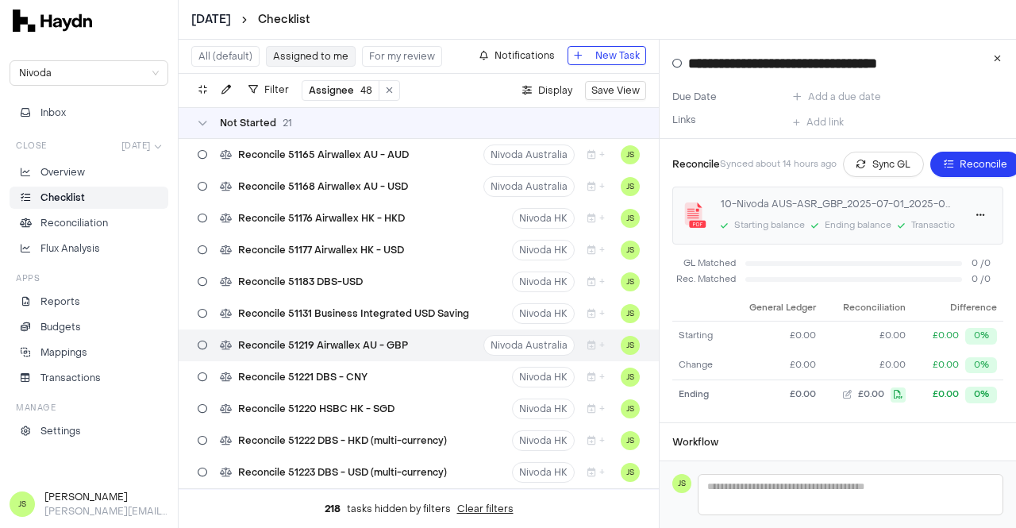
drag, startPoint x: 878, startPoint y: 153, endPoint x: 881, endPoint y: 135, distance: 18.4
click at [878, 147] on div "Reconcile Synced about 14 hours ago Sync GL Reconcile 10-Nivoda AUS-ASR_GBP_202…" at bounding box center [838, 281] width 357 height 284
click at [874, 154] on button "Sync GL" at bounding box center [883, 164] width 81 height 25
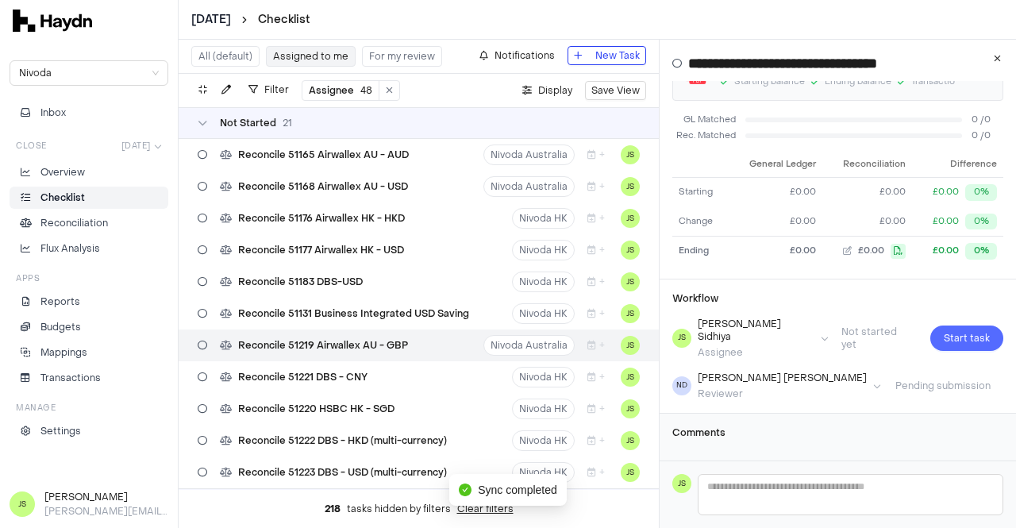
click at [948, 333] on span "Start task" at bounding box center [967, 338] width 46 height 16
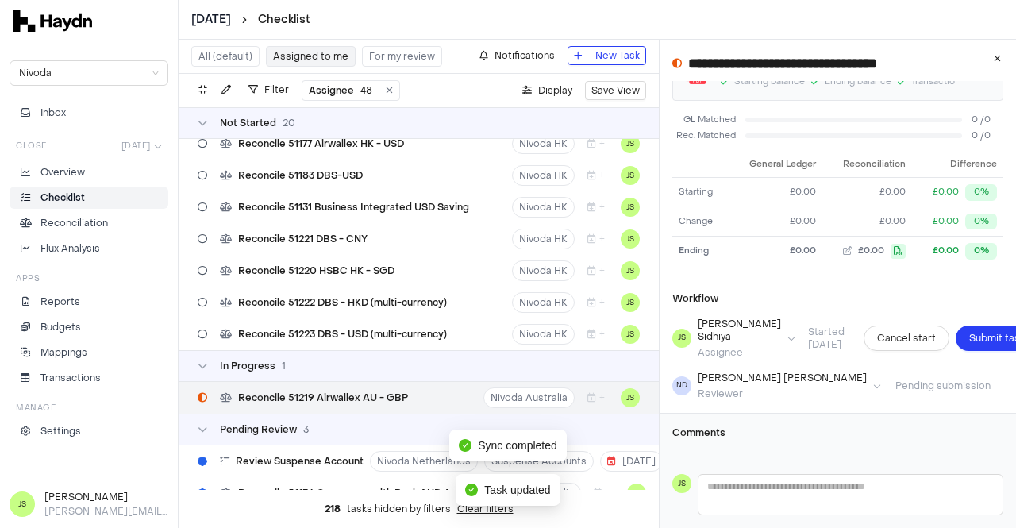
click at [970, 333] on span "Submit task" at bounding box center [998, 338] width 56 height 16
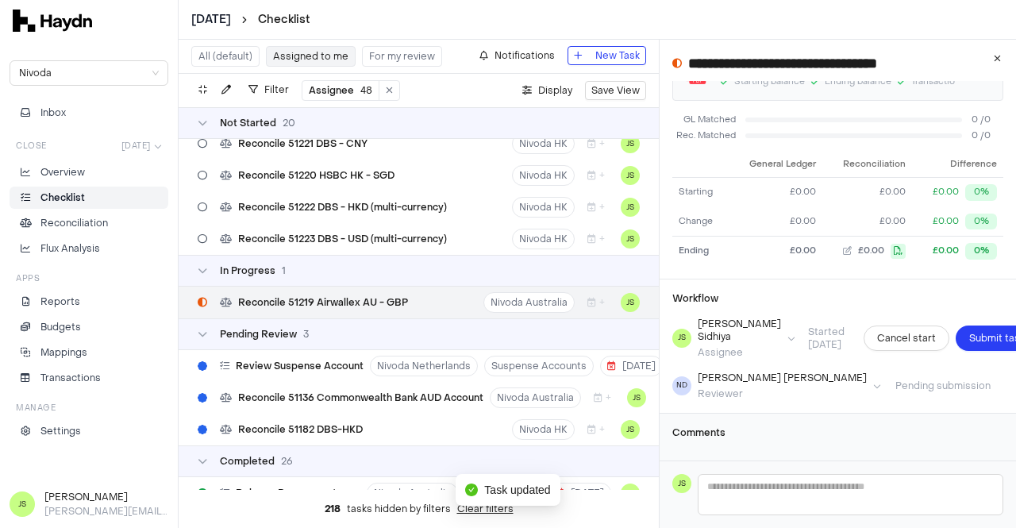
scroll to position [529, 0]
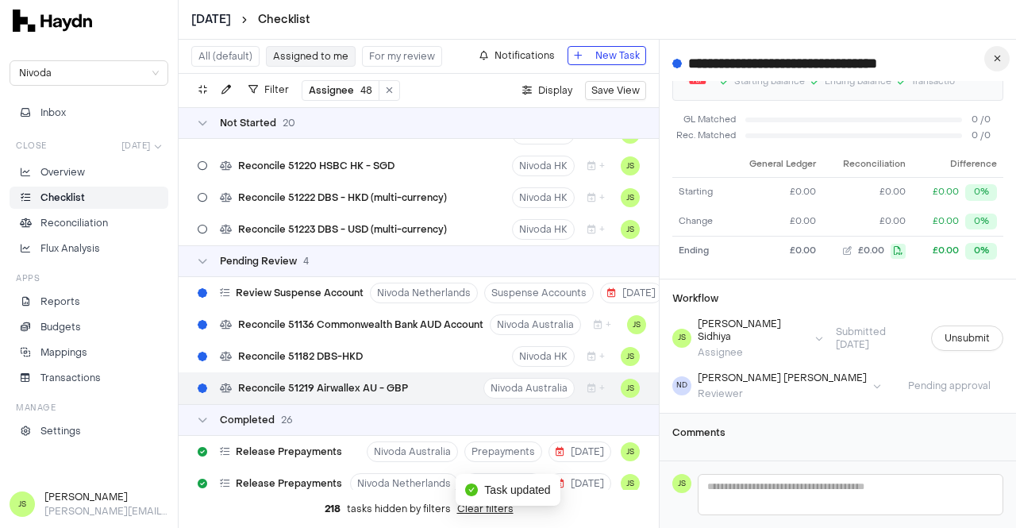
click at [993, 59] on button "button" at bounding box center [997, 58] width 25 height 25
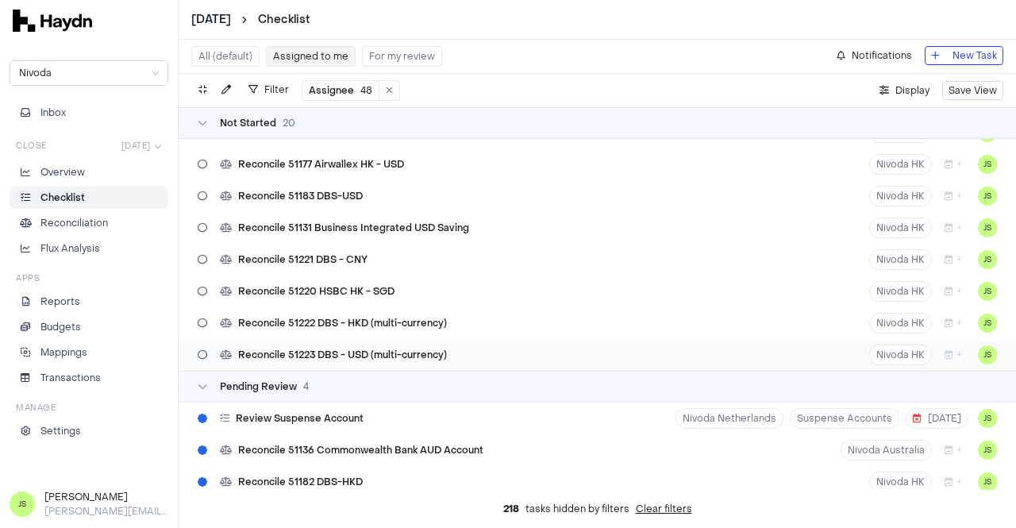
scroll to position [370, 0]
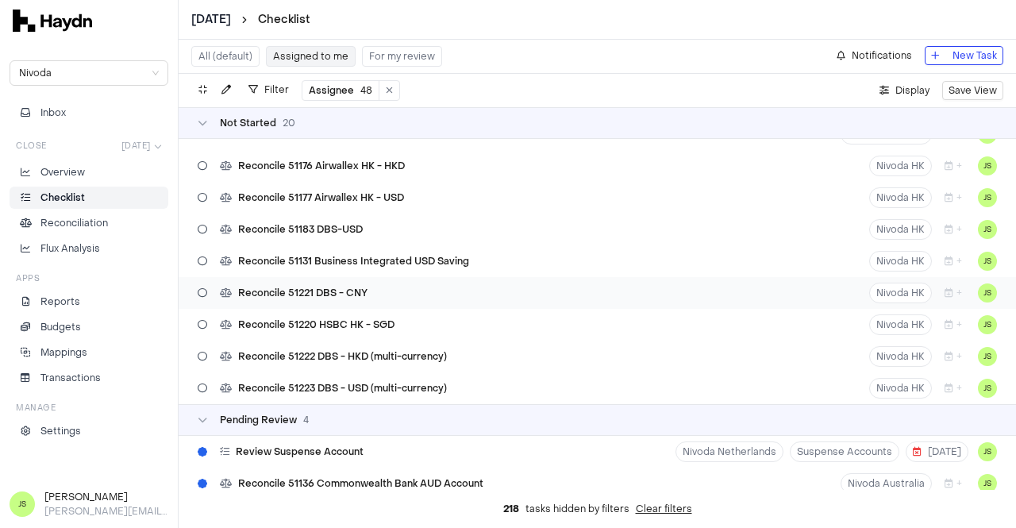
click at [313, 291] on span "Reconcile 51221 DBS - CNY" at bounding box center [302, 293] width 129 height 13
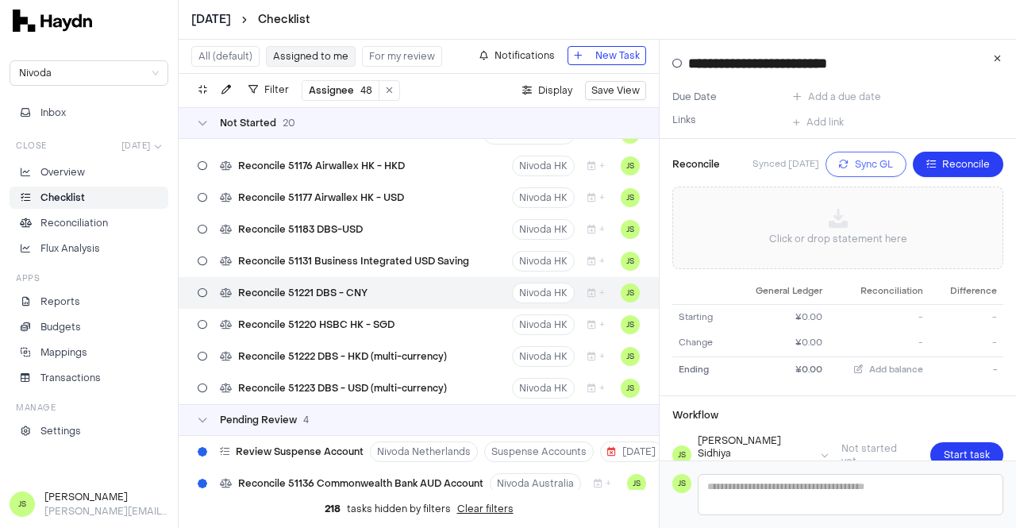
click at [856, 165] on span "Sync GL" at bounding box center [874, 164] width 38 height 16
click at [843, 239] on p "Click or drop statement here" at bounding box center [838, 239] width 138 height 16
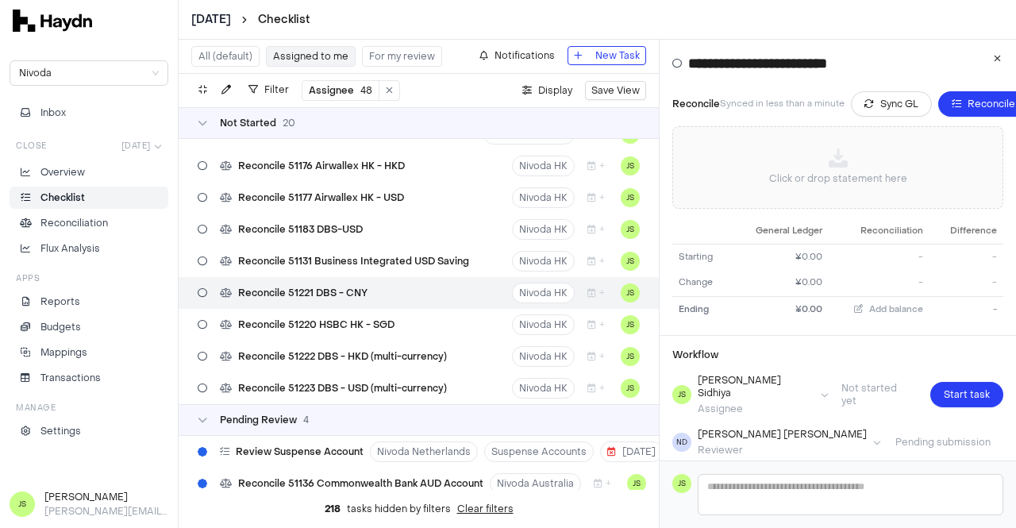
scroll to position [118, 0]
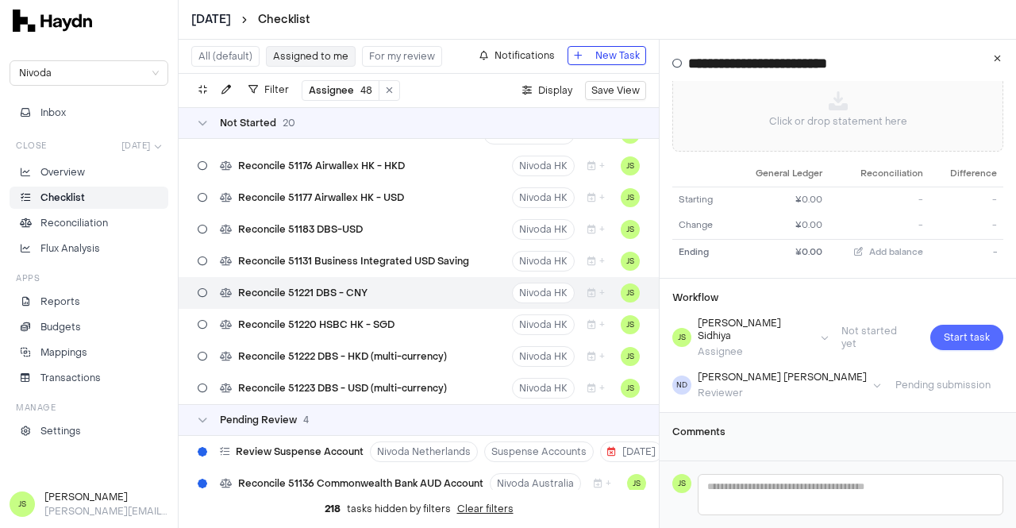
click at [958, 330] on span "Start task" at bounding box center [967, 338] width 46 height 16
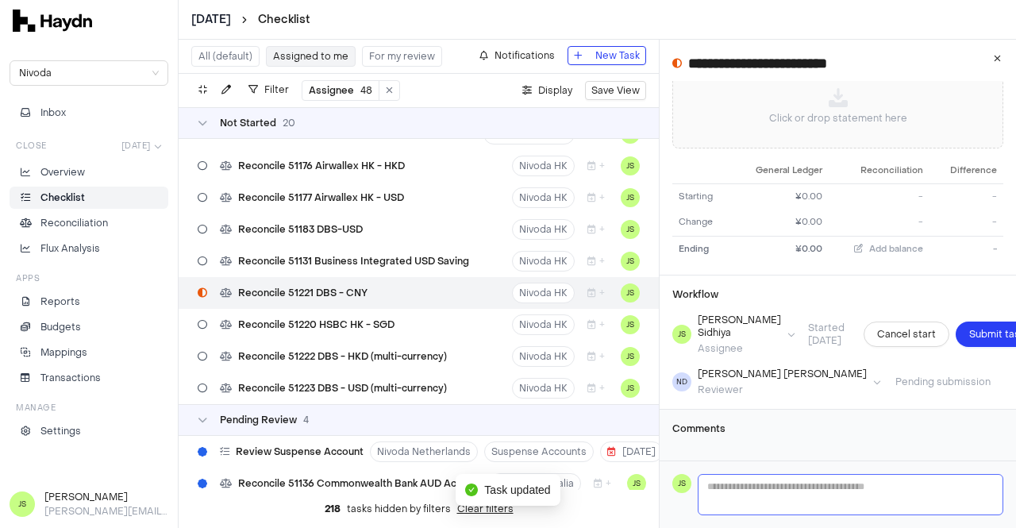
scroll to position [130, 0]
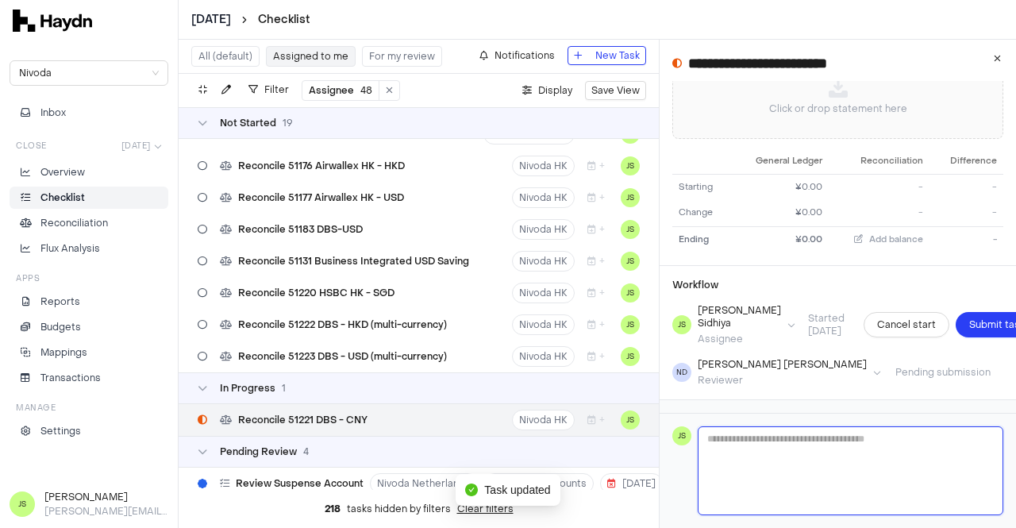
click at [724, 483] on textarea at bounding box center [851, 470] width 304 height 87
type textarea "*"
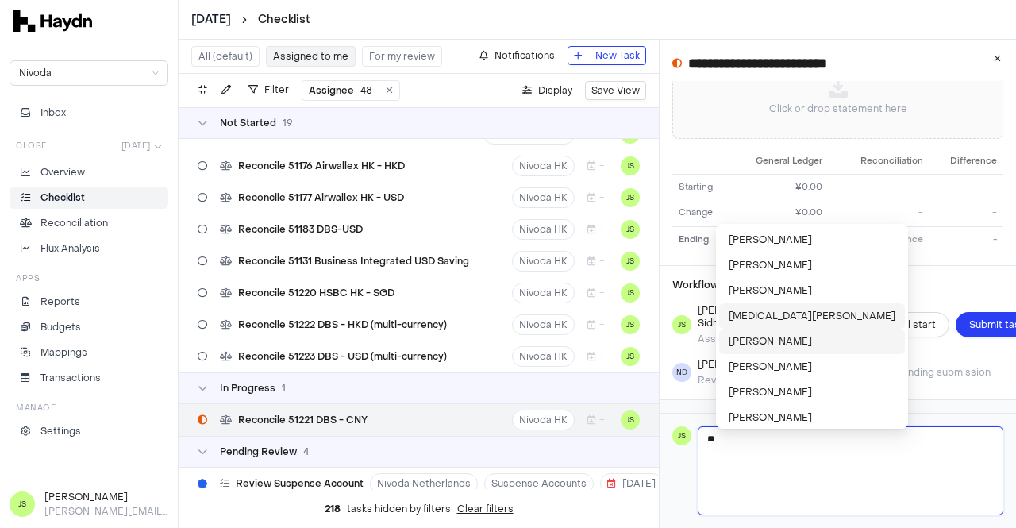
type textarea "**"
drag, startPoint x: 751, startPoint y: 333, endPoint x: 782, endPoint y: 380, distance: 56.8
click at [751, 333] on li "[PERSON_NAME]" at bounding box center [812, 341] width 186 height 25
type textarea "**********"
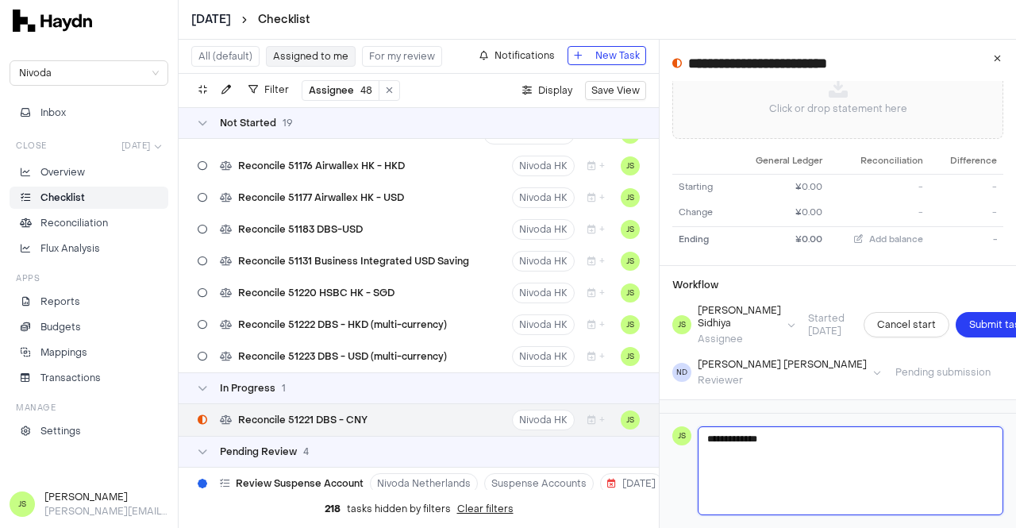
type textarea "**********"
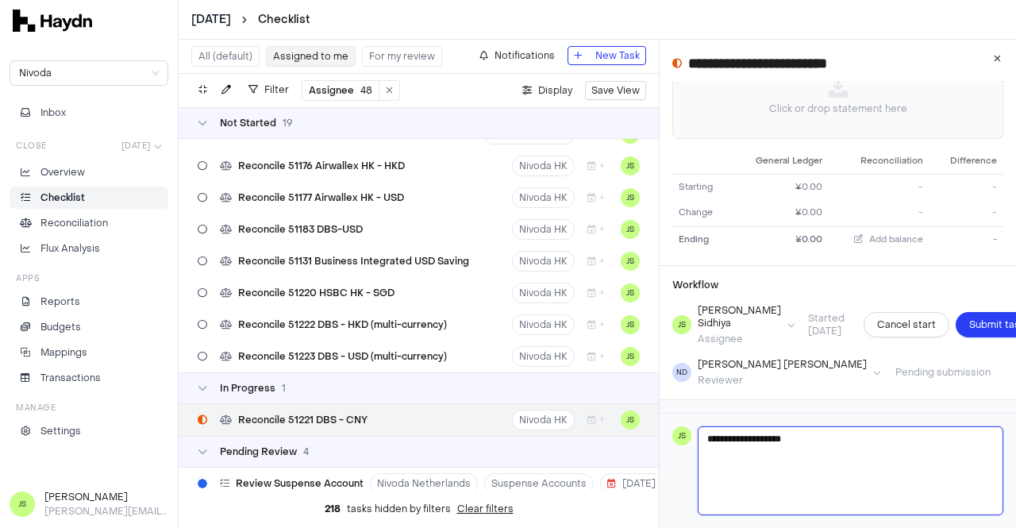
type textarea "**********"
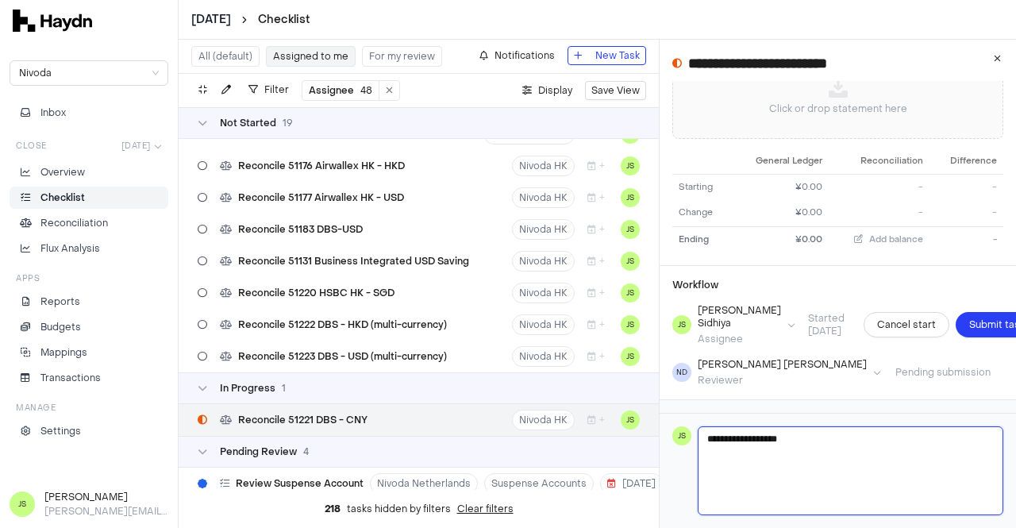
type textarea "**********"
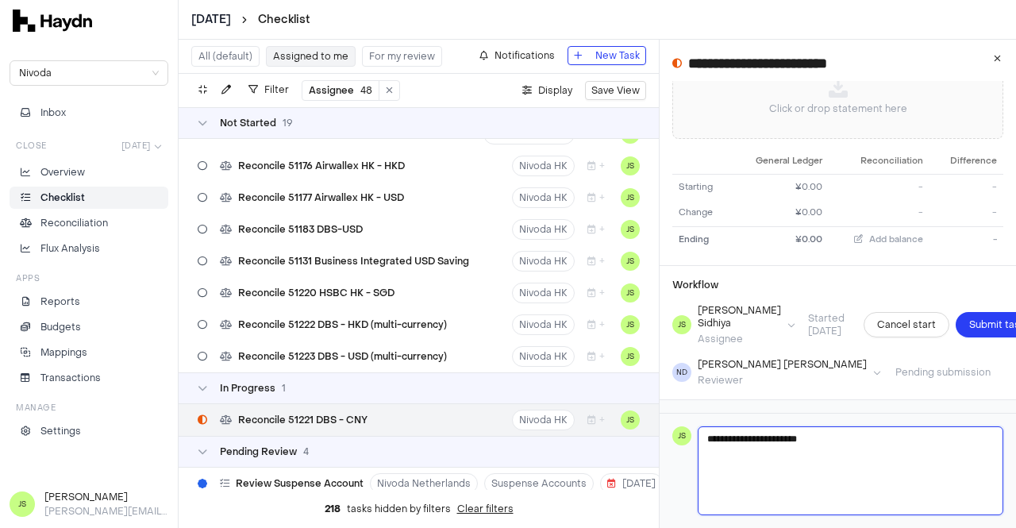
type textarea "**********"
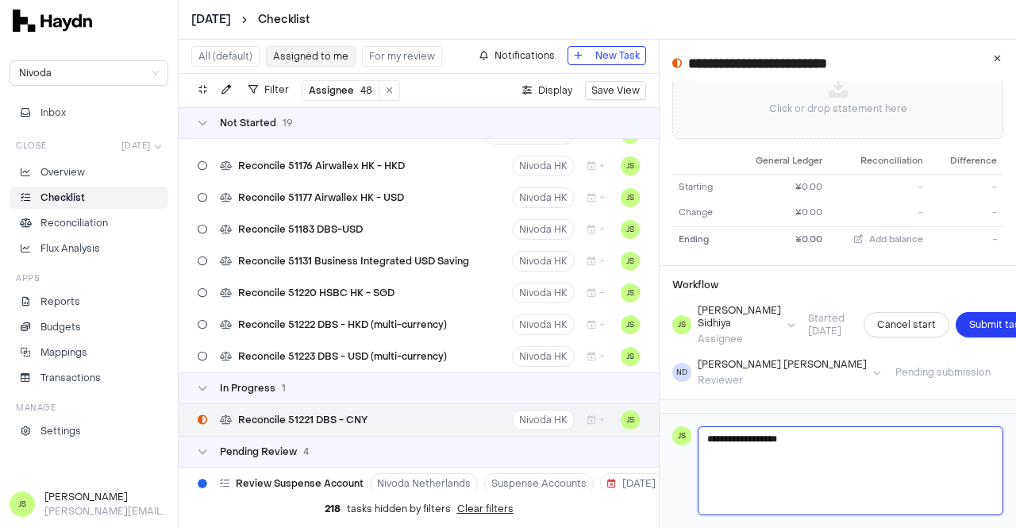
type textarea "**********"
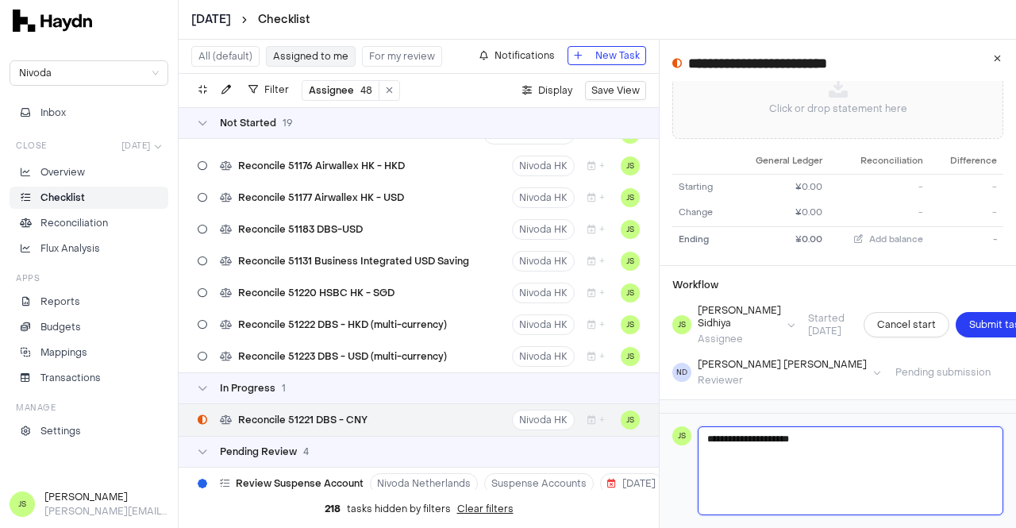
type textarea "**********"
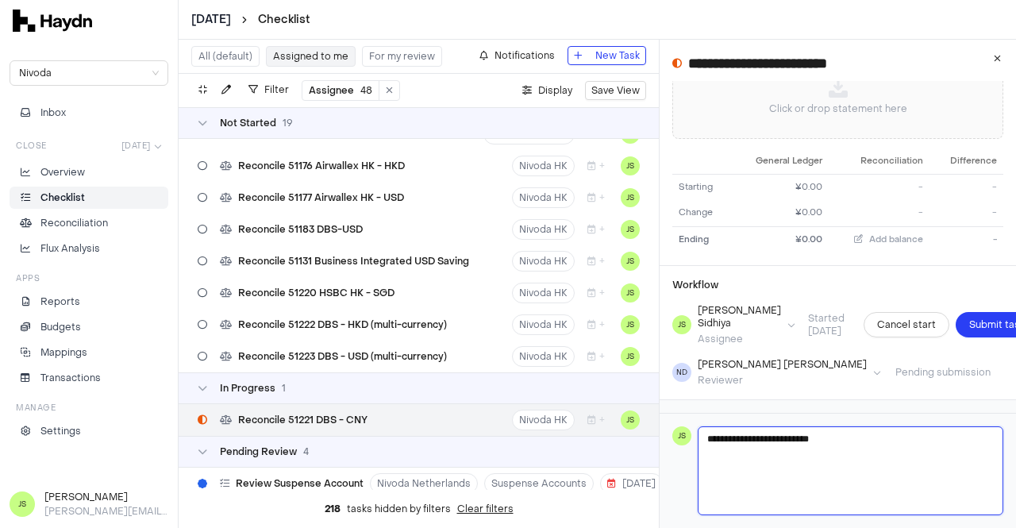
type textarea "**********"
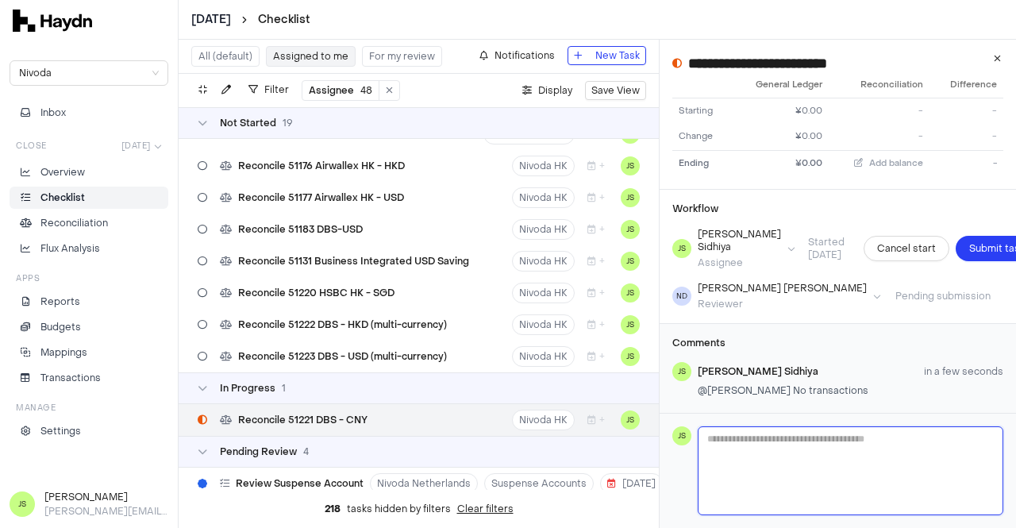
scroll to position [216, 0]
click at [963, 237] on div "Workflow JS Jagruti Sidhiya Assignee Started 11 Aug Cancel start Submit task ND…" at bounding box center [838, 256] width 357 height 133
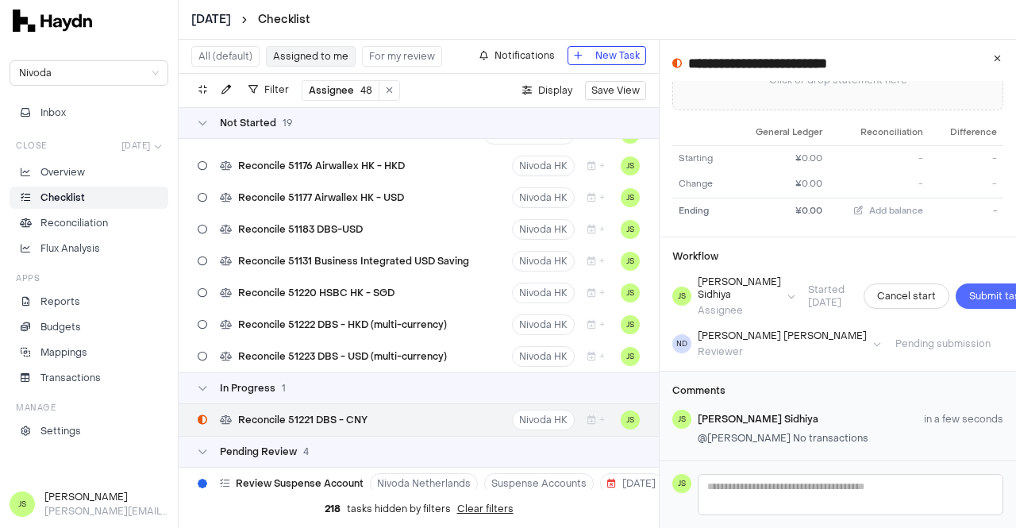
click at [970, 288] on span "Submit task" at bounding box center [998, 296] width 56 height 16
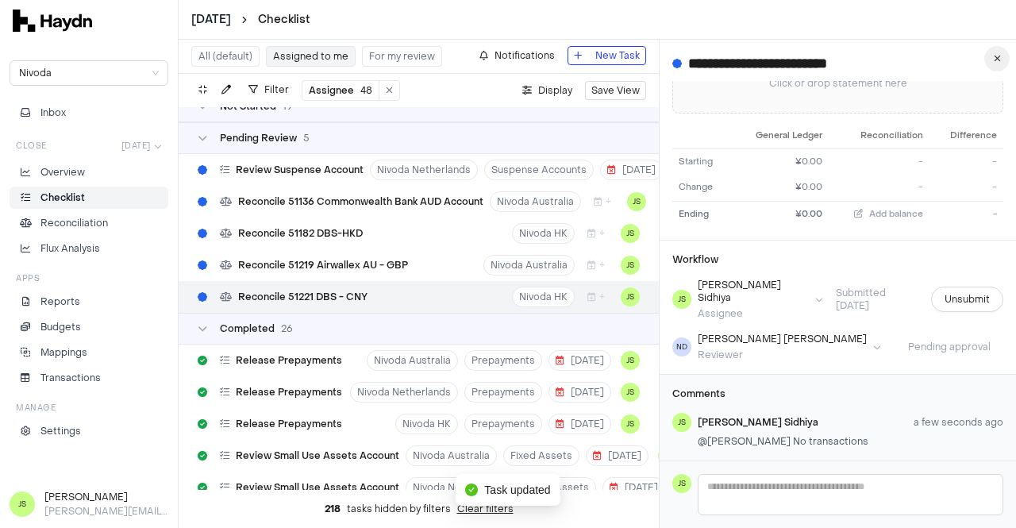
scroll to position [624, 0]
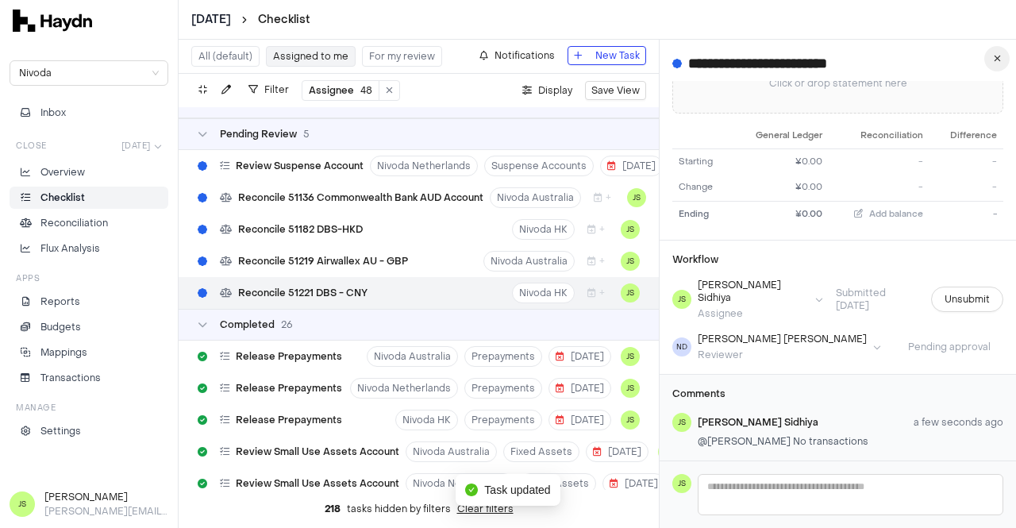
click at [997, 60] on icon "button" at bounding box center [997, 59] width 7 height 10
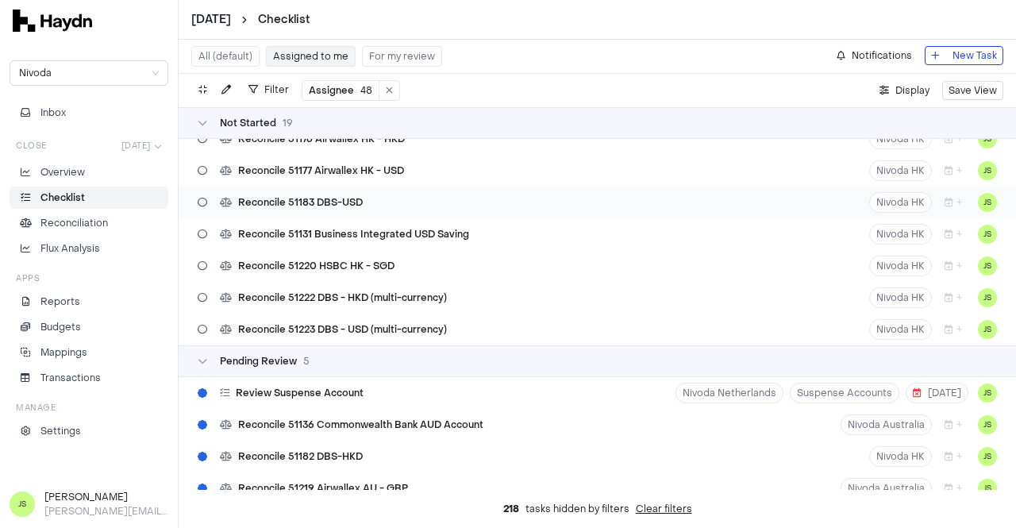
scroll to position [318, 0]
